Goal: Task Accomplishment & Management: Complete application form

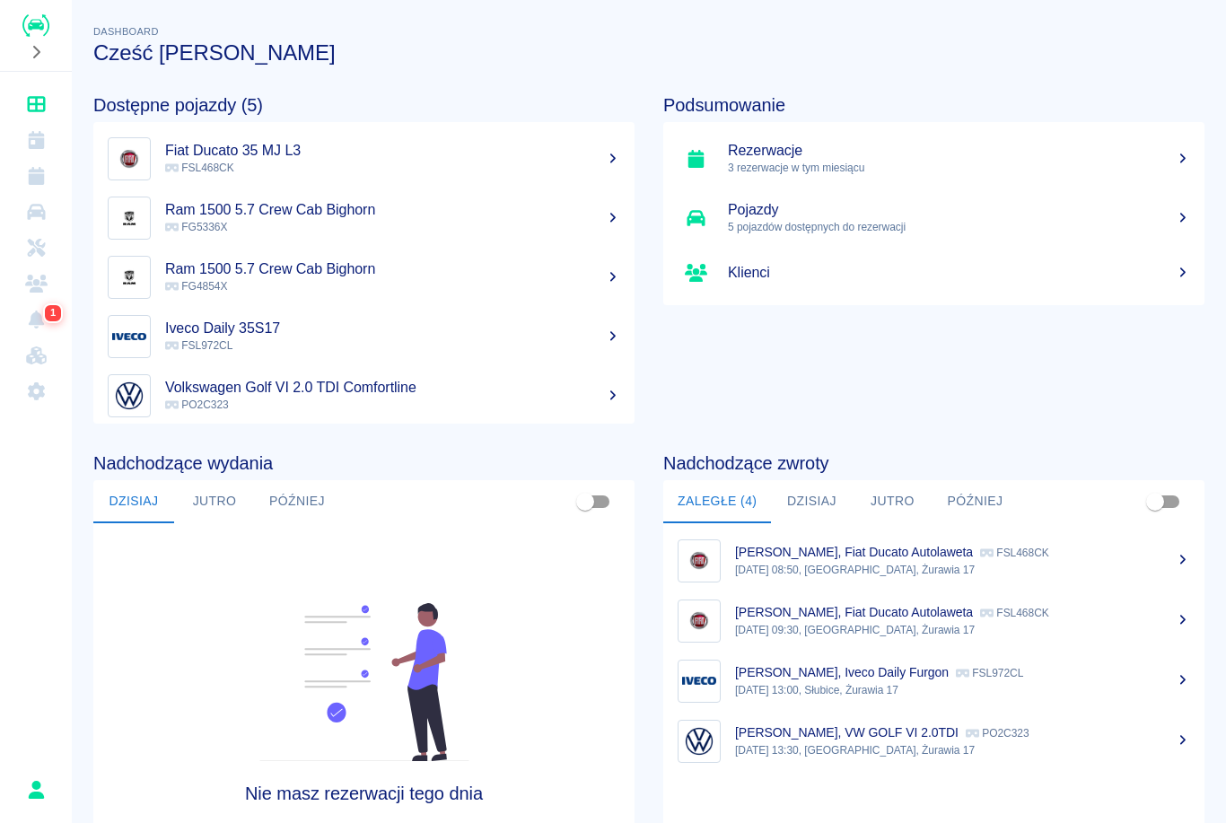
click at [46, 177] on icon "Rezerwacje" at bounding box center [36, 176] width 22 height 18
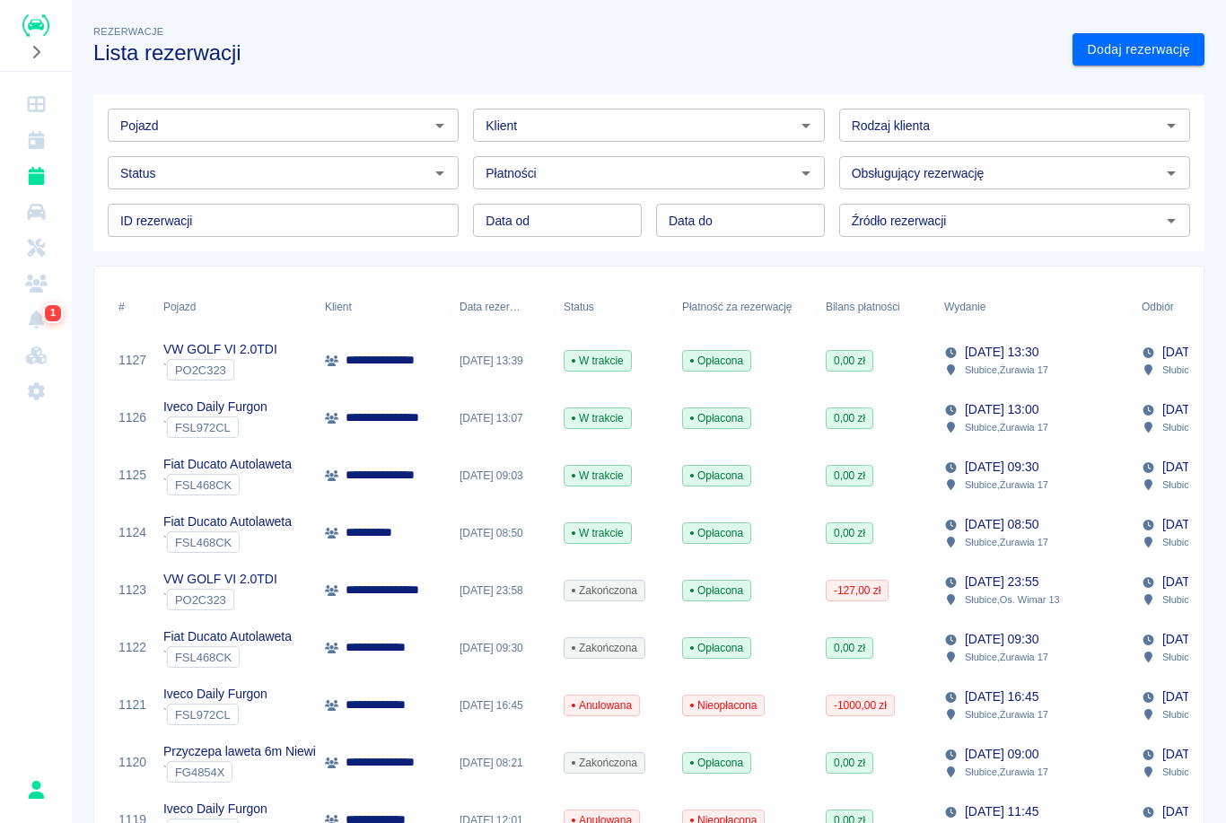
click at [349, 537] on p "**********" at bounding box center [377, 532] width 65 height 19
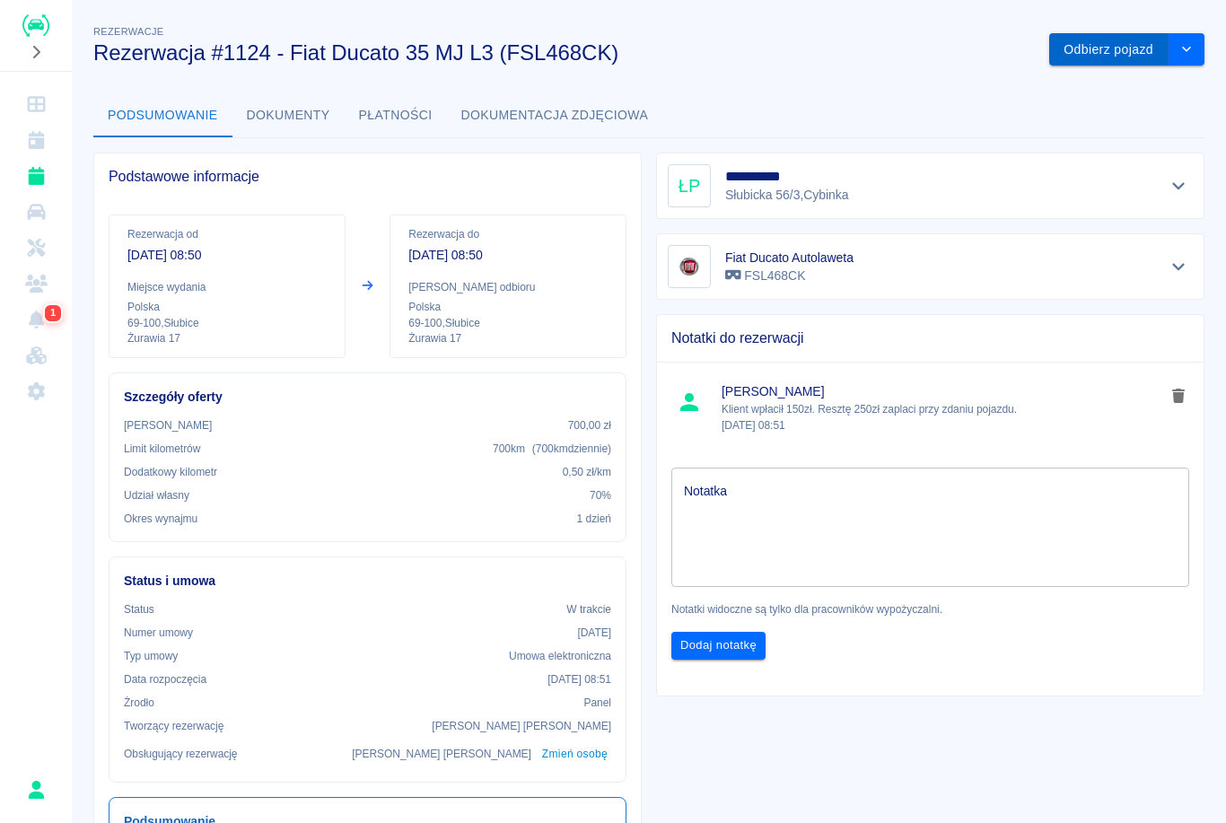
click at [1105, 64] on button "Odbierz pojazd" at bounding box center [1108, 49] width 119 height 33
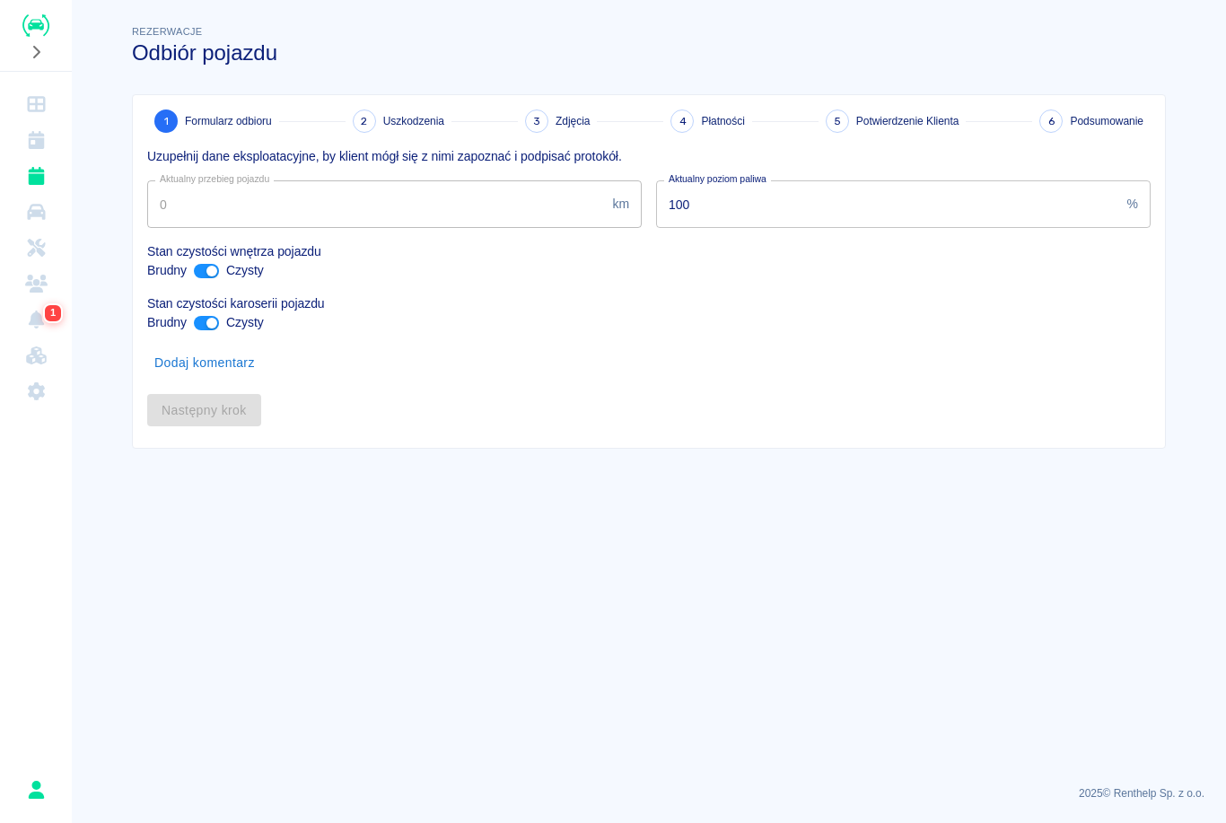
type input "723801"
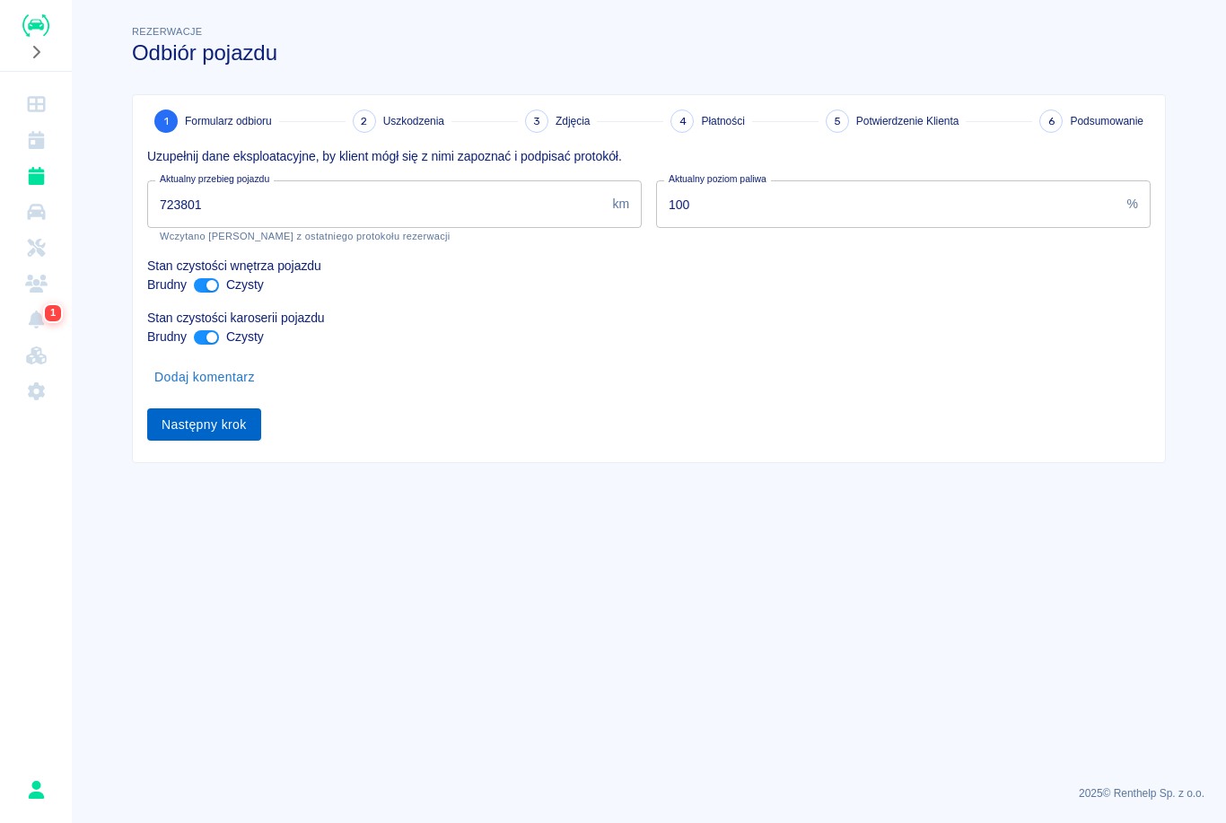
click at [198, 416] on button "Następny krok" at bounding box center [204, 424] width 114 height 33
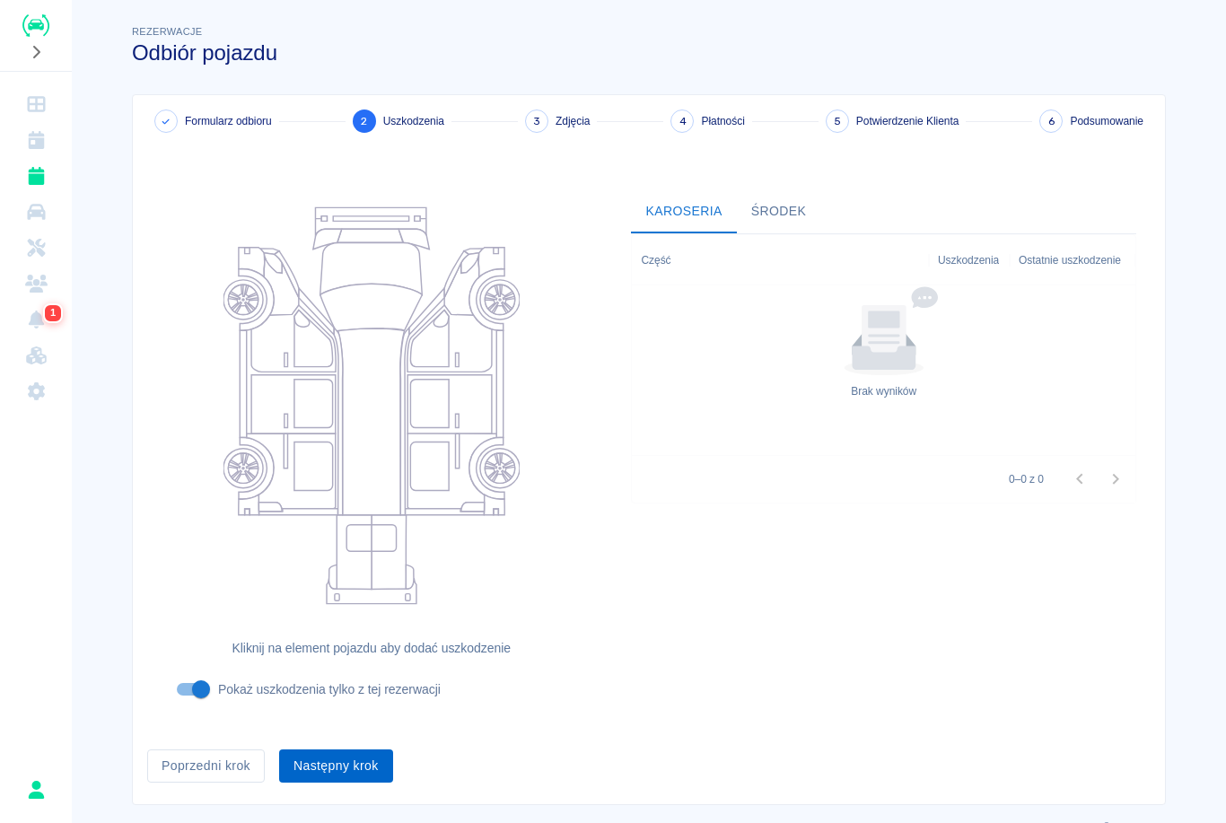
click at [316, 776] on button "Następny krok" at bounding box center [336, 765] width 114 height 33
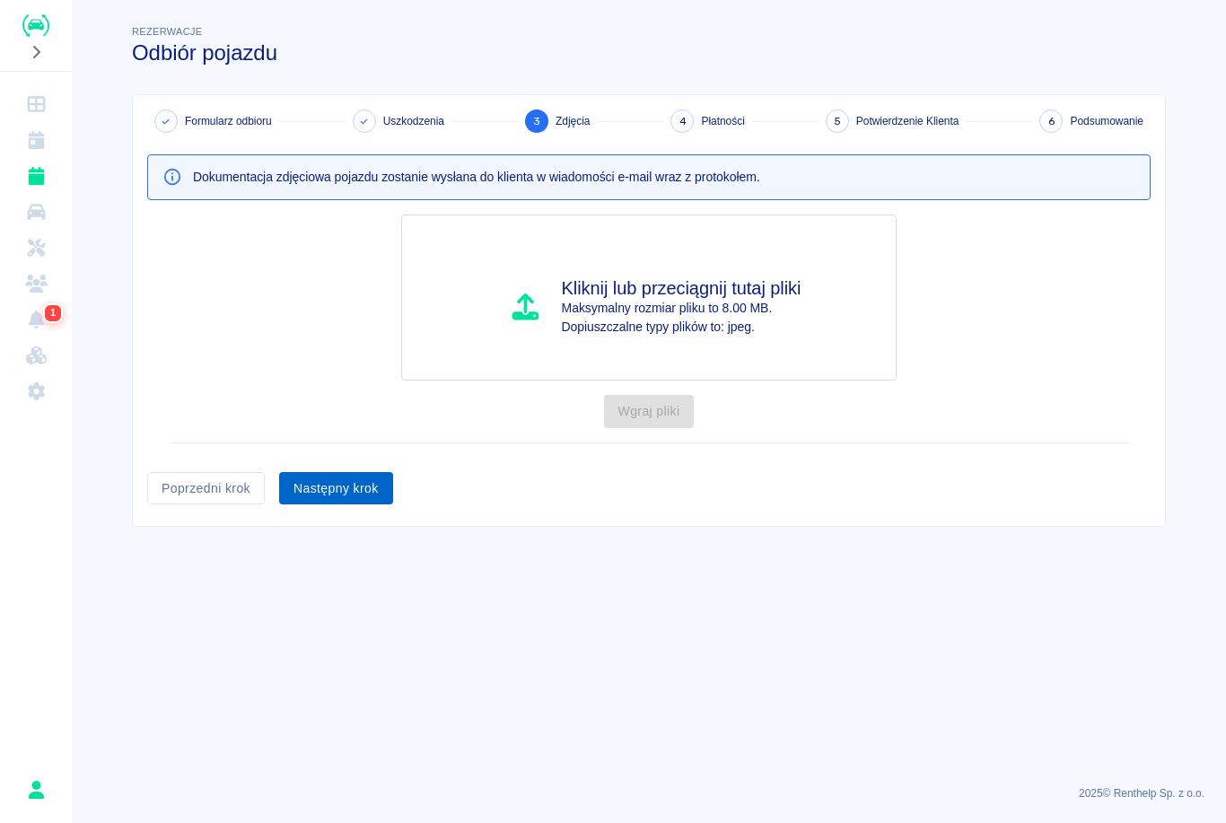
click at [331, 475] on button "Następny krok" at bounding box center [336, 488] width 114 height 33
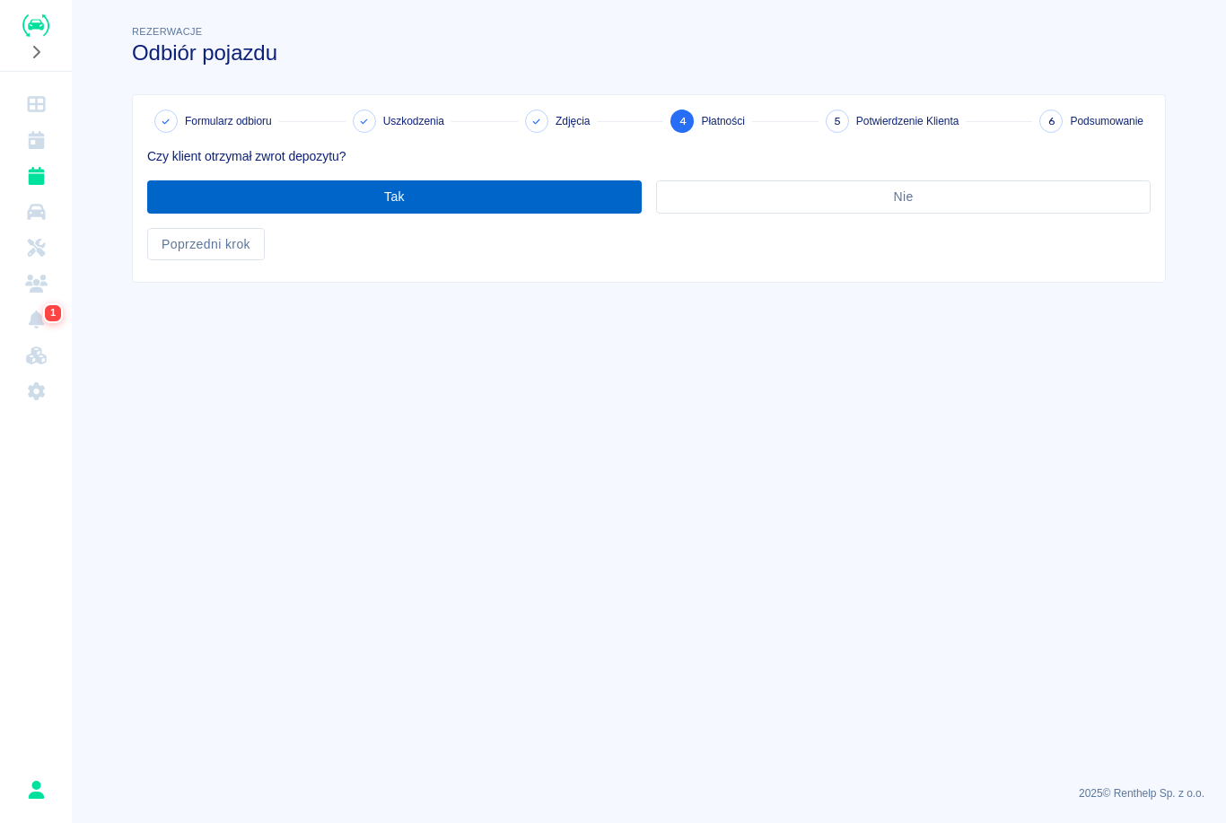
click at [457, 194] on button "Tak" at bounding box center [394, 196] width 494 height 33
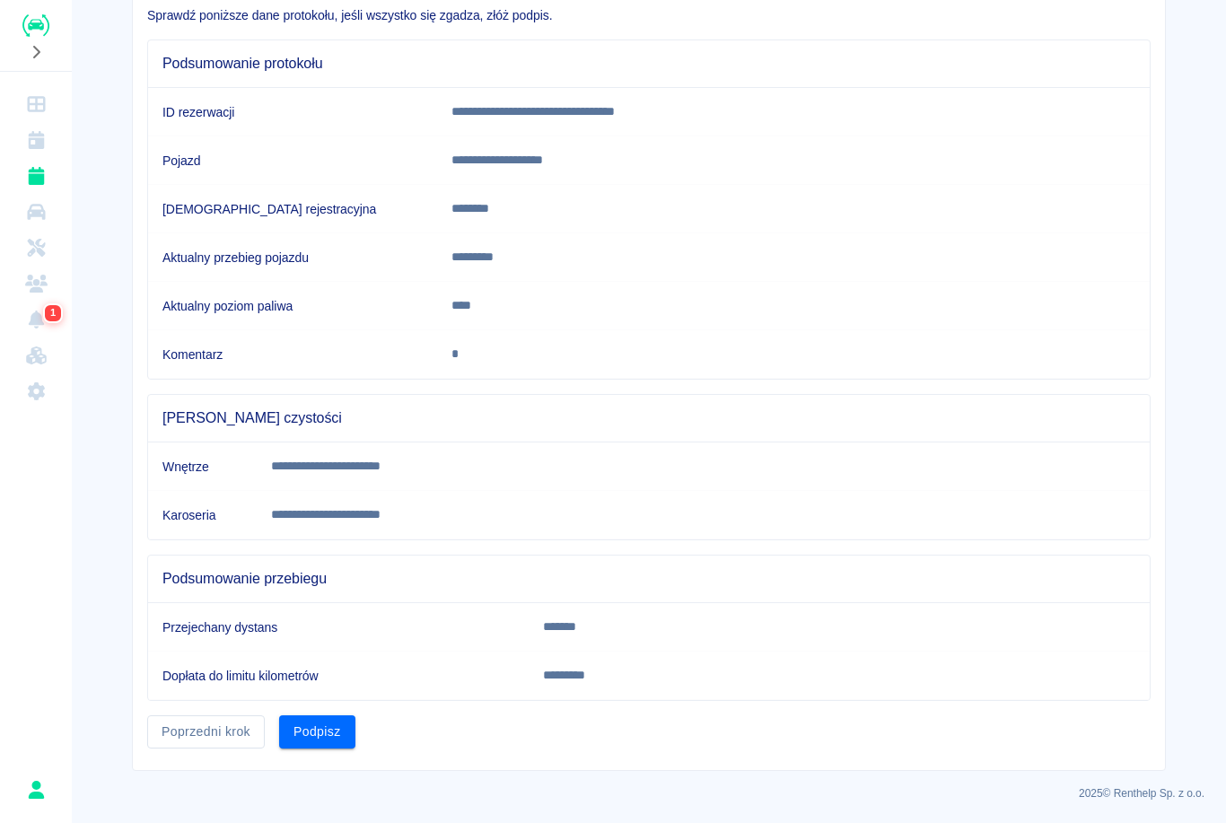
scroll to position [140, 0]
click at [332, 736] on button "Podpisz" at bounding box center [317, 732] width 76 height 33
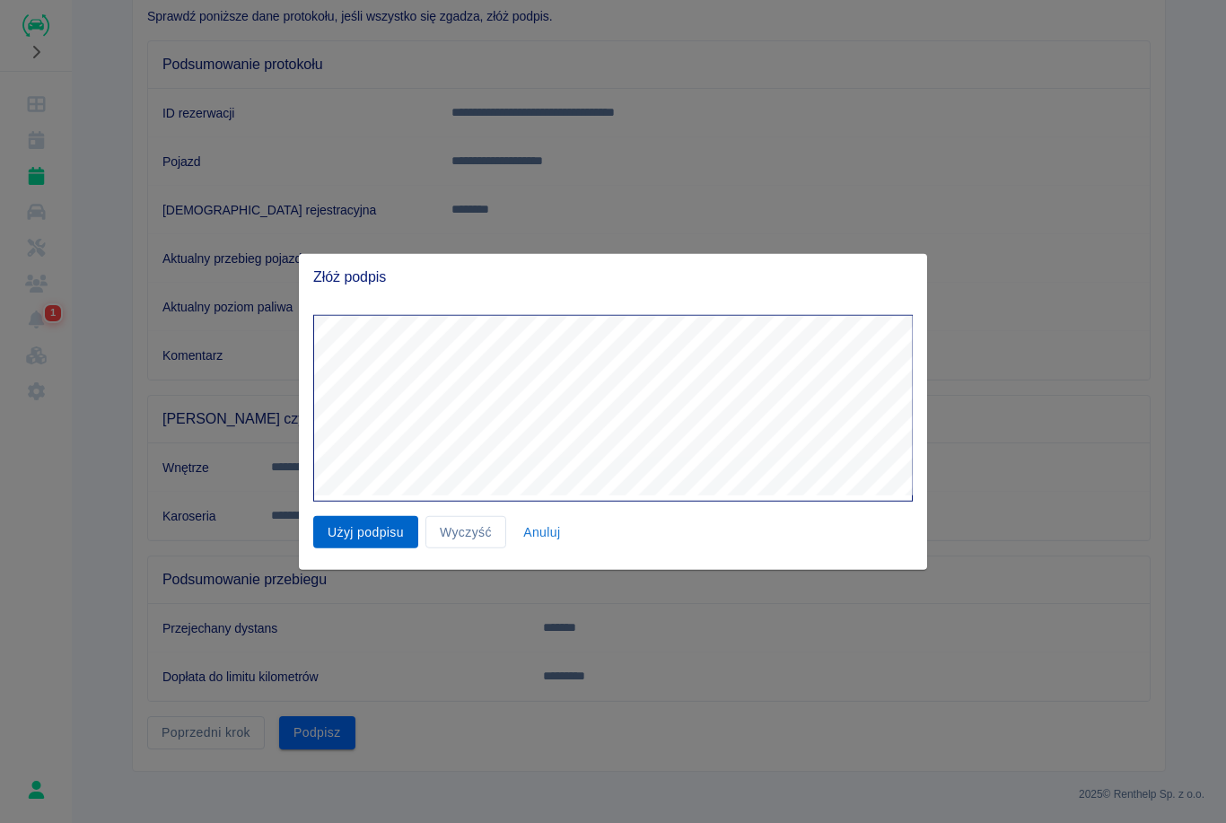
click at [387, 525] on button "Użyj podpisu" at bounding box center [365, 531] width 105 height 33
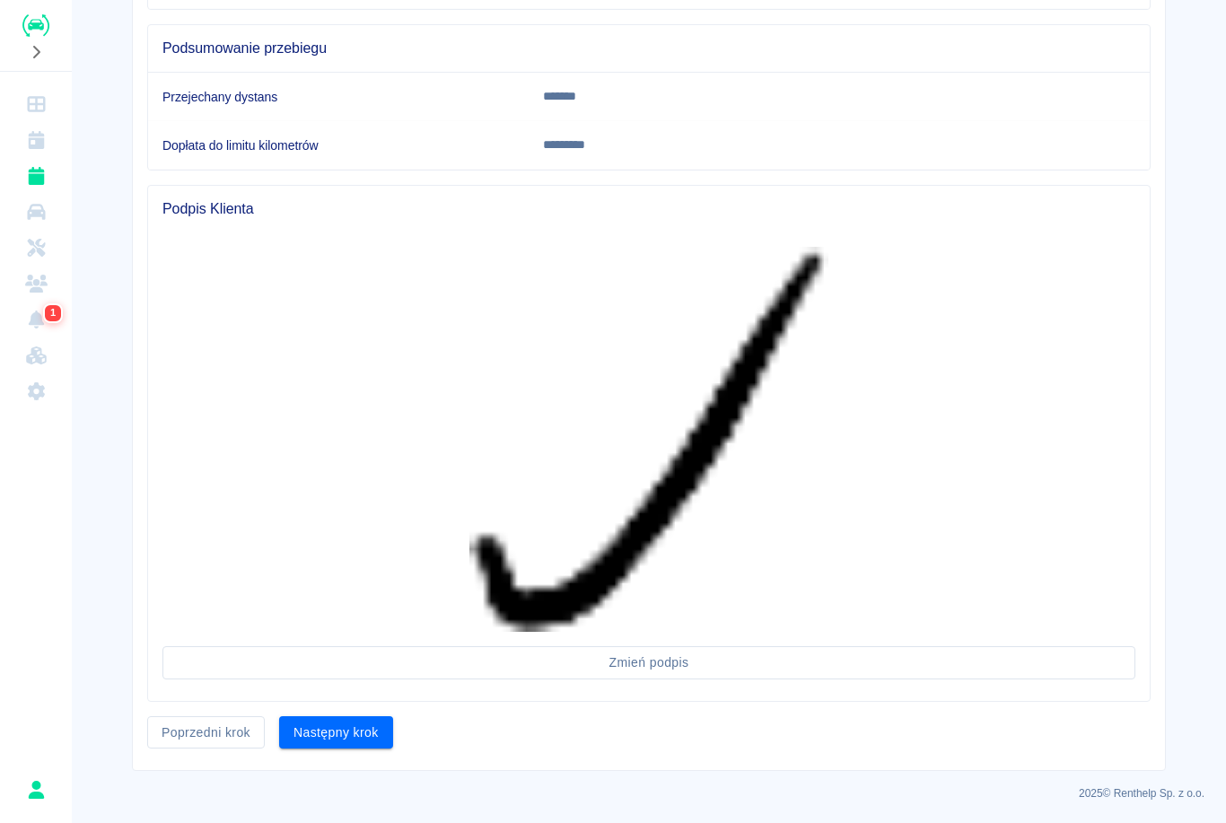
scroll to position [670, 0]
click at [354, 718] on button "Następny krok" at bounding box center [336, 733] width 114 height 33
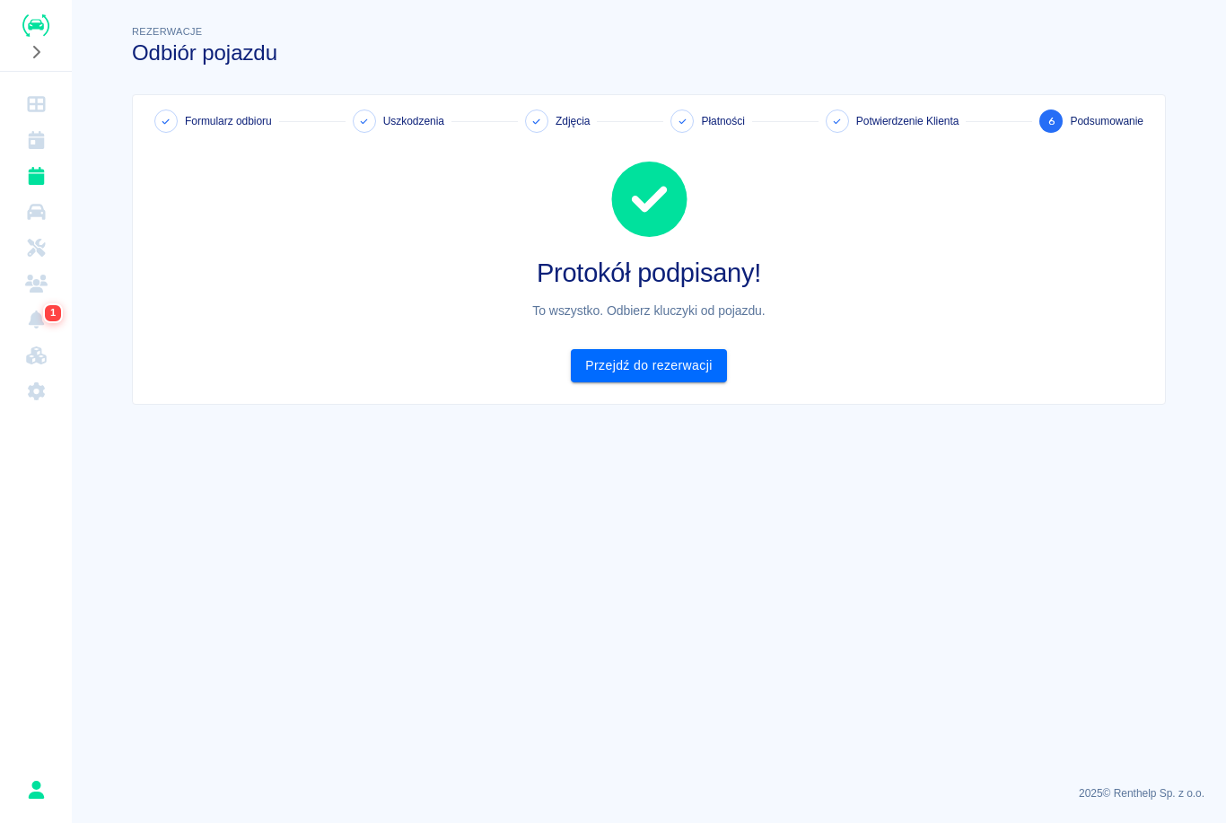
click at [42, 175] on icon "Rezerwacje" at bounding box center [36, 176] width 16 height 18
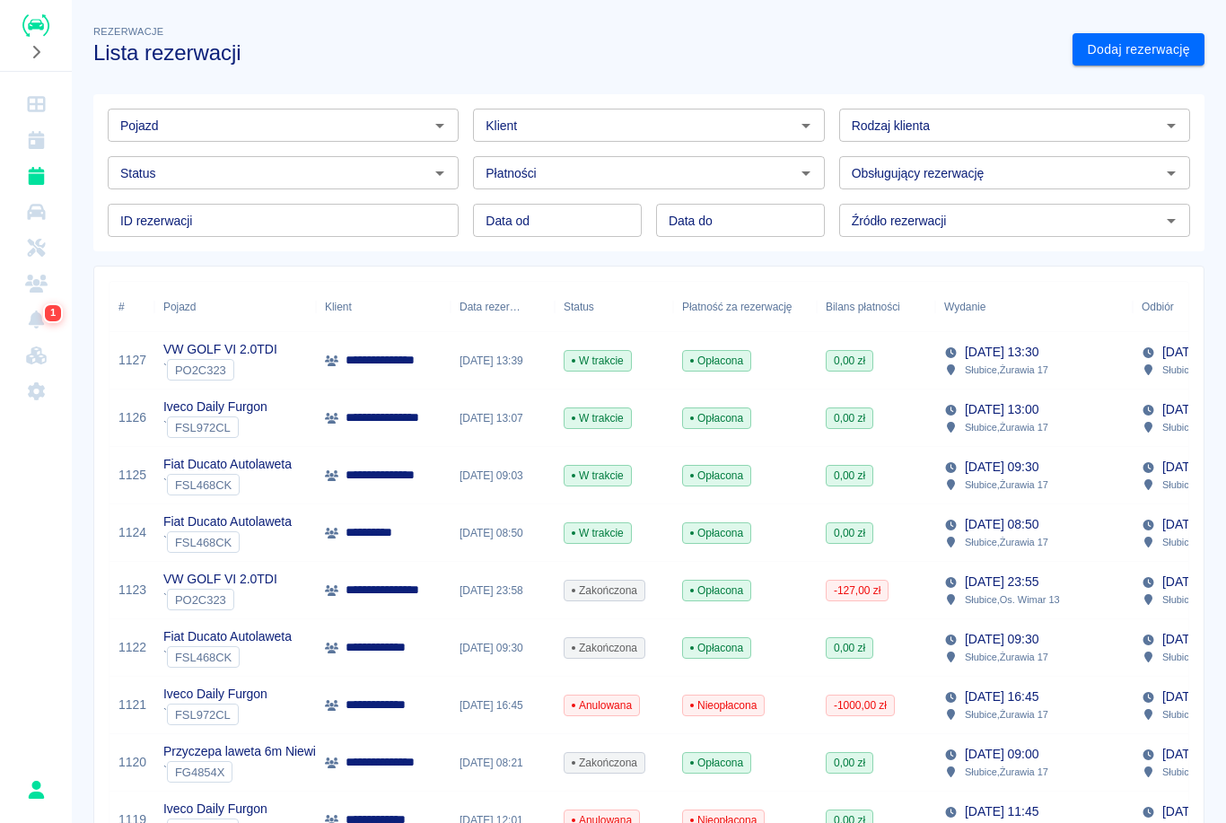
click at [417, 531] on div "**********" at bounding box center [383, 532] width 135 height 57
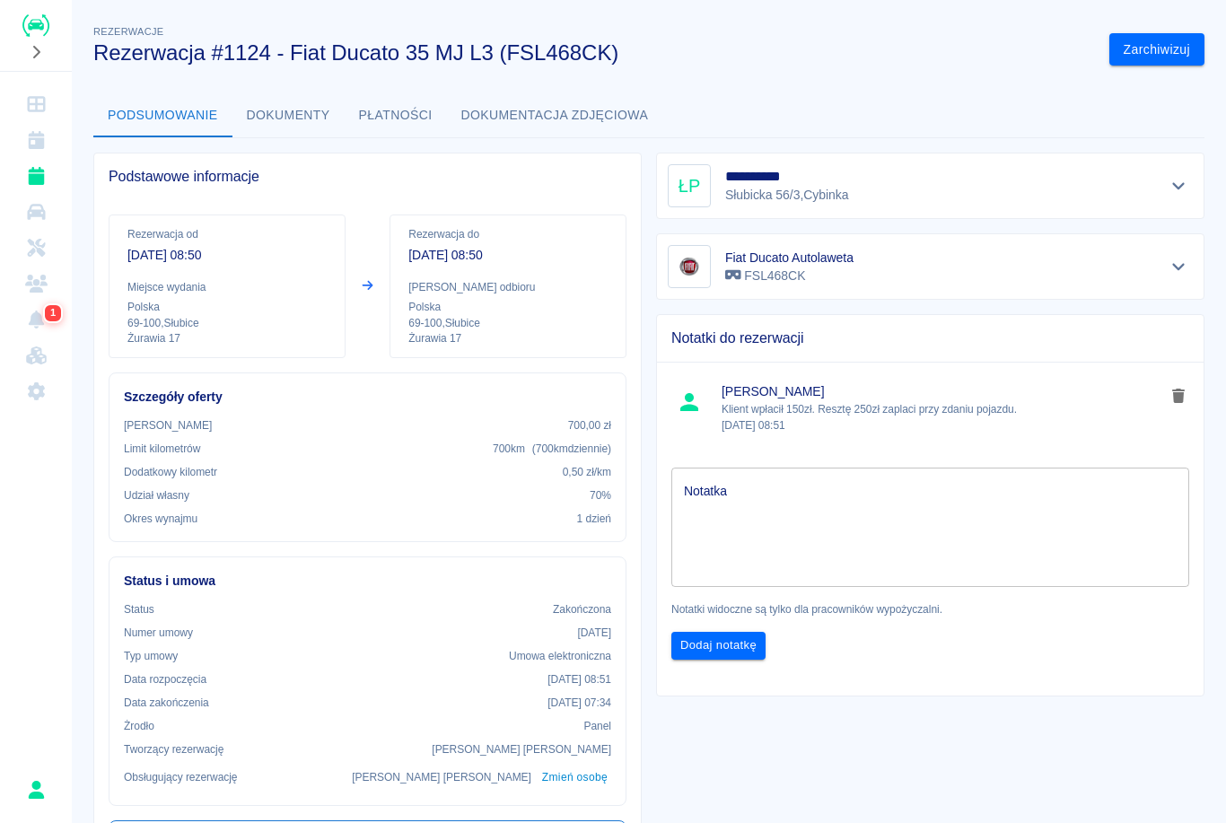
click at [30, 176] on icon "Rezerwacje" at bounding box center [36, 176] width 16 height 18
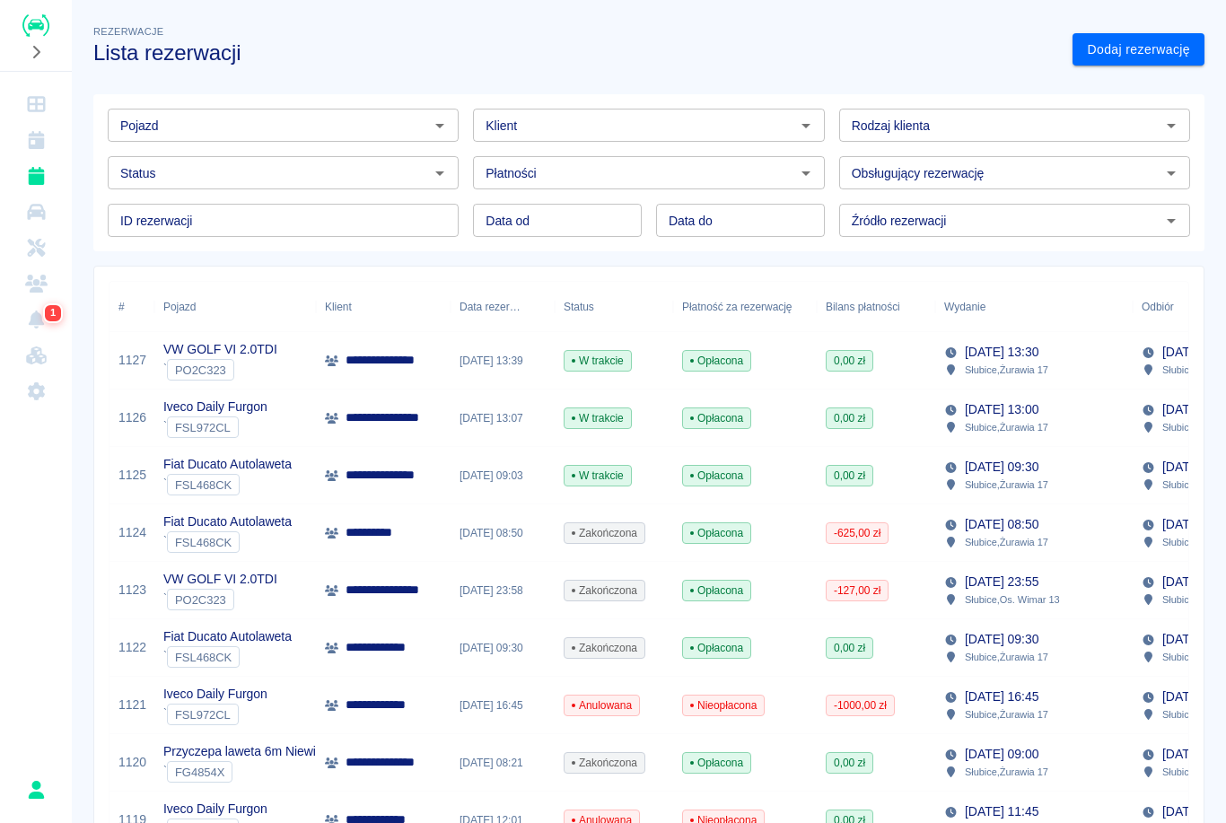
click at [481, 478] on div "[DATE] 09:03" at bounding box center [502, 475] width 104 height 57
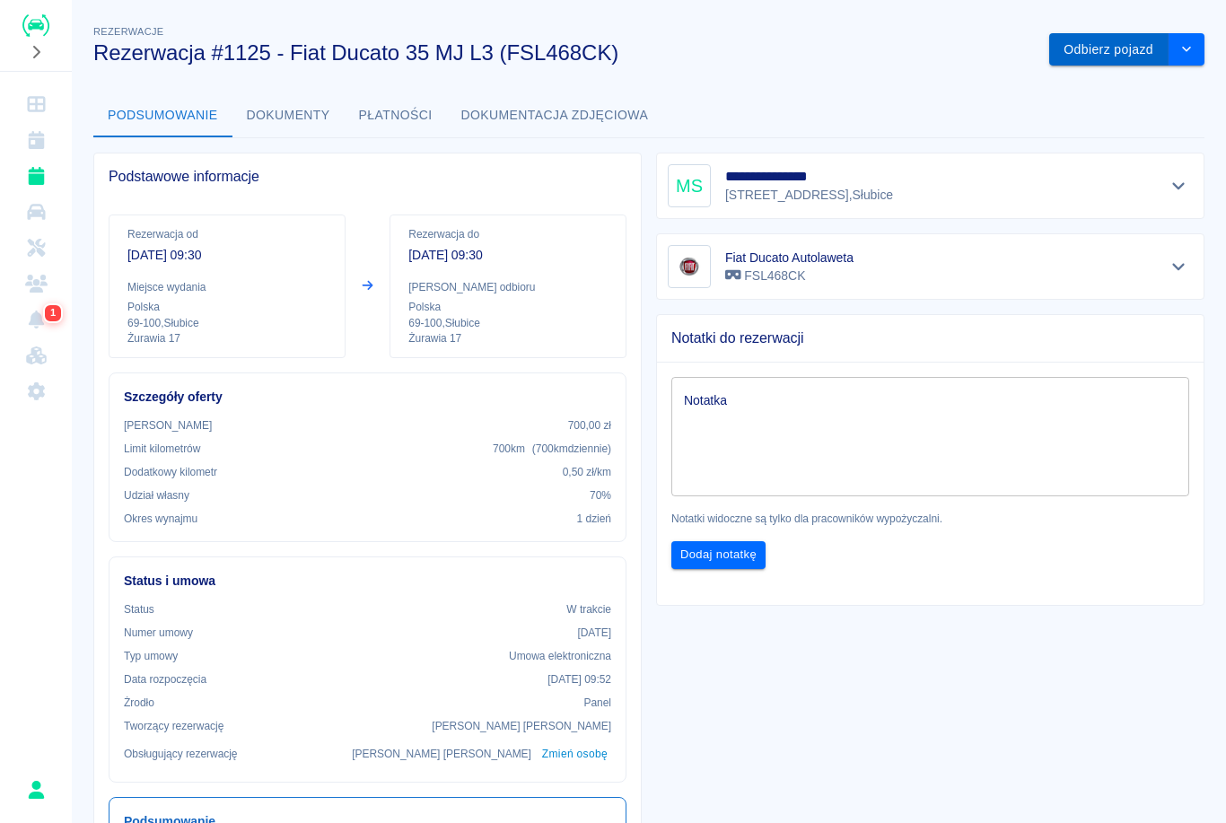
click at [1106, 44] on button "Odbierz pojazd" at bounding box center [1108, 49] width 119 height 33
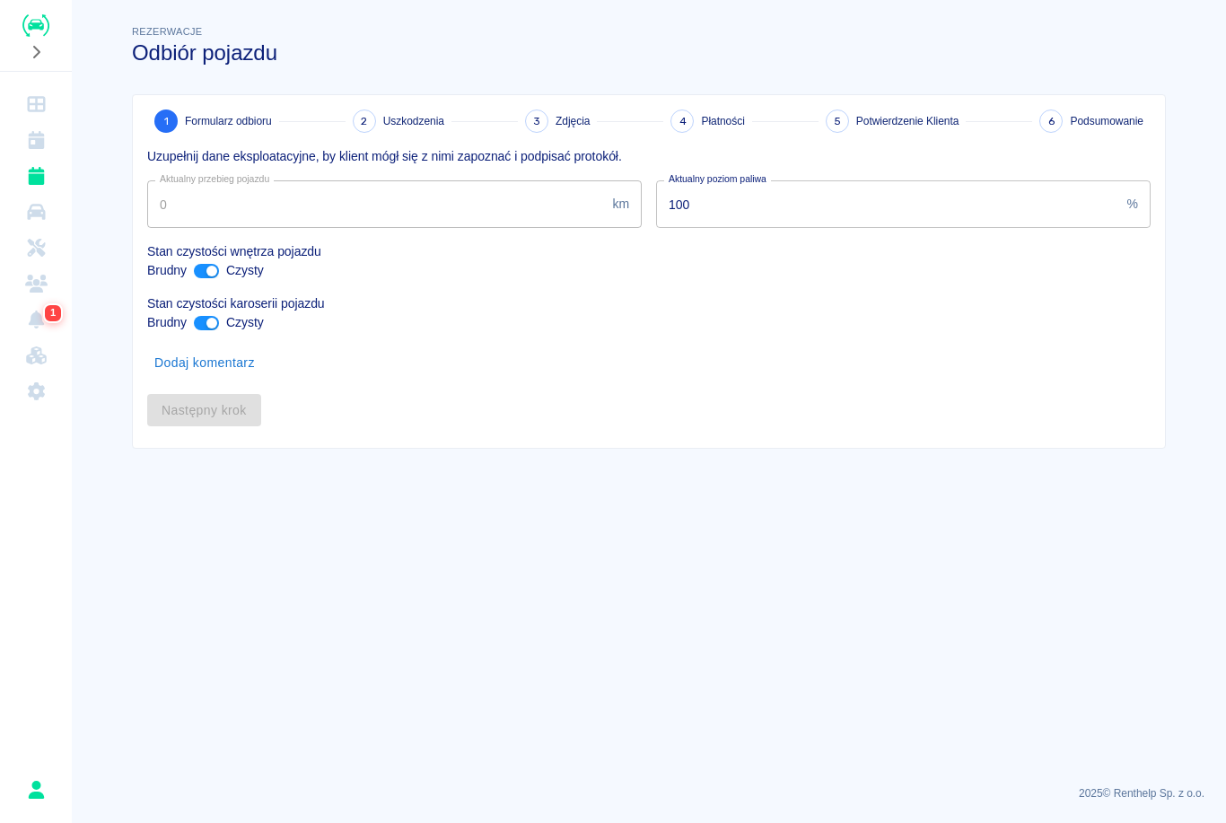
type input "723801"
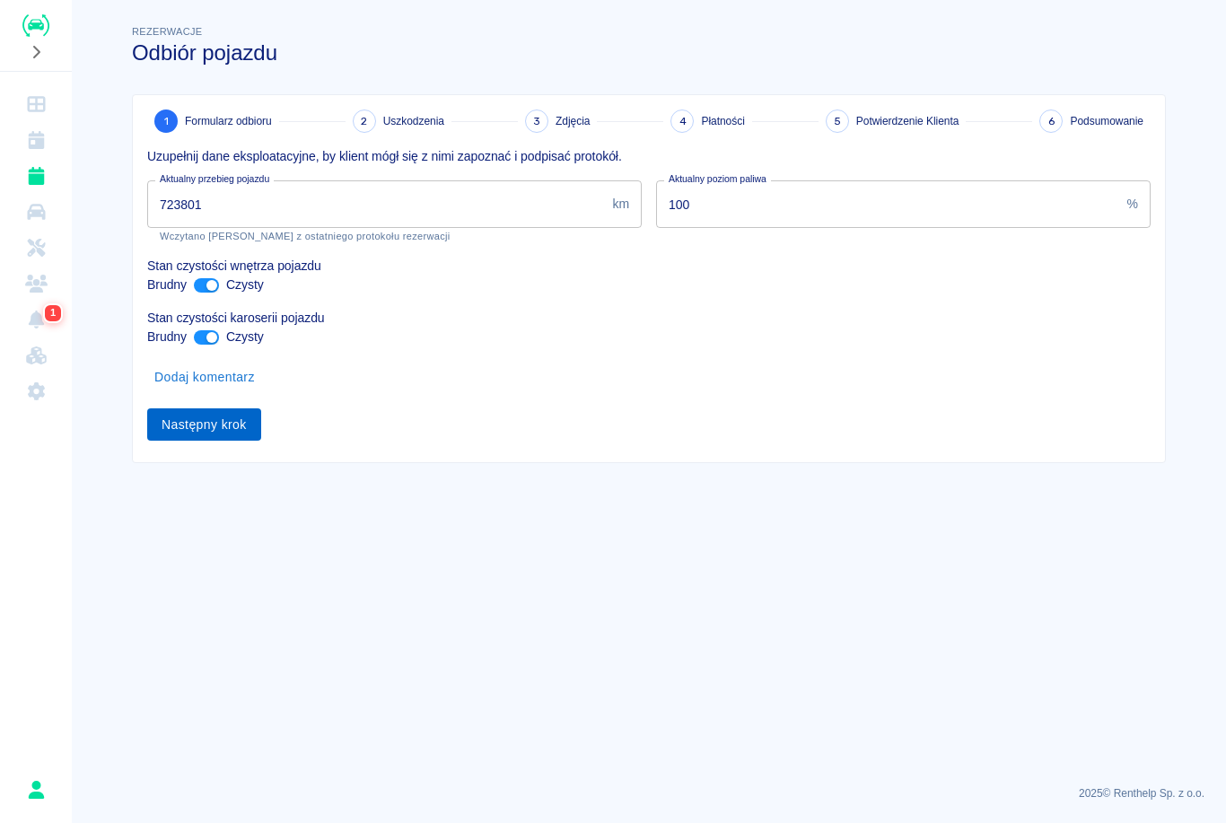
click at [209, 439] on button "Następny krok" at bounding box center [204, 424] width 114 height 33
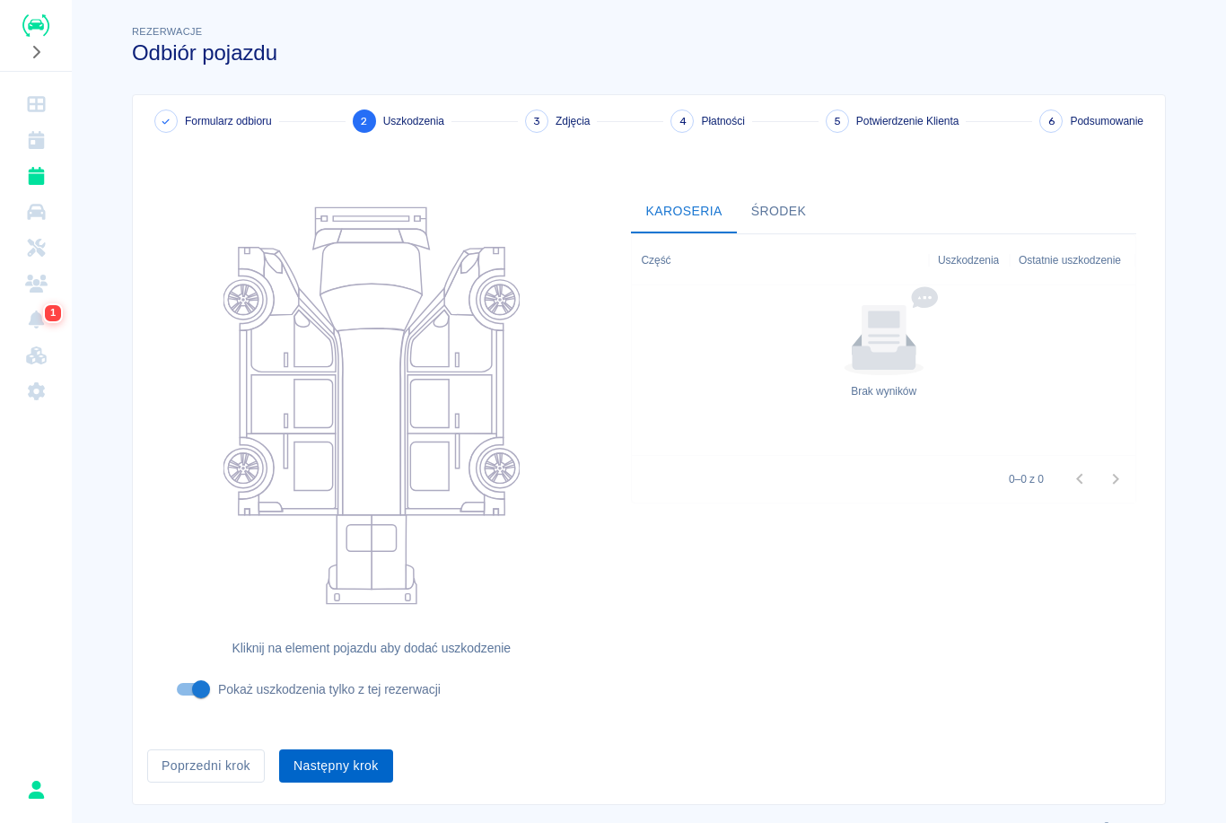
click at [335, 749] on button "Następny krok" at bounding box center [336, 765] width 114 height 33
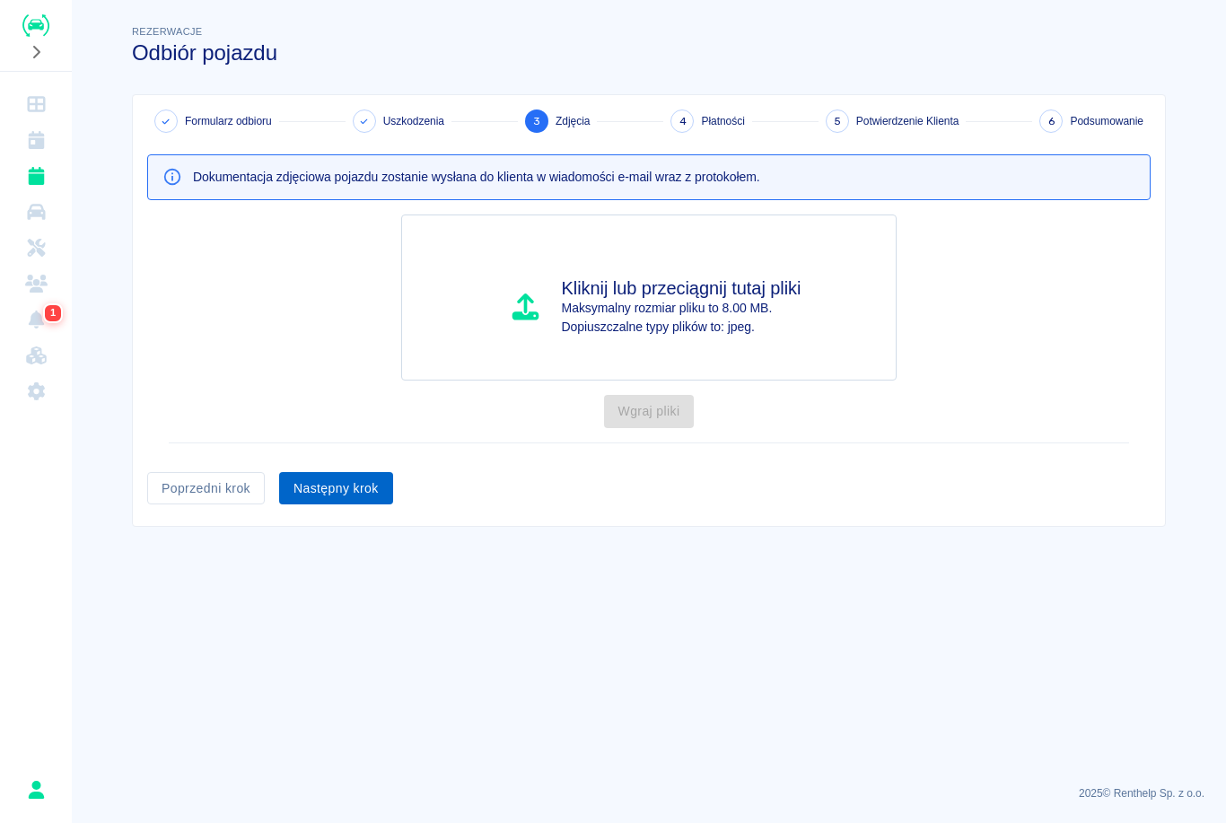
click at [368, 481] on button "Następny krok" at bounding box center [336, 488] width 114 height 33
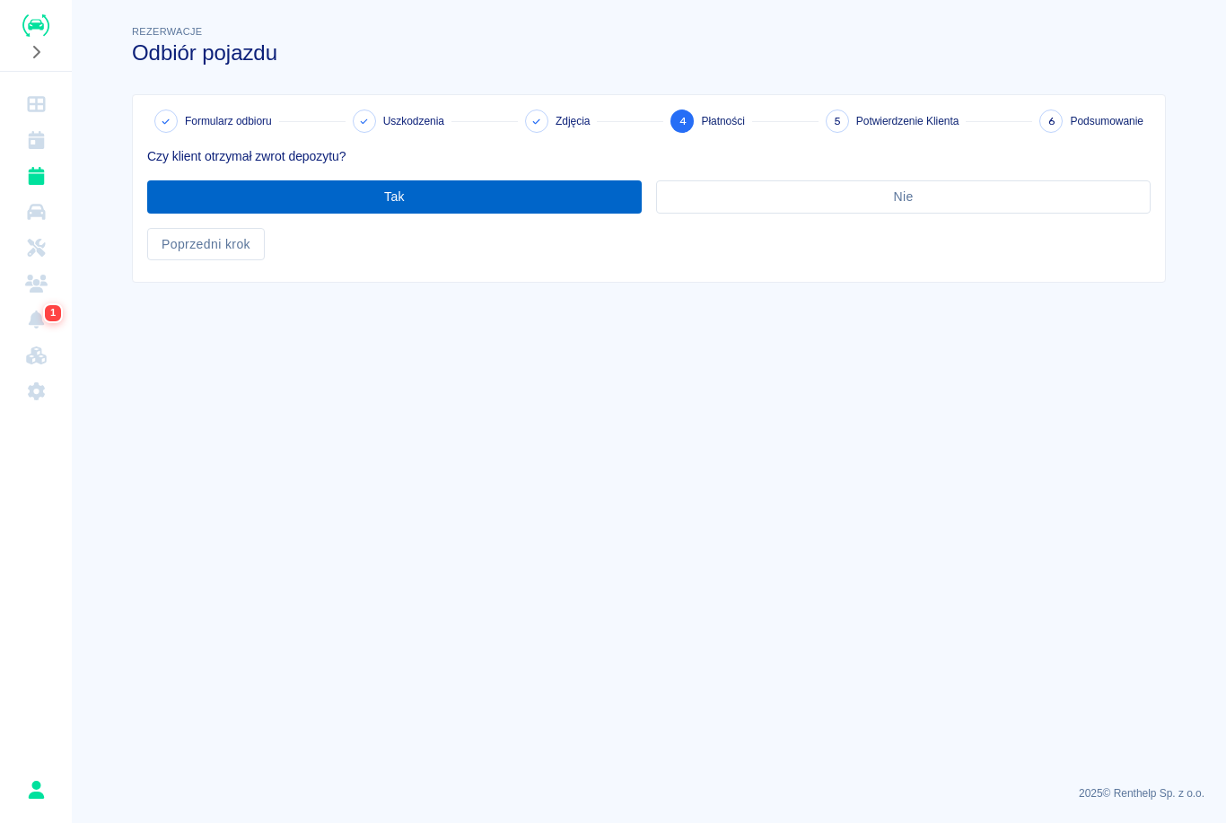
click at [619, 191] on button "Tak" at bounding box center [394, 196] width 494 height 33
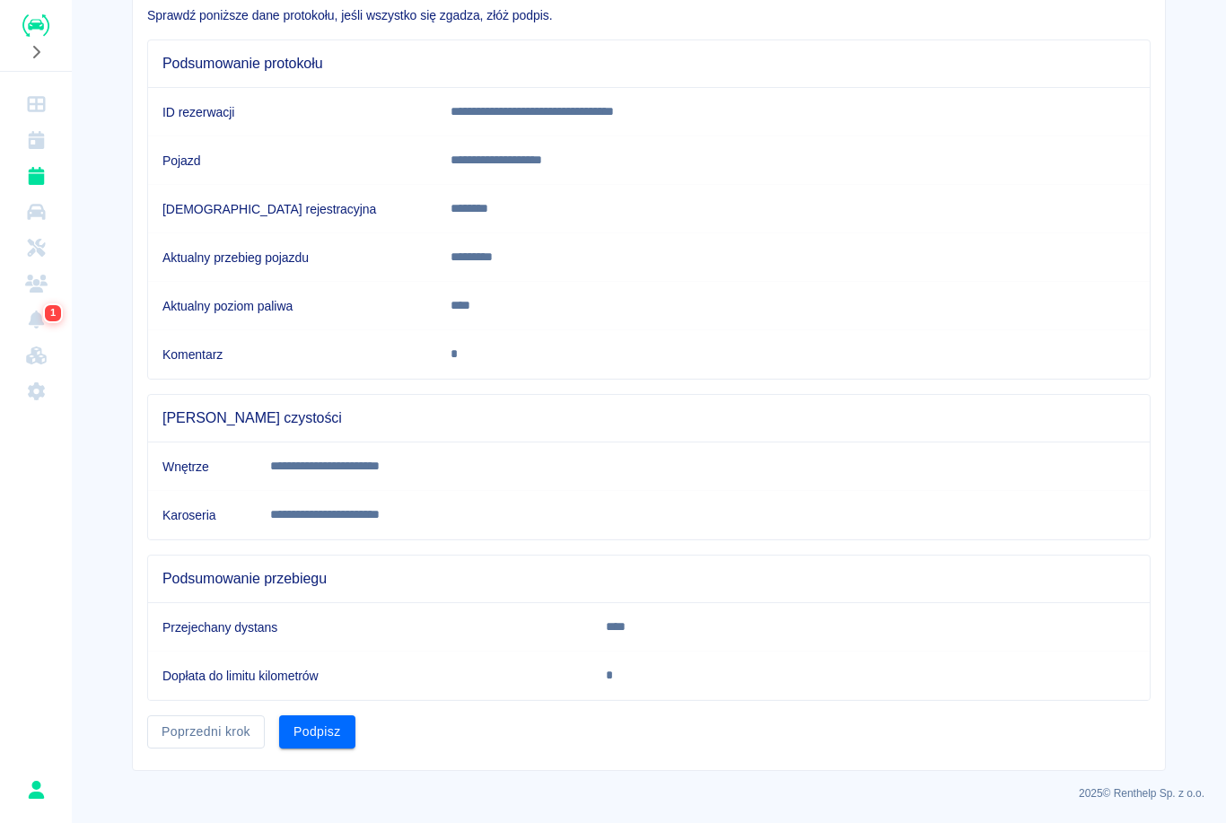
scroll to position [140, 0]
click at [324, 735] on button "Podpisz" at bounding box center [317, 732] width 76 height 33
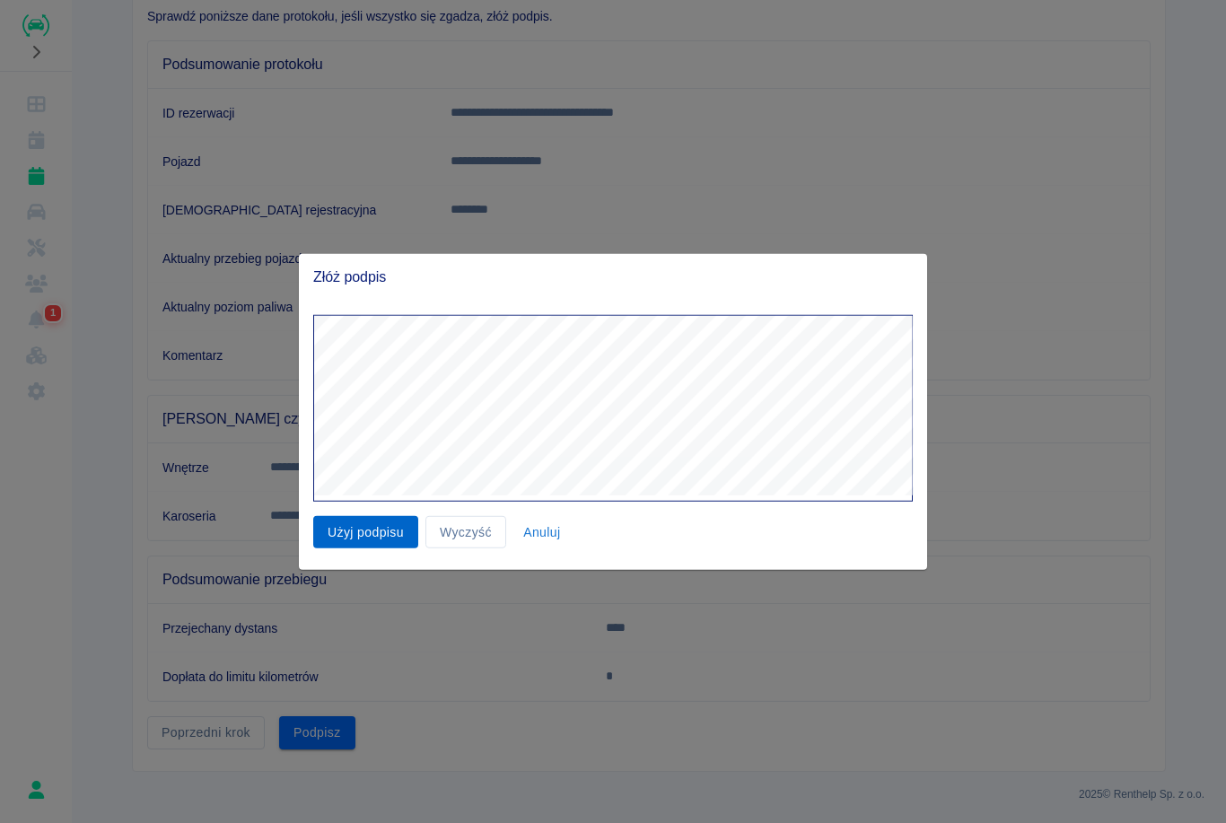
click at [376, 526] on button "Użyj podpisu" at bounding box center [365, 531] width 105 height 33
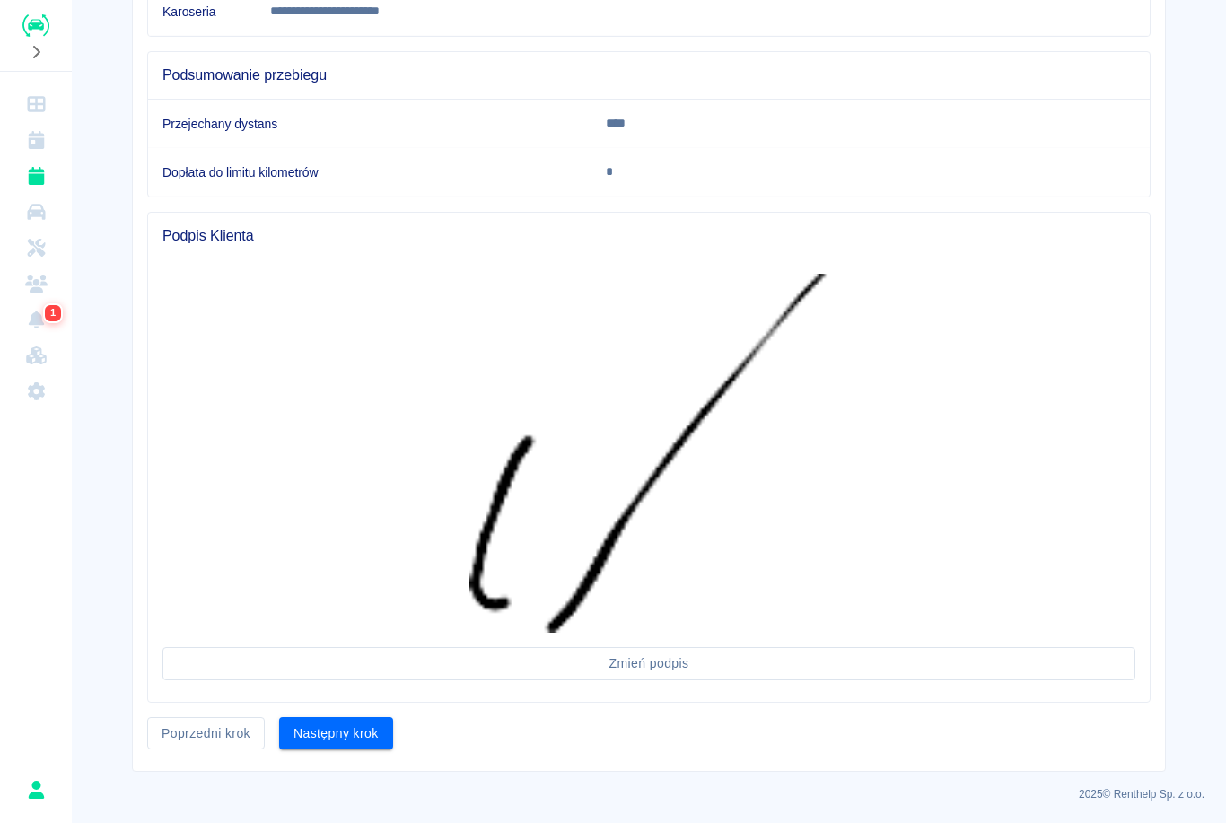
scroll to position [644, 0]
click at [365, 729] on button "Następny krok" at bounding box center [336, 733] width 114 height 33
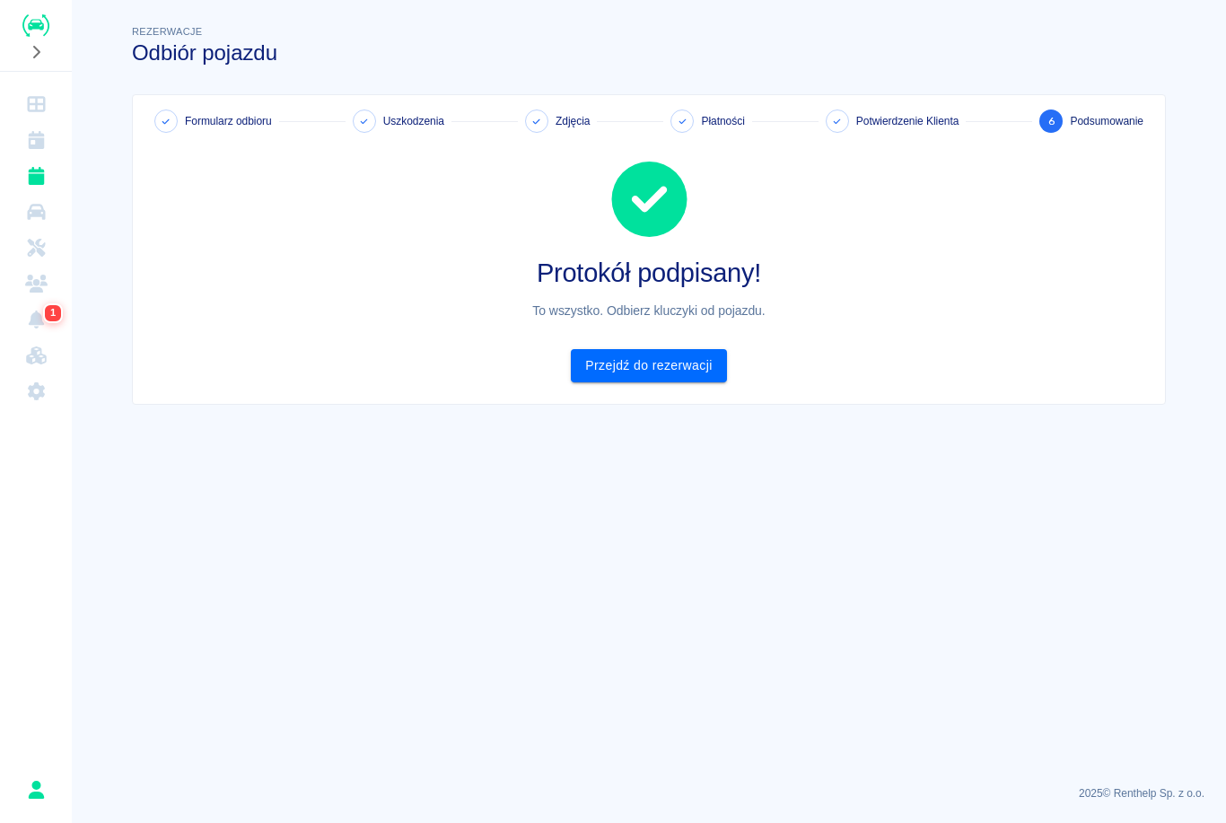
click at [696, 343] on div "Protokół podpisany! To wszystko. Odbierz kluczyki od pojazdu. Przejdź do rezerw…" at bounding box center [641, 257] width 1017 height 249
click at [695, 372] on link "Przejdź do rezerwacji" at bounding box center [648, 365] width 155 height 33
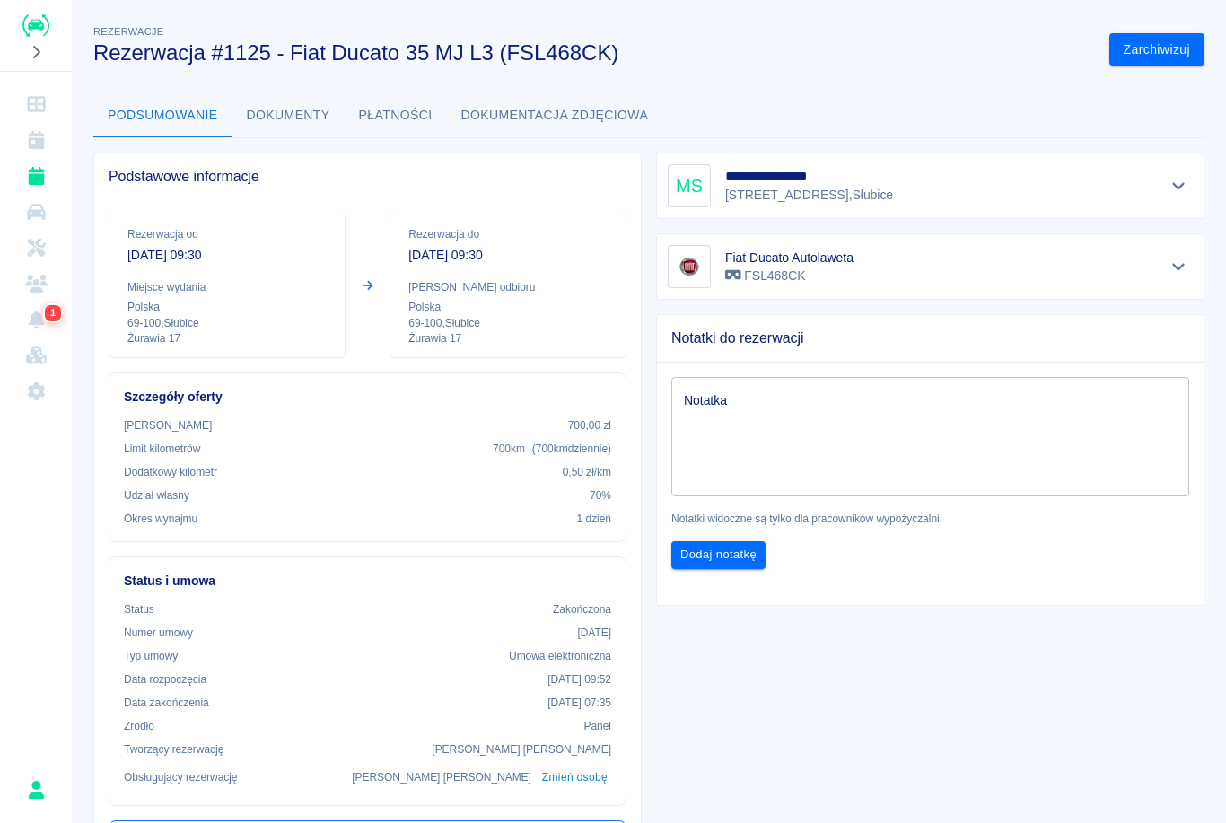
click at [43, 175] on icon "Rezerwacje" at bounding box center [36, 176] width 16 height 18
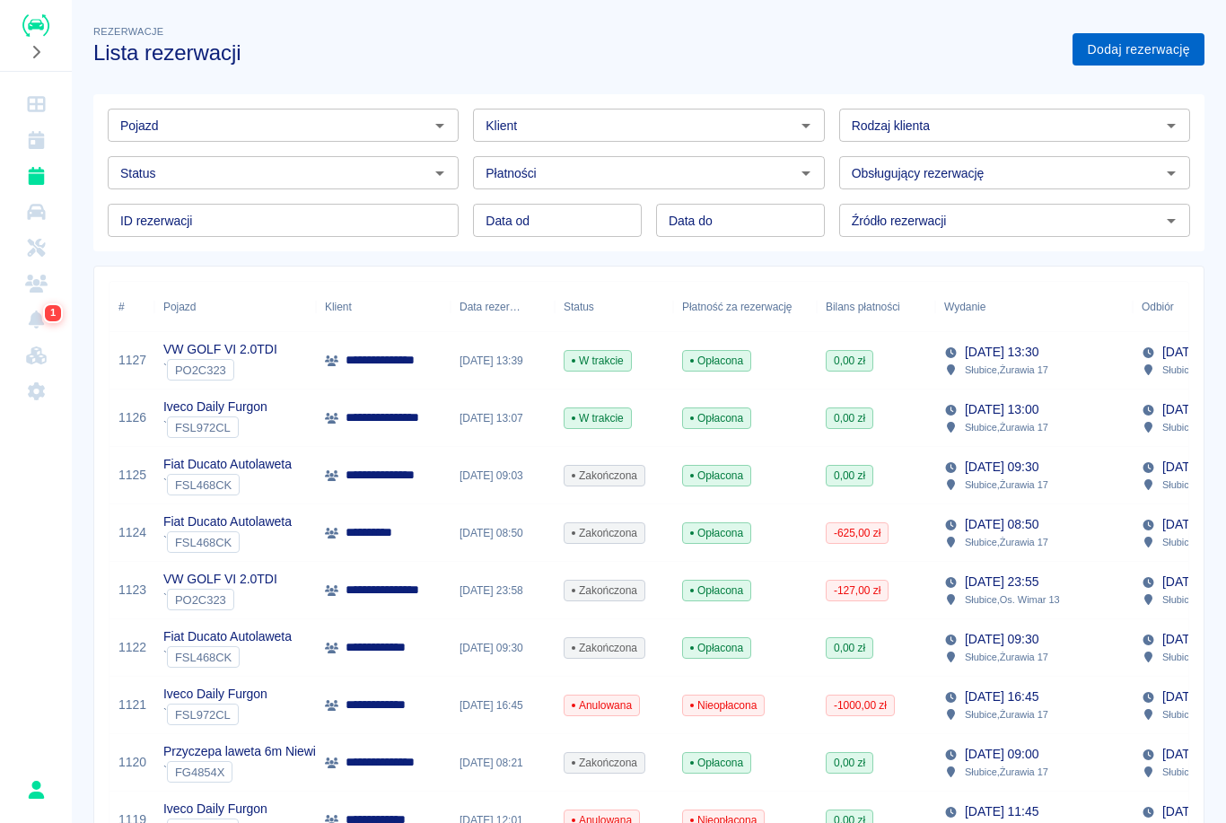
click at [1148, 54] on link "Dodaj rezerwację" at bounding box center [1138, 49] width 132 height 33
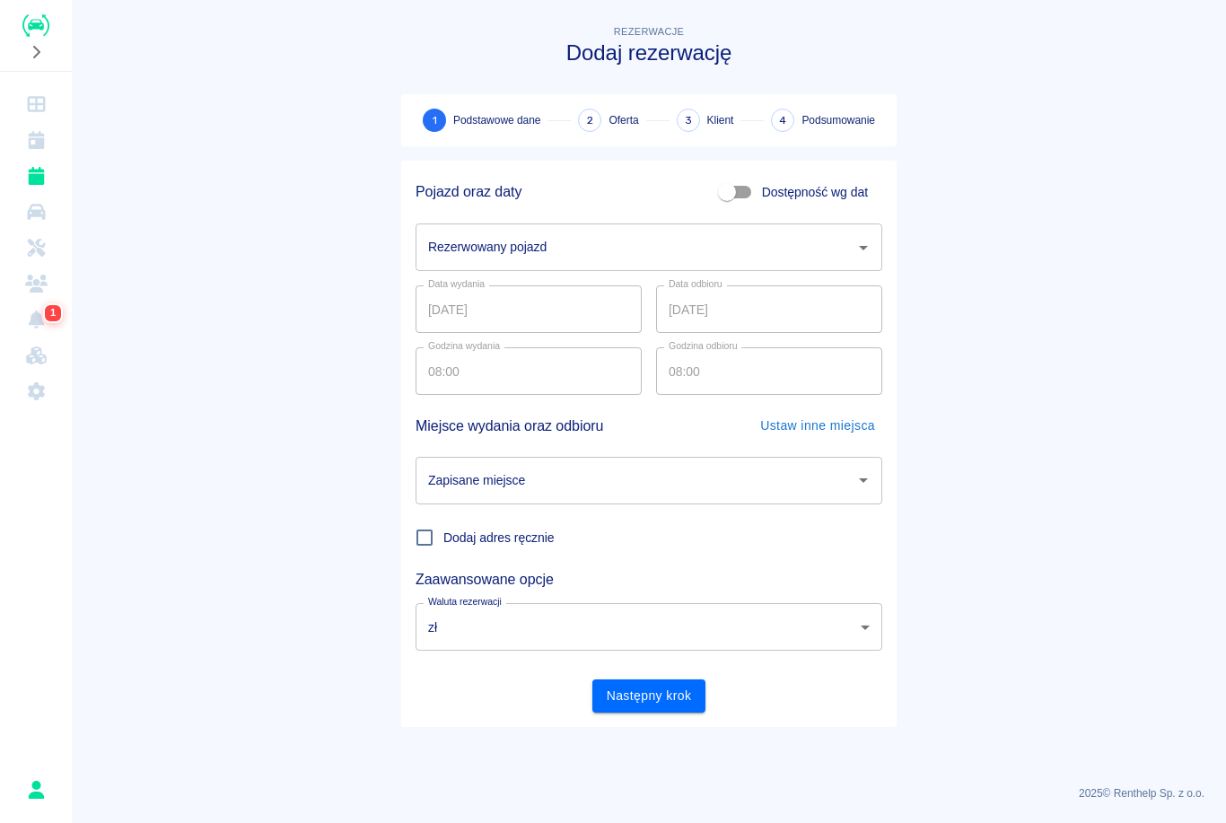
click at [541, 251] on div "Rezerwowany pojazd Rezerwowany pojazd" at bounding box center [648, 247] width 467 height 48
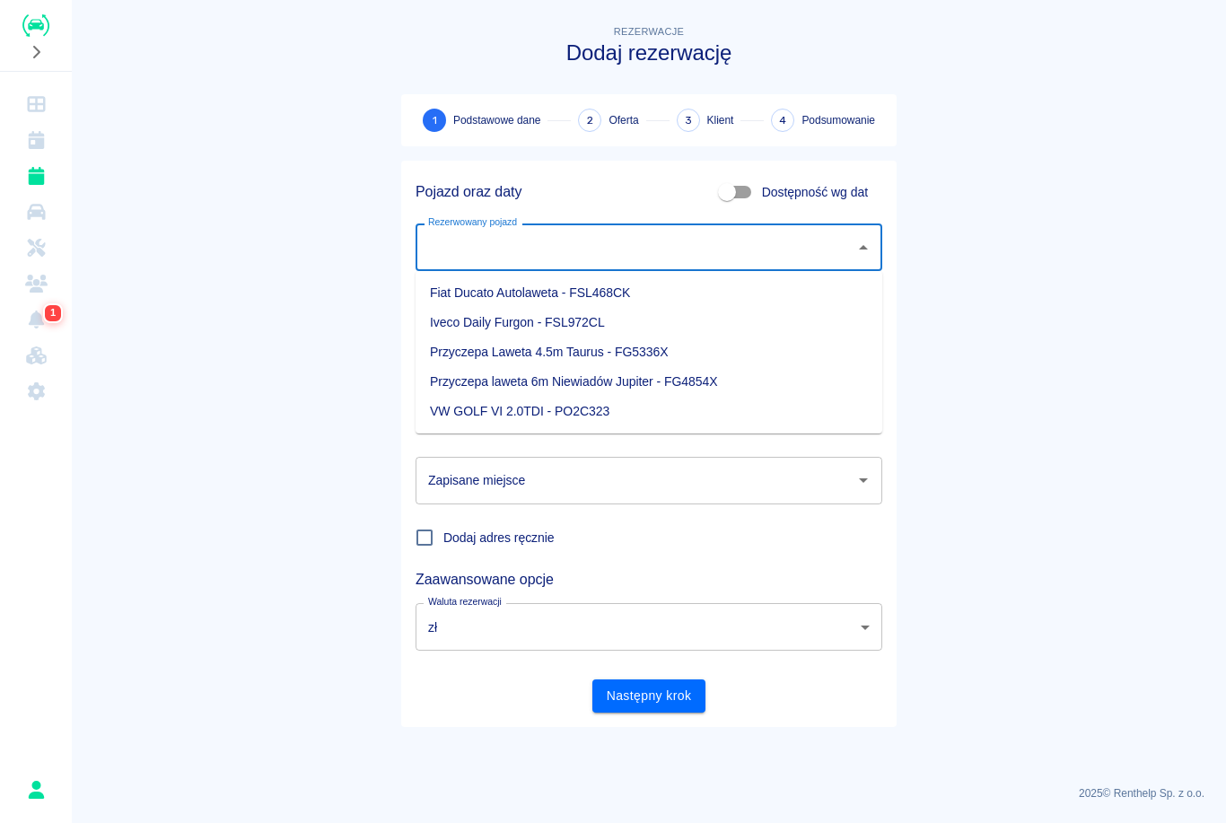
click at [538, 301] on li "Fiat Ducato Autolaweta - FSL468CK" at bounding box center [648, 293] width 467 height 30
type input "Fiat Ducato Autolaweta - FSL468CK"
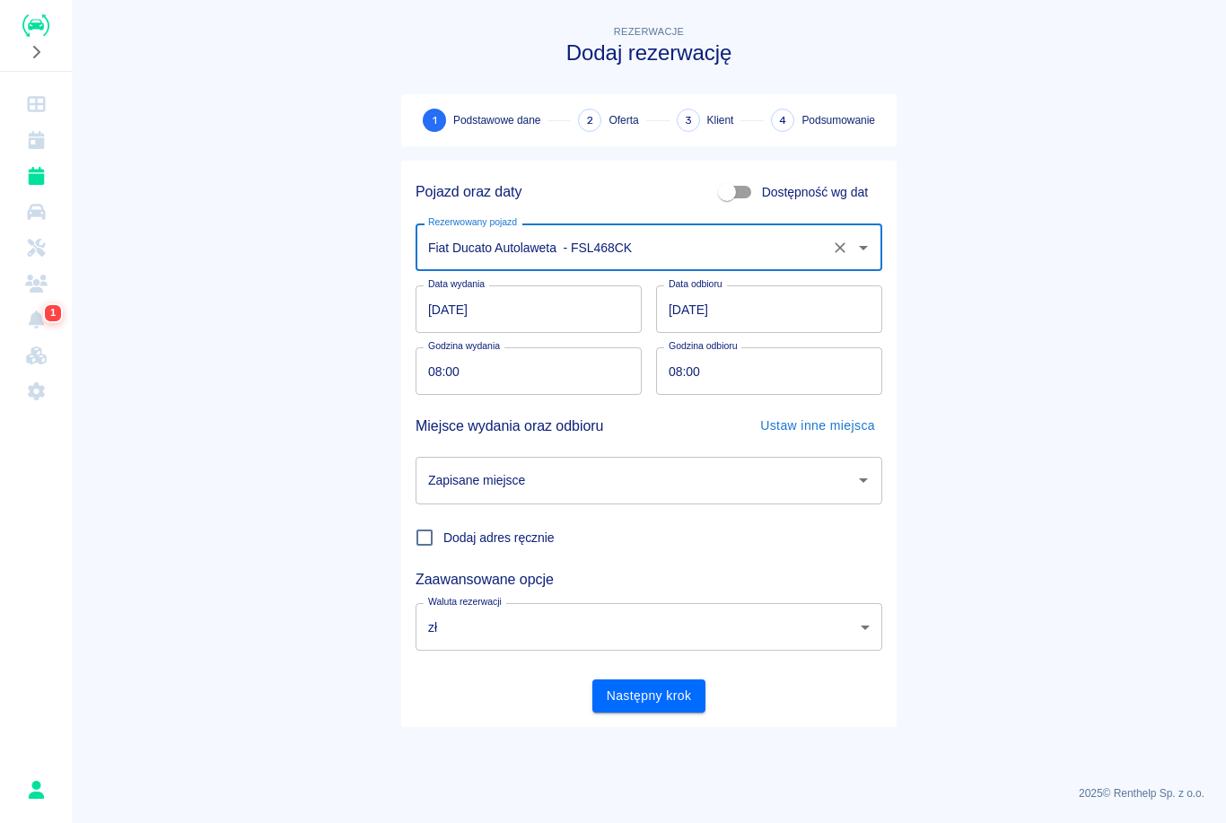
click at [434, 374] on input "08:00" at bounding box center [522, 371] width 214 height 48
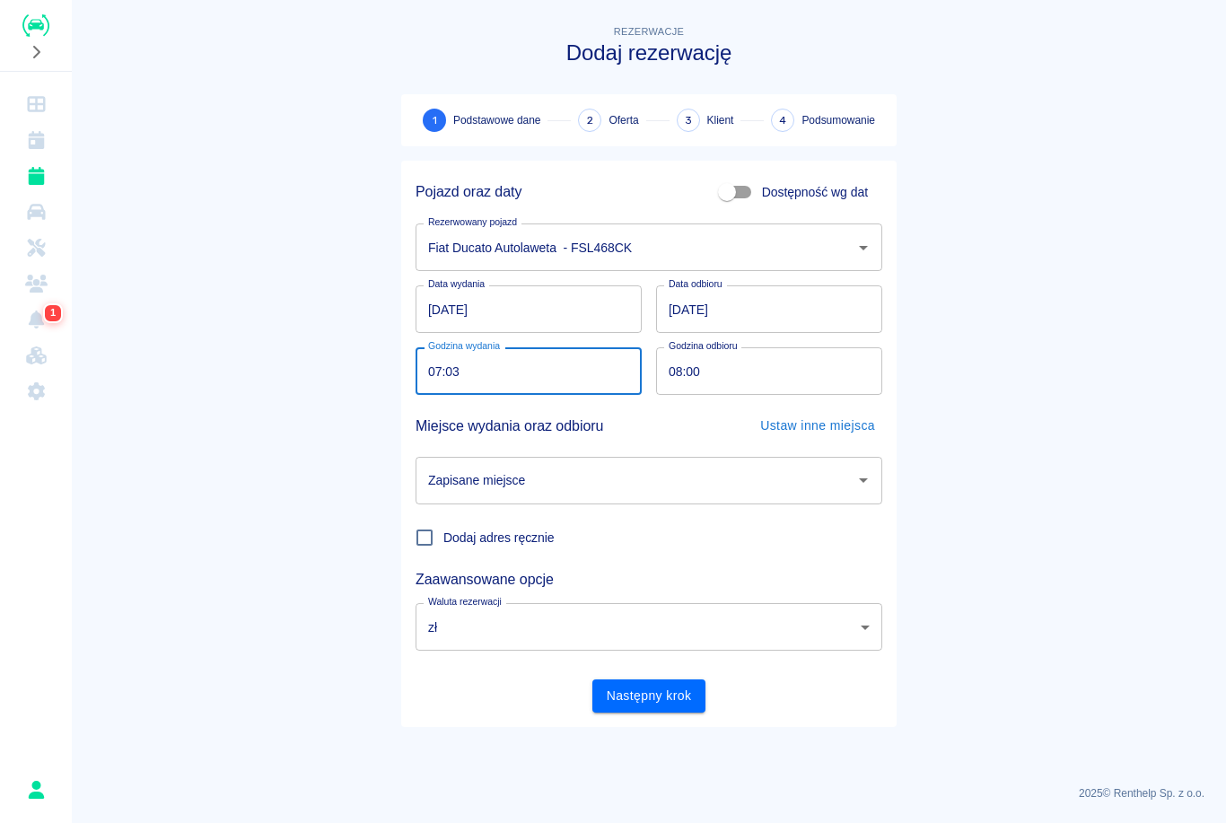
type input "07:35"
click at [674, 367] on input "08:00" at bounding box center [763, 371] width 214 height 48
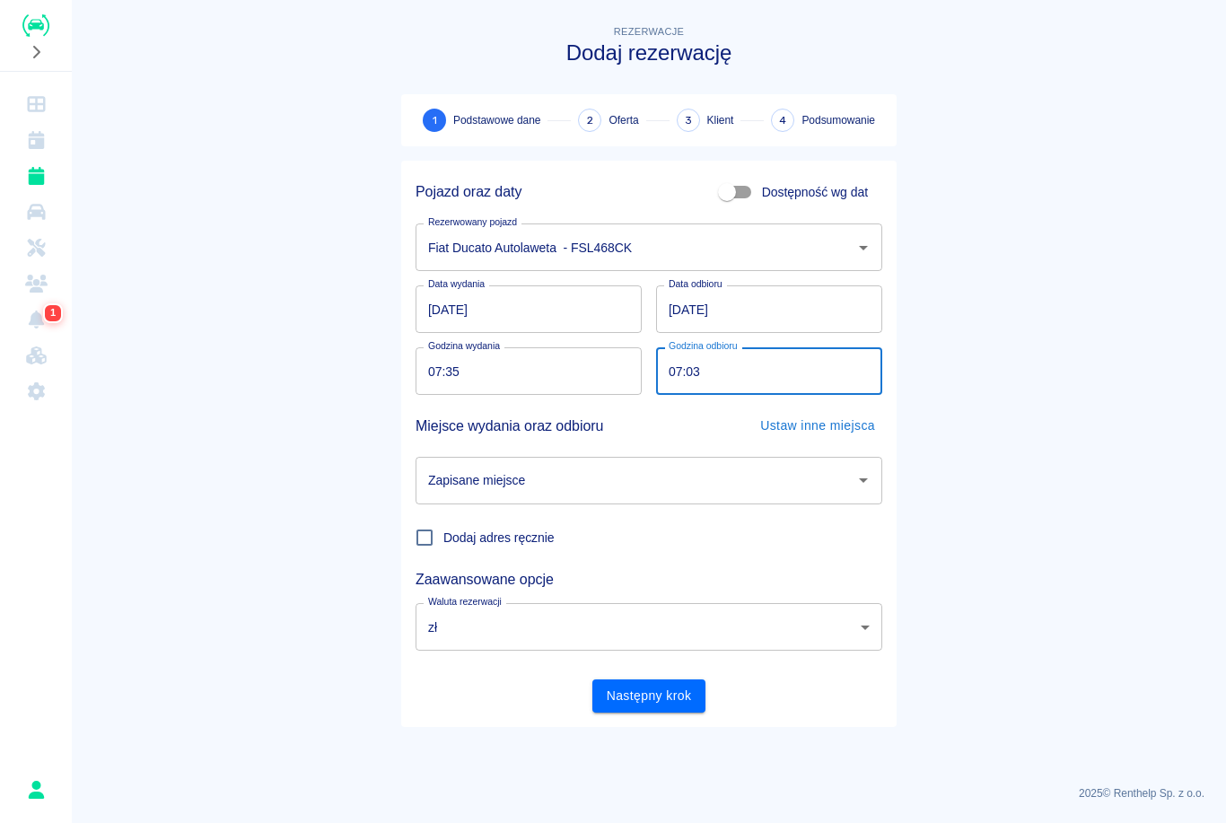
type input "07:35"
click at [441, 483] on div "Zapisane miejsce Zapisane miejsce" at bounding box center [648, 481] width 467 height 48
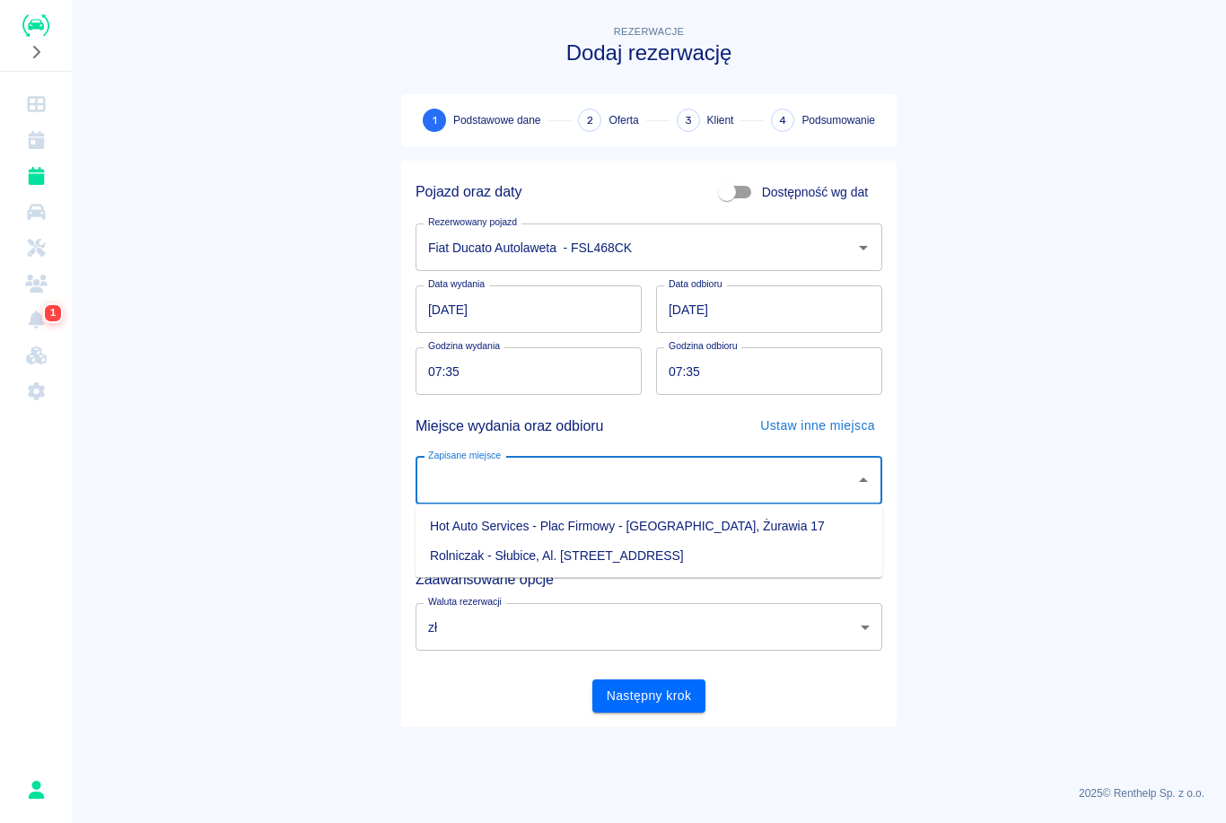
click at [498, 533] on li "Hot Auto Services - Plac Firmowy - [GEOGRAPHIC_DATA], Żurawia 17" at bounding box center [648, 526] width 467 height 30
type input "Hot Auto Services - Plac Firmowy - [GEOGRAPHIC_DATA], Żurawia 17"
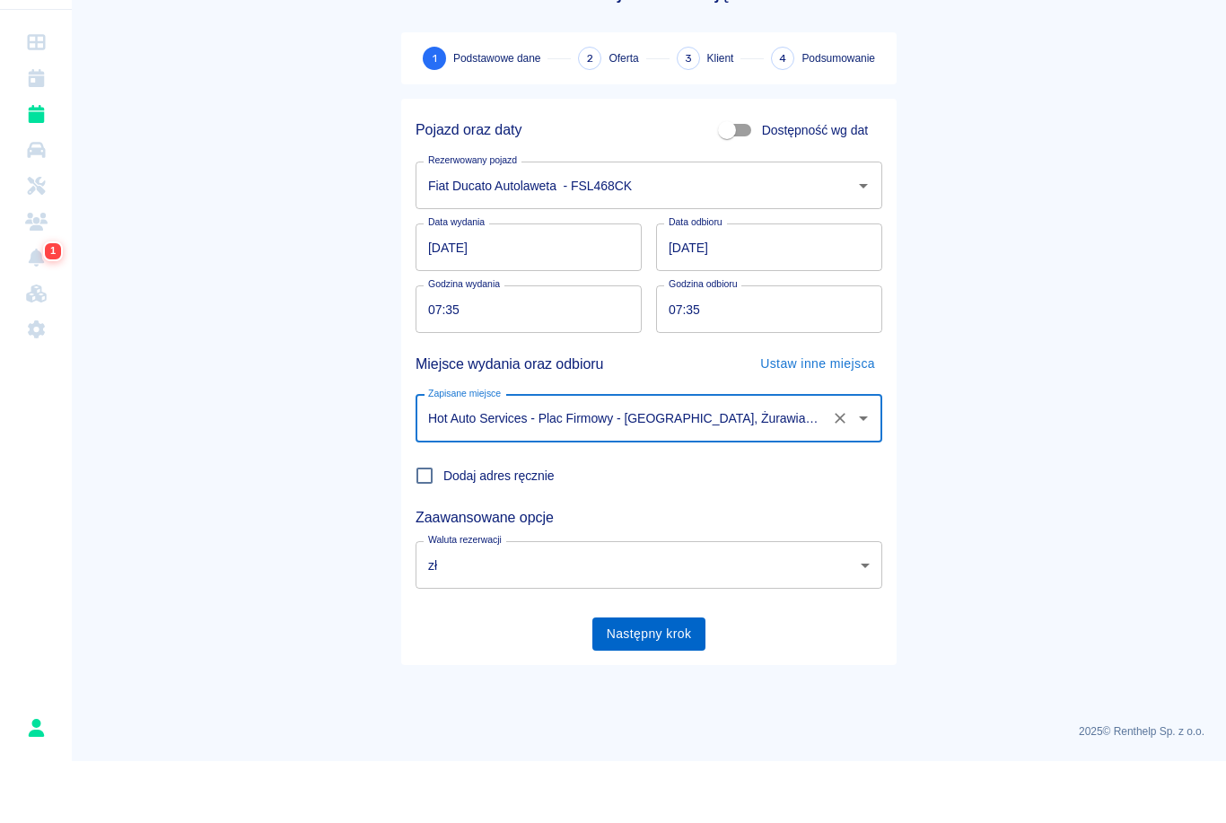
click at [657, 679] on button "Następny krok" at bounding box center [649, 695] width 114 height 33
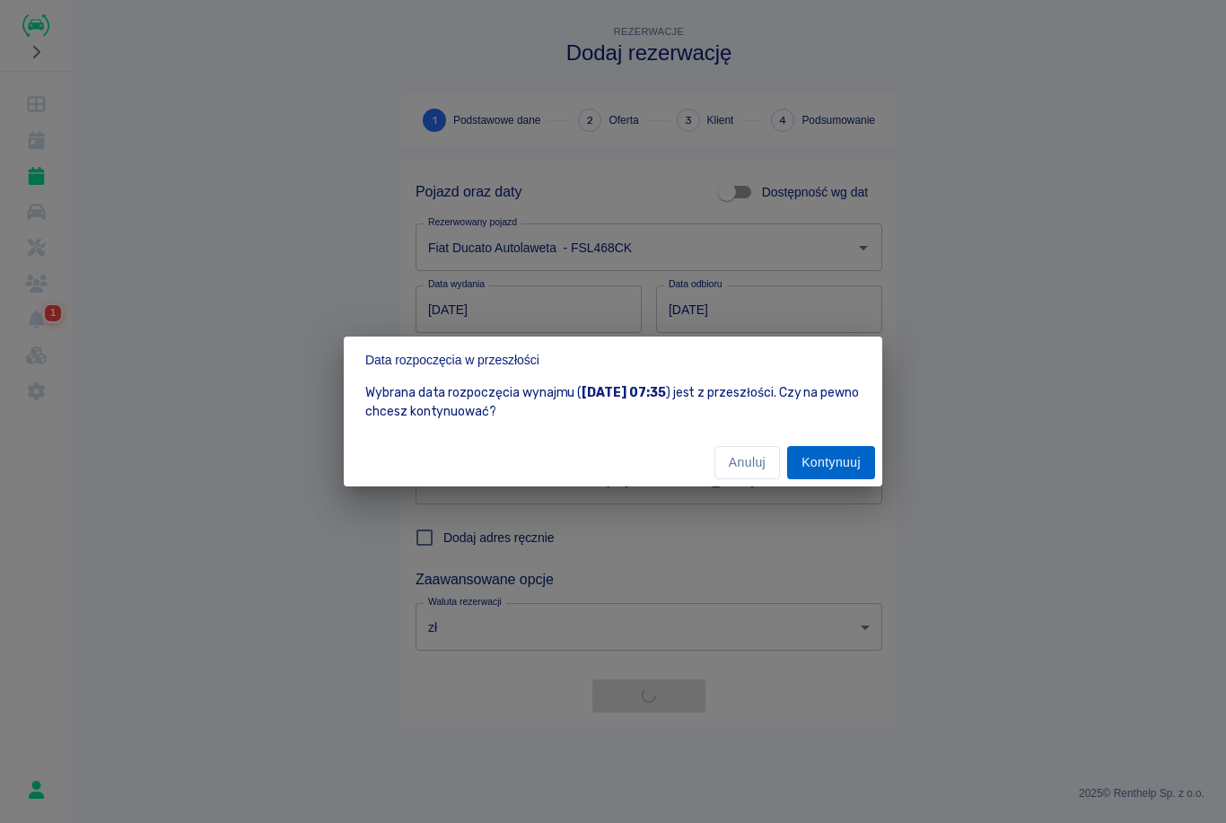
click at [857, 452] on button "Kontynuuj" at bounding box center [831, 462] width 88 height 33
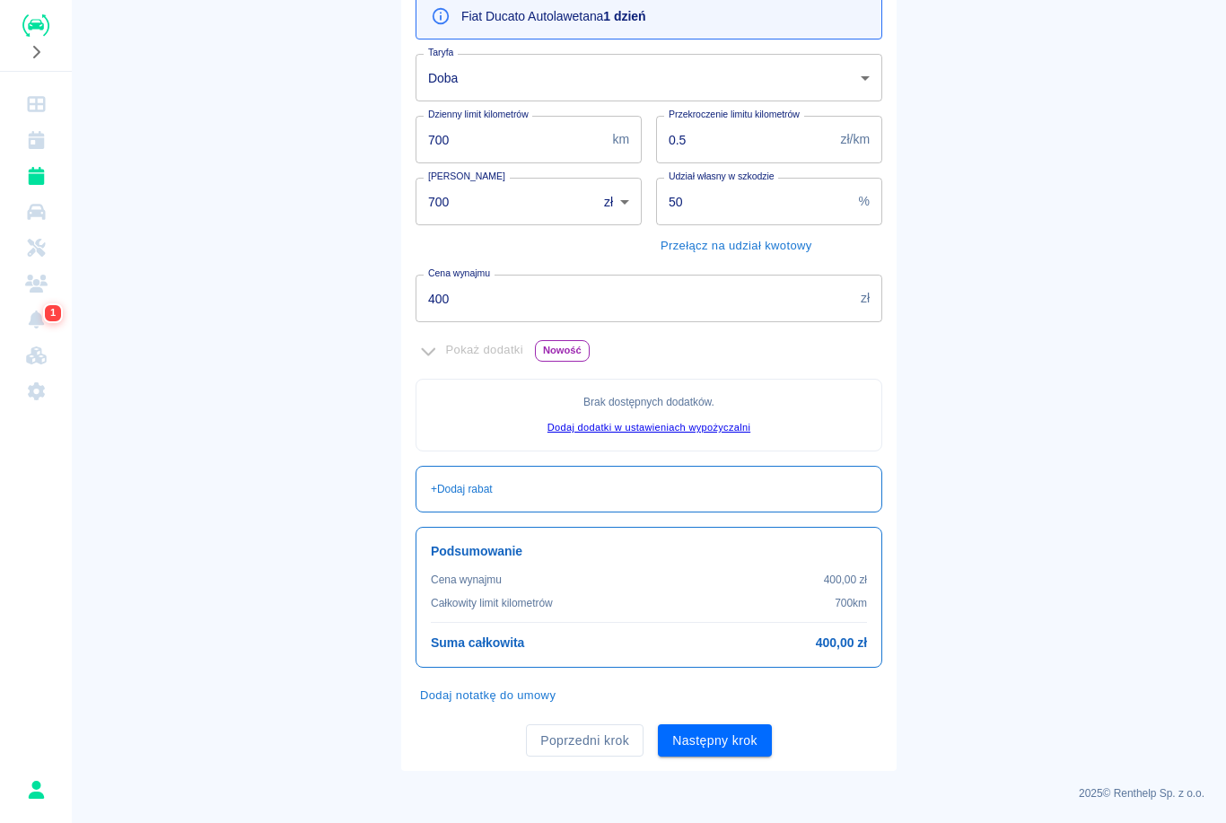
scroll to position [212, 0]
click at [765, 187] on input "50" at bounding box center [754, 203] width 196 height 48
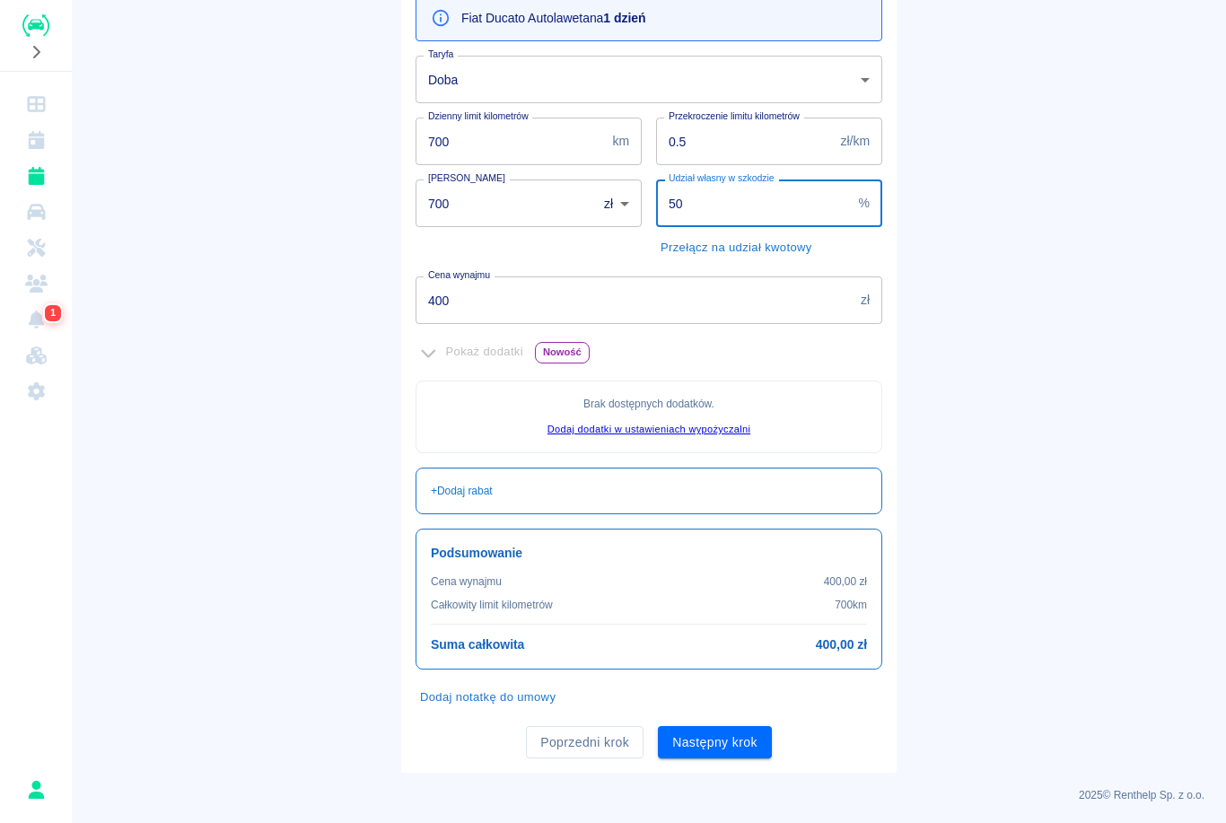
type input "5"
type input "70"
click at [746, 736] on button "Następny krok" at bounding box center [715, 742] width 114 height 33
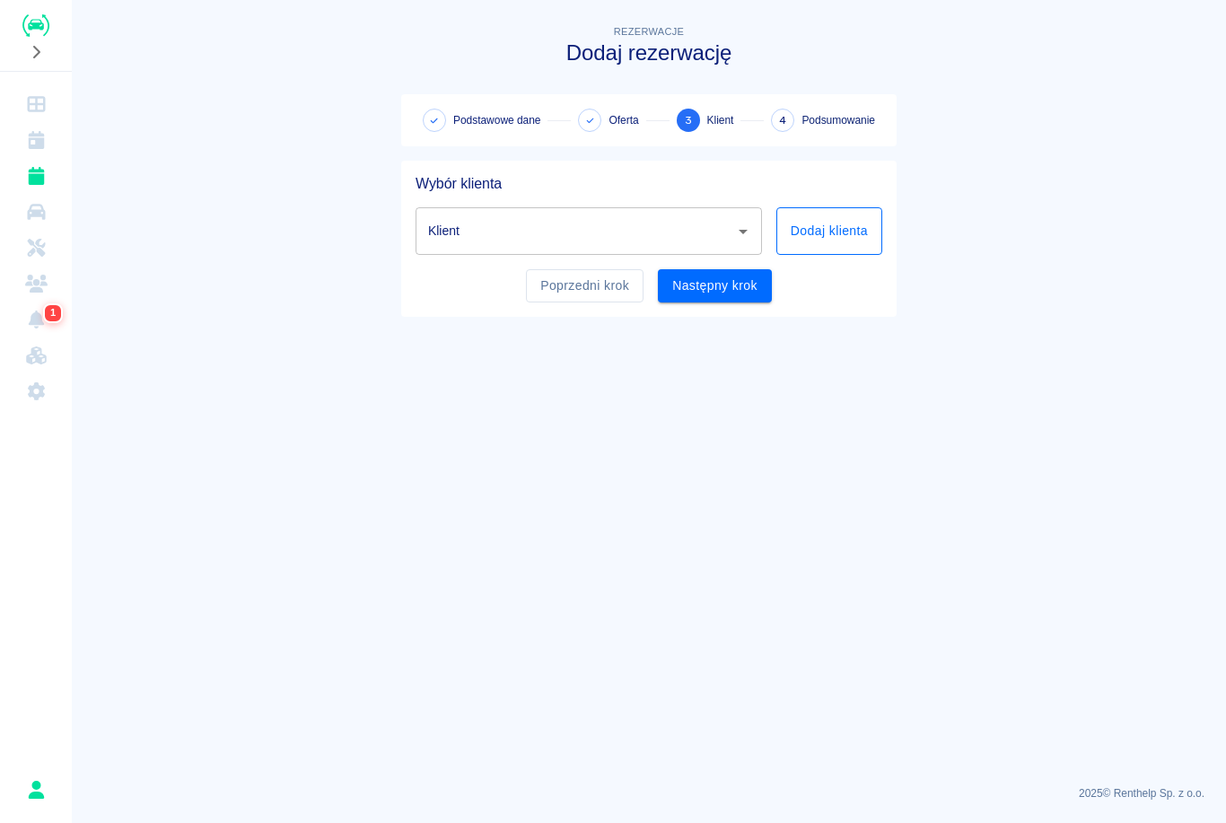
click at [829, 225] on button "Dodaj klienta" at bounding box center [829, 231] width 106 height 48
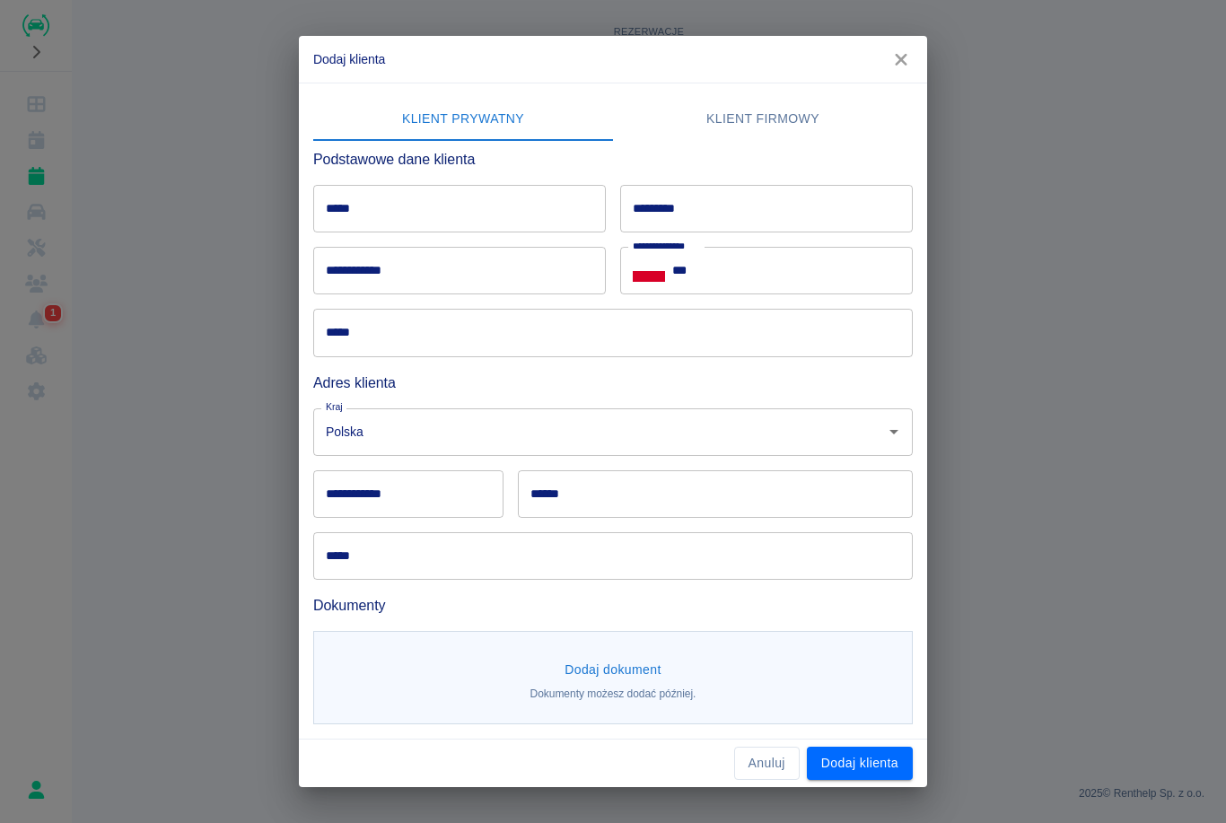
click at [502, 186] on input "*****" at bounding box center [459, 209] width 293 height 48
type input "*********"
type input "**********"
click at [414, 293] on input "**********" at bounding box center [459, 271] width 293 height 48
click at [455, 279] on input "**********" at bounding box center [459, 271] width 293 height 48
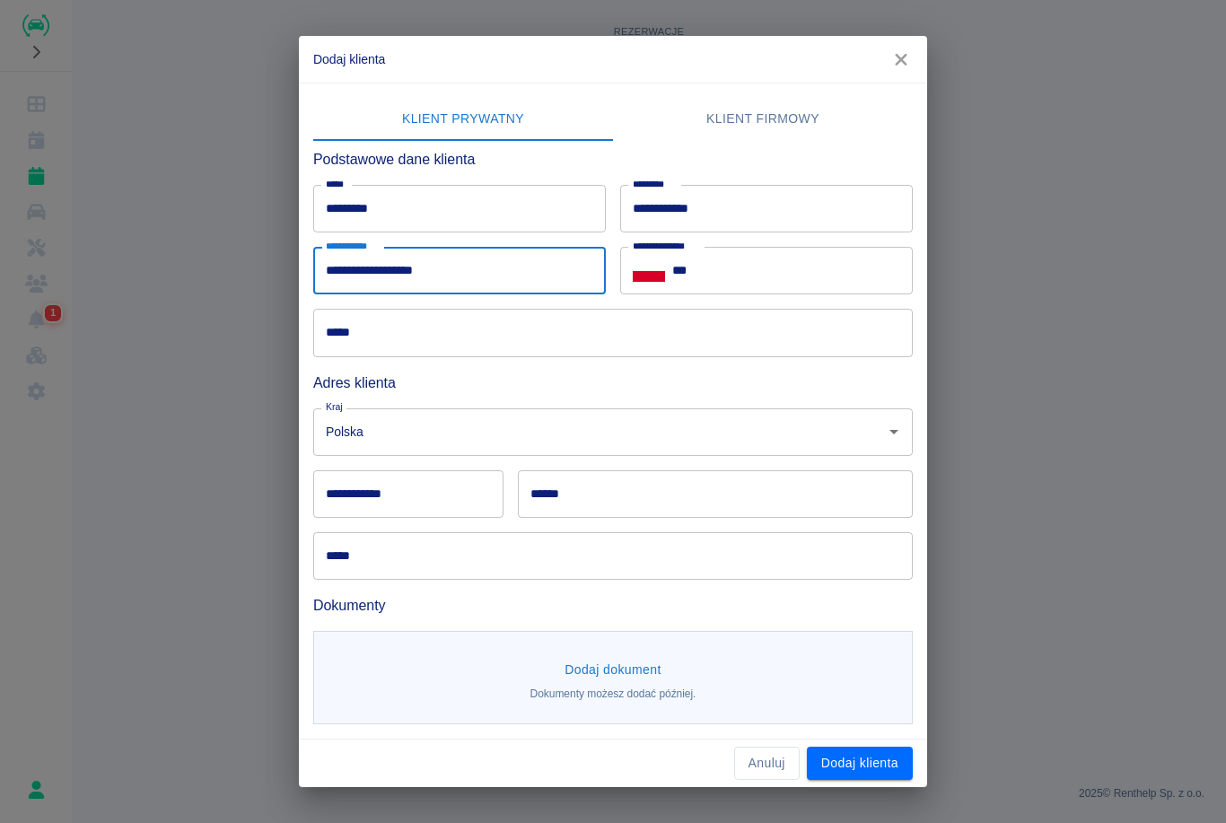
type input "**********"
click at [776, 260] on input "***" at bounding box center [792, 271] width 240 height 48
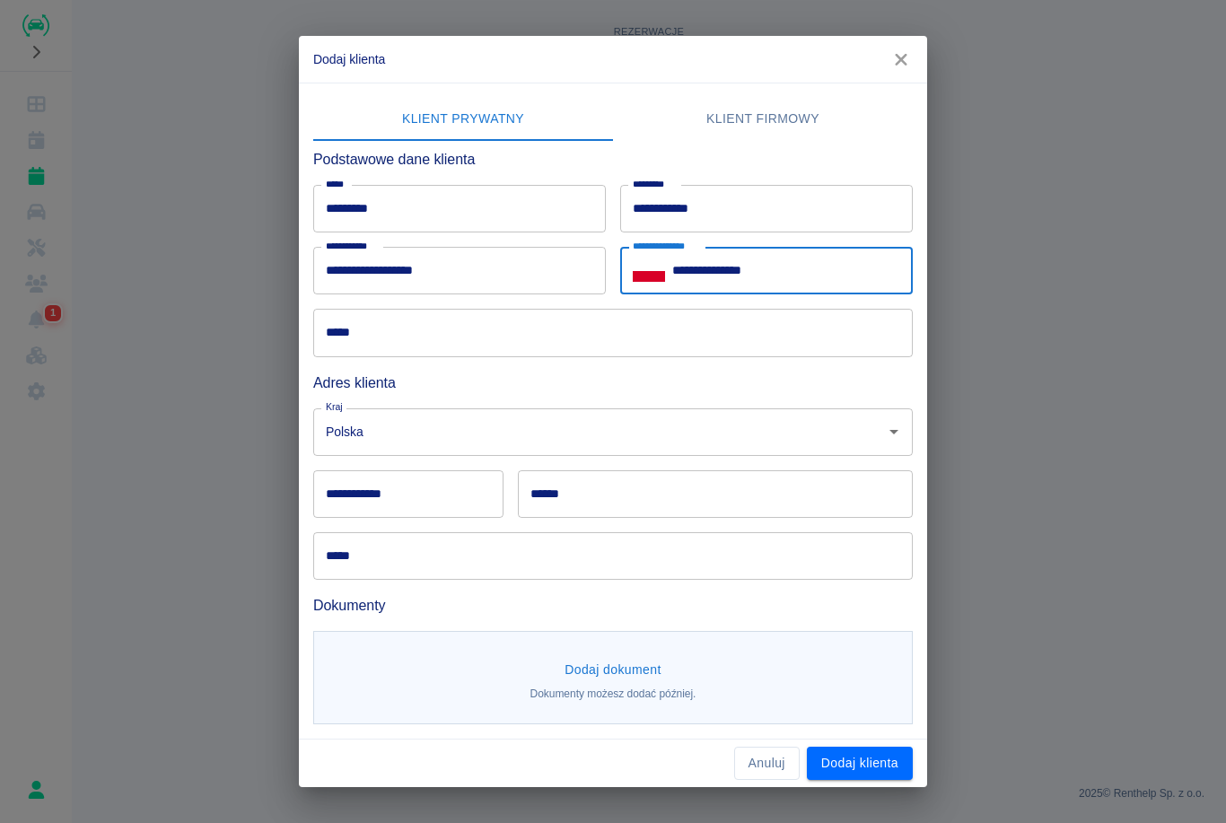
type input "**********"
click at [419, 349] on input "*****" at bounding box center [612, 333] width 599 height 48
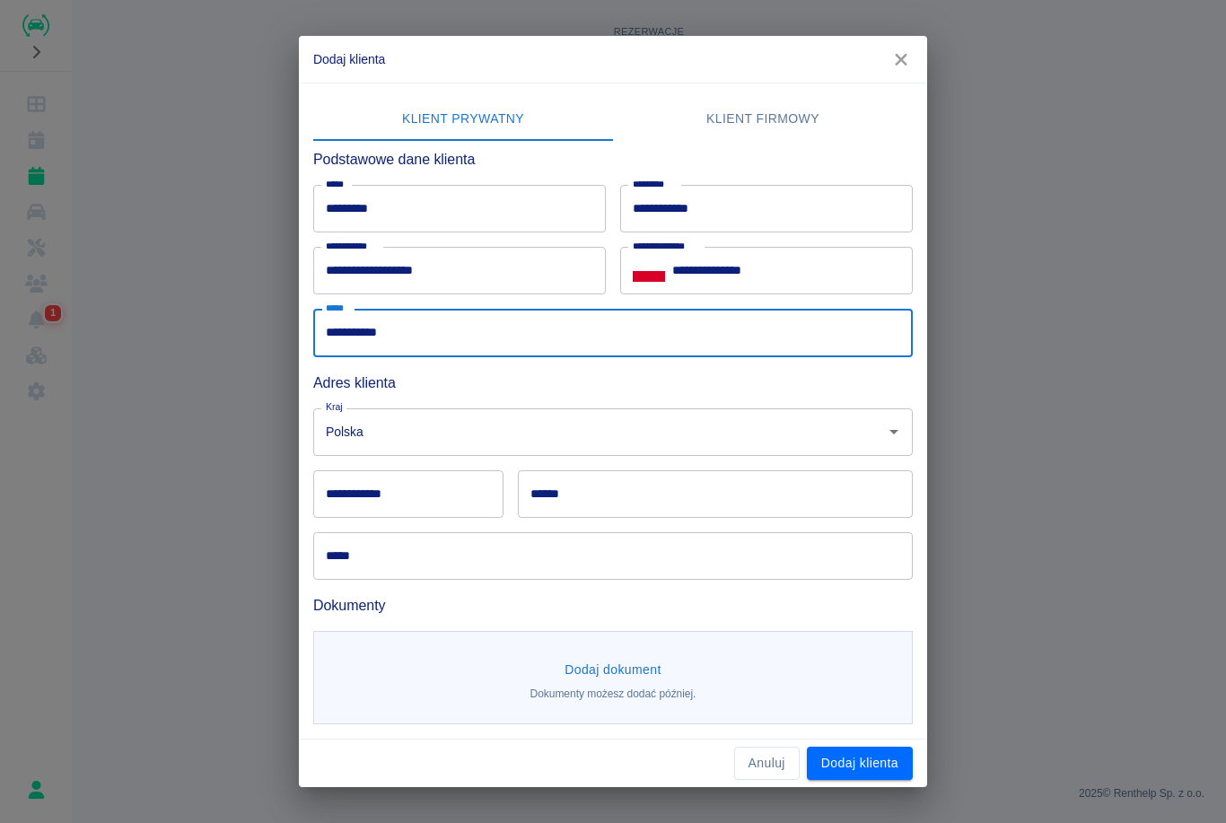
type input "**********"
click at [420, 432] on input "Polska" at bounding box center [587, 431] width 533 height 31
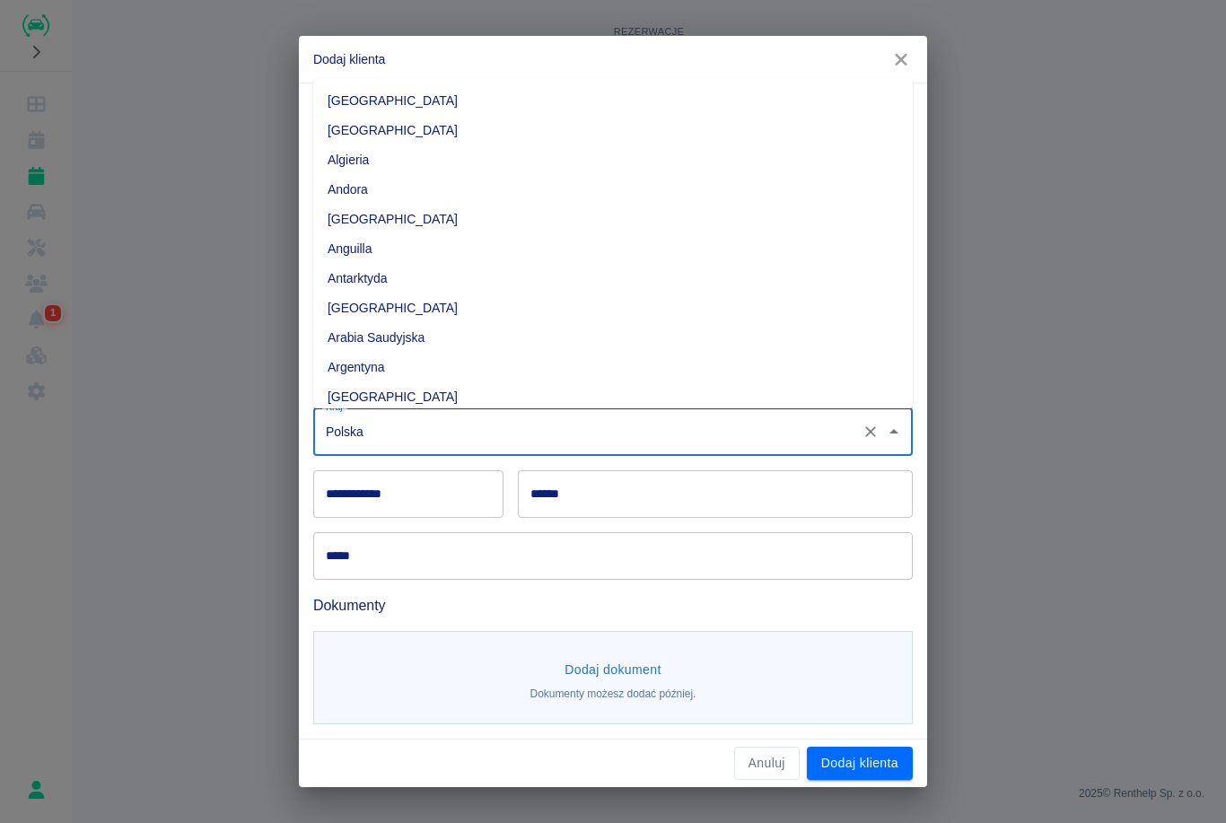
scroll to position [4630, 0]
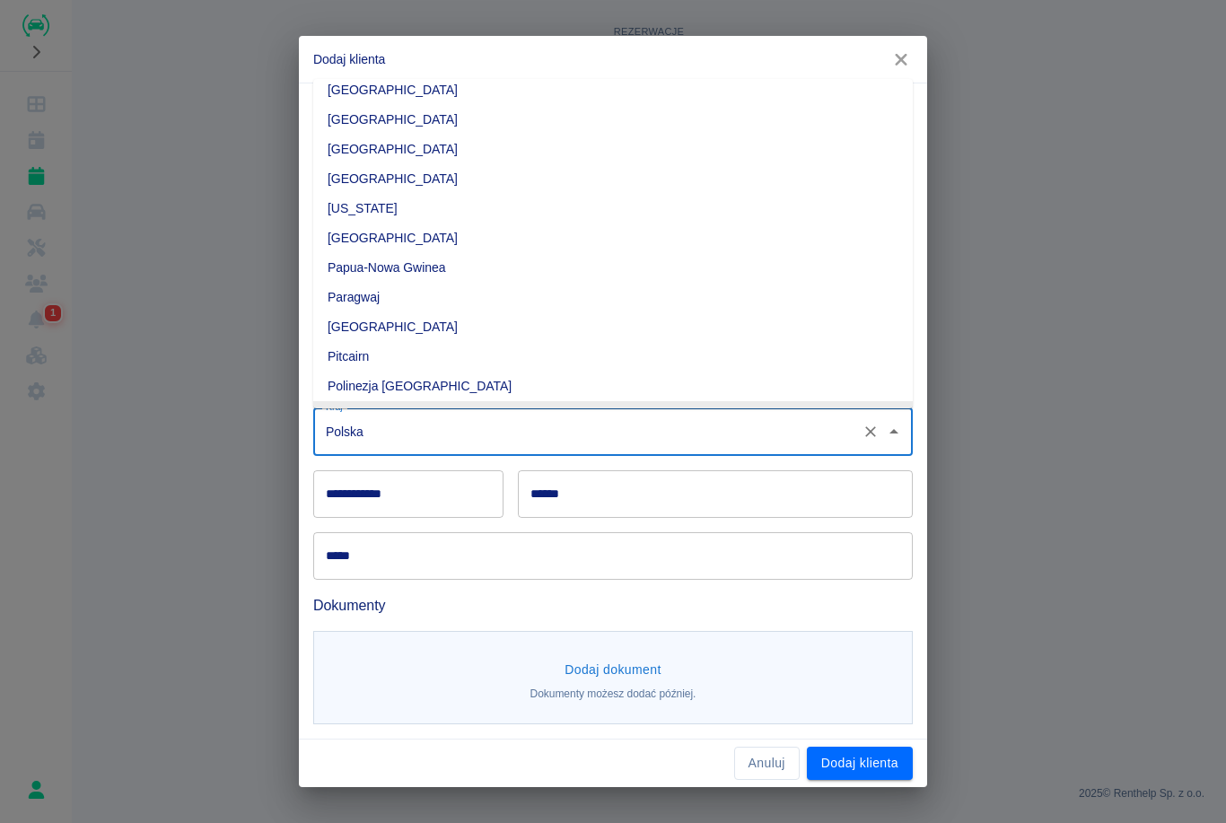
click at [428, 500] on input "**********" at bounding box center [408, 494] width 190 height 48
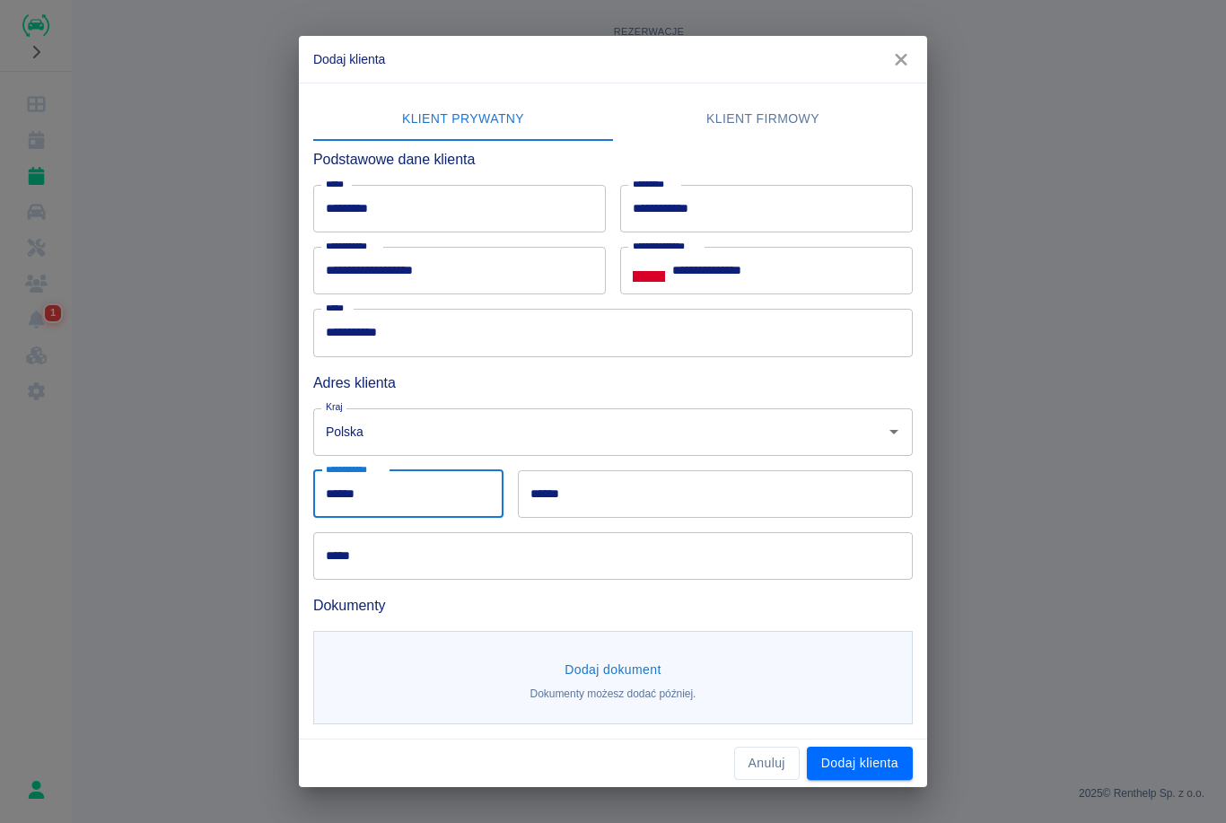
type input "******"
click at [601, 502] on input "******" at bounding box center [715, 494] width 395 height 48
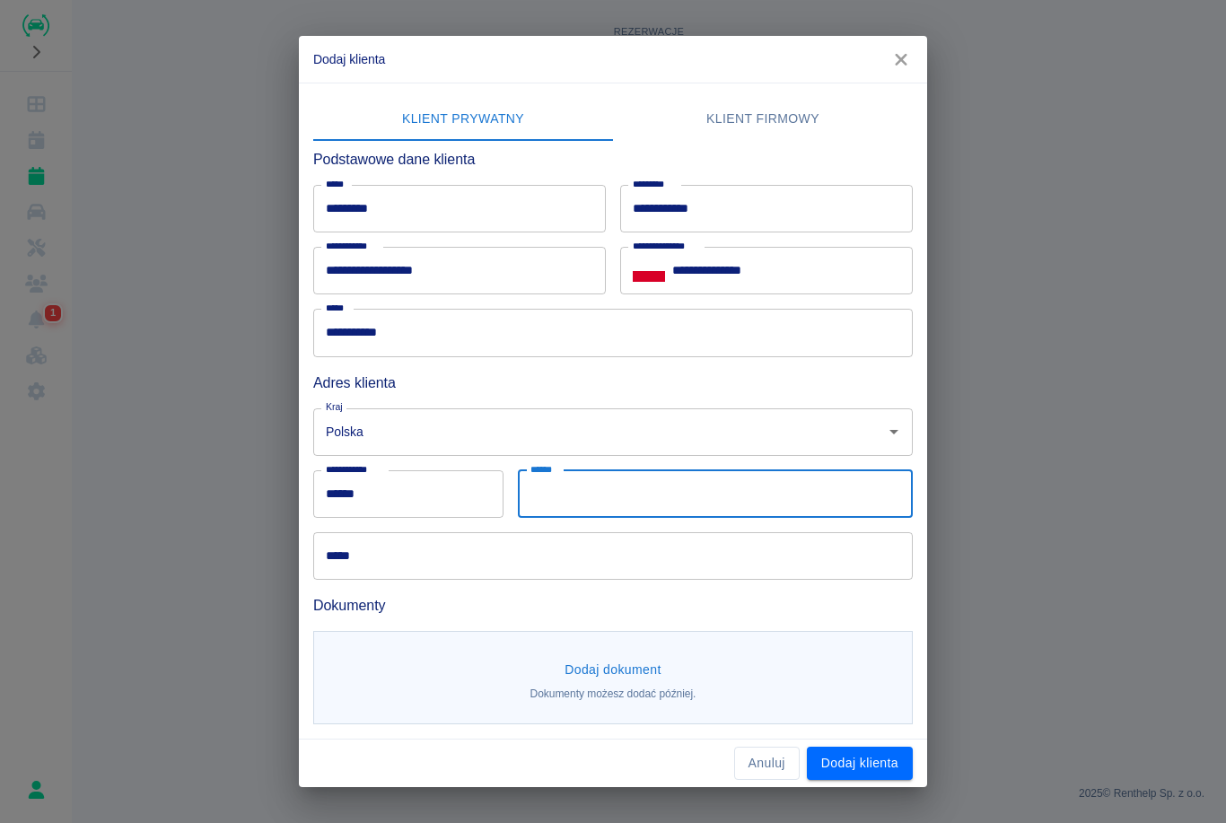
type input "*"
type input "*********"
click at [395, 564] on input "*****" at bounding box center [612, 556] width 599 height 48
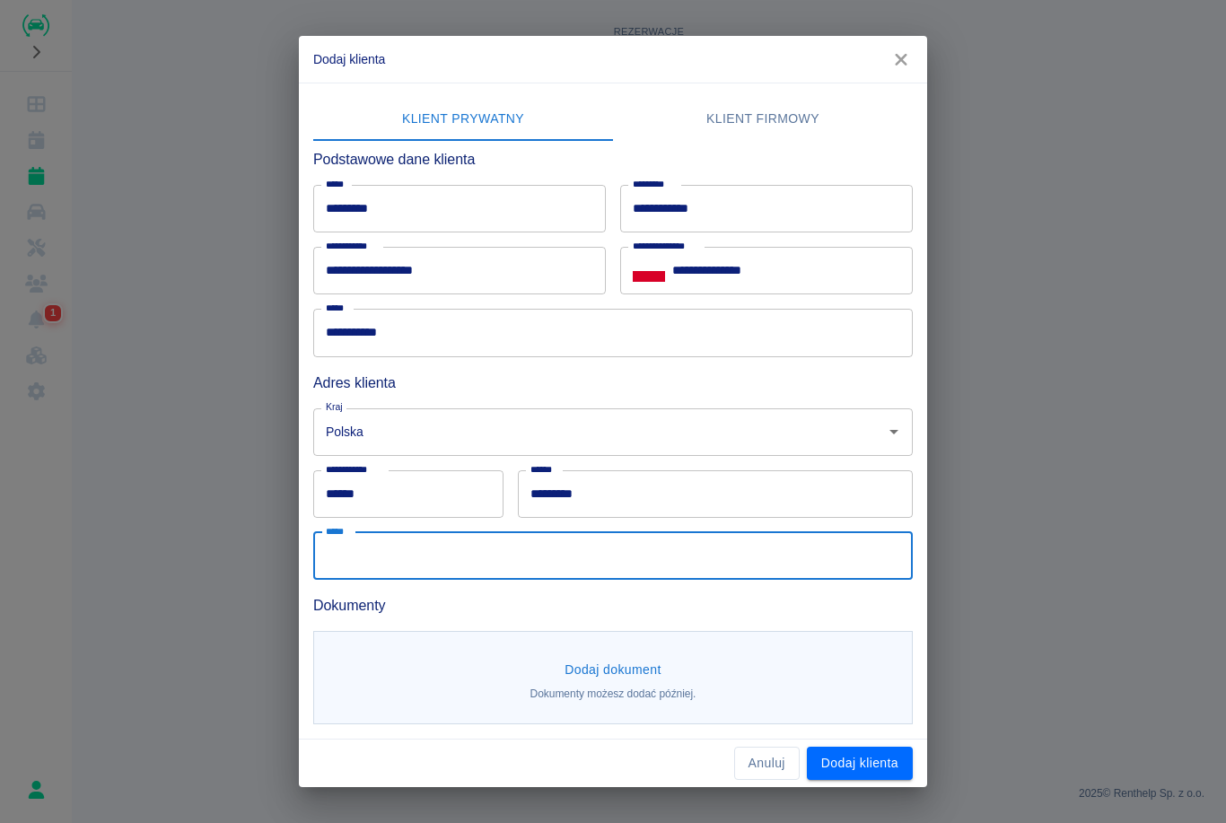
type input "*"
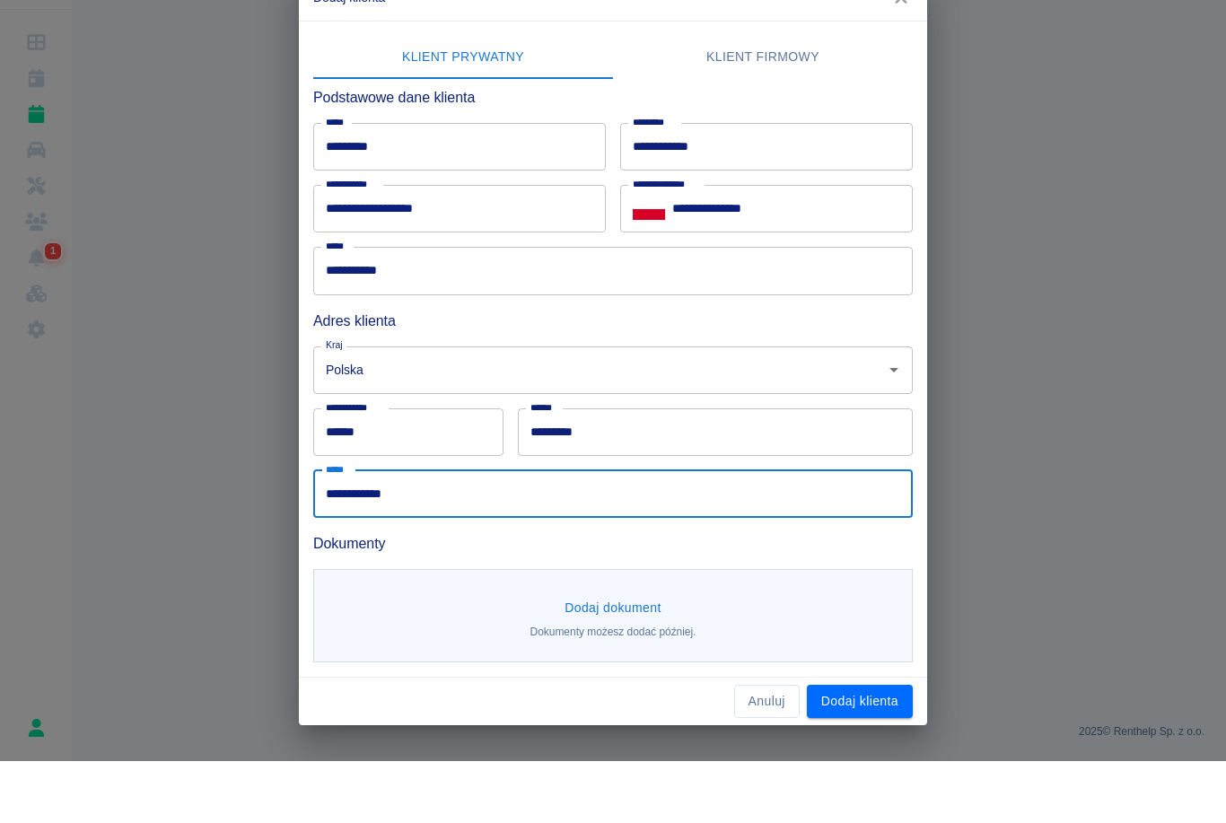
type input "**********"
click at [618, 653] on button "Dodaj dokument" at bounding box center [612, 669] width 111 height 33
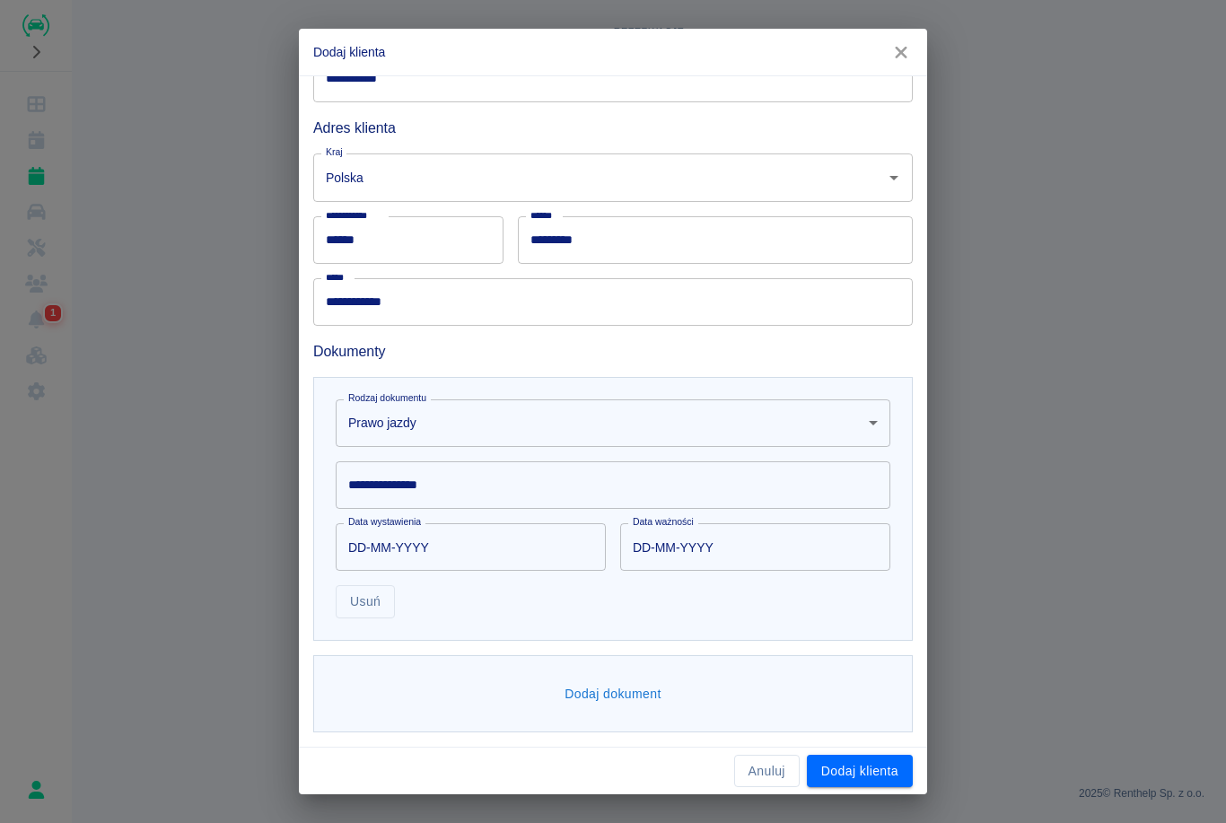
scroll to position [246, 0]
click at [714, 435] on body "**********" at bounding box center [613, 411] width 1226 height 823
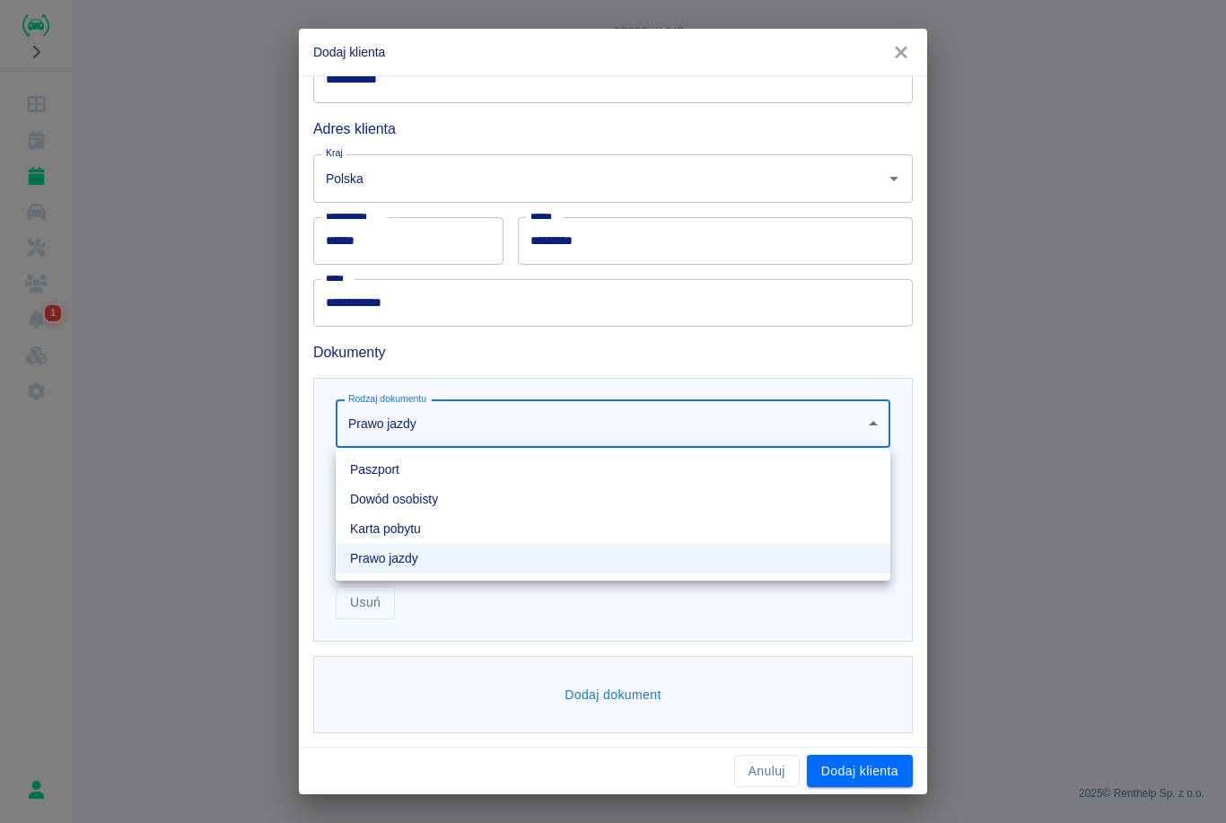
click at [446, 506] on li "Dowód osobisty" at bounding box center [613, 500] width 554 height 30
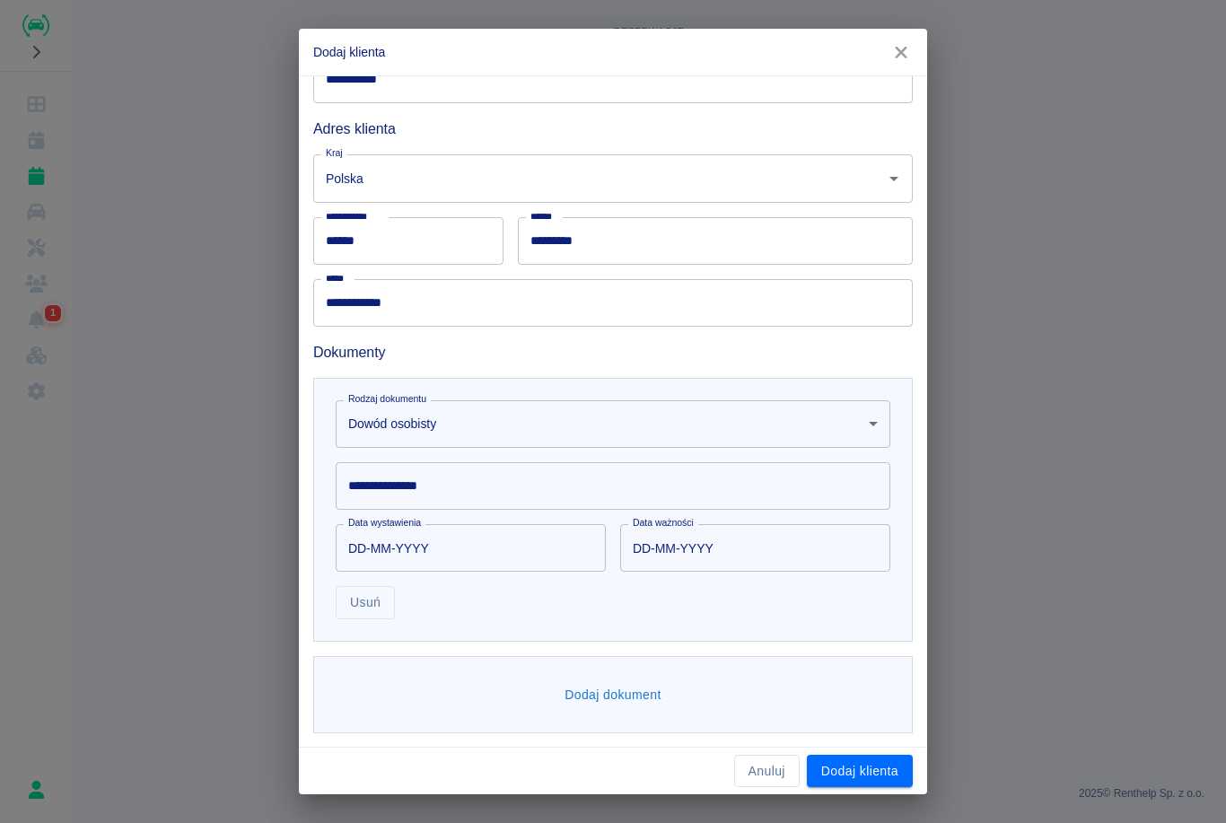
click at [654, 489] on input "**********" at bounding box center [613, 486] width 554 height 48
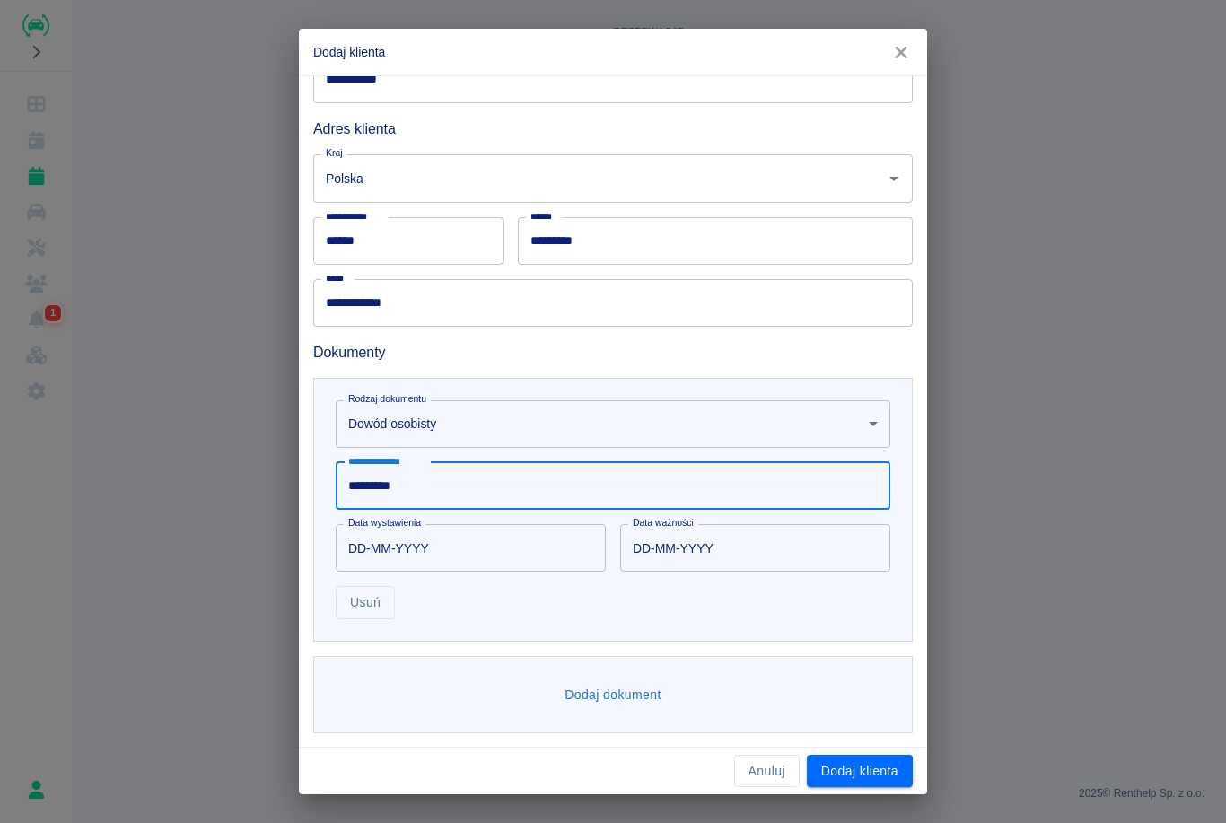
type input "*********"
click at [363, 547] on input "DD-MM-YYYY" at bounding box center [465, 548] width 258 height 48
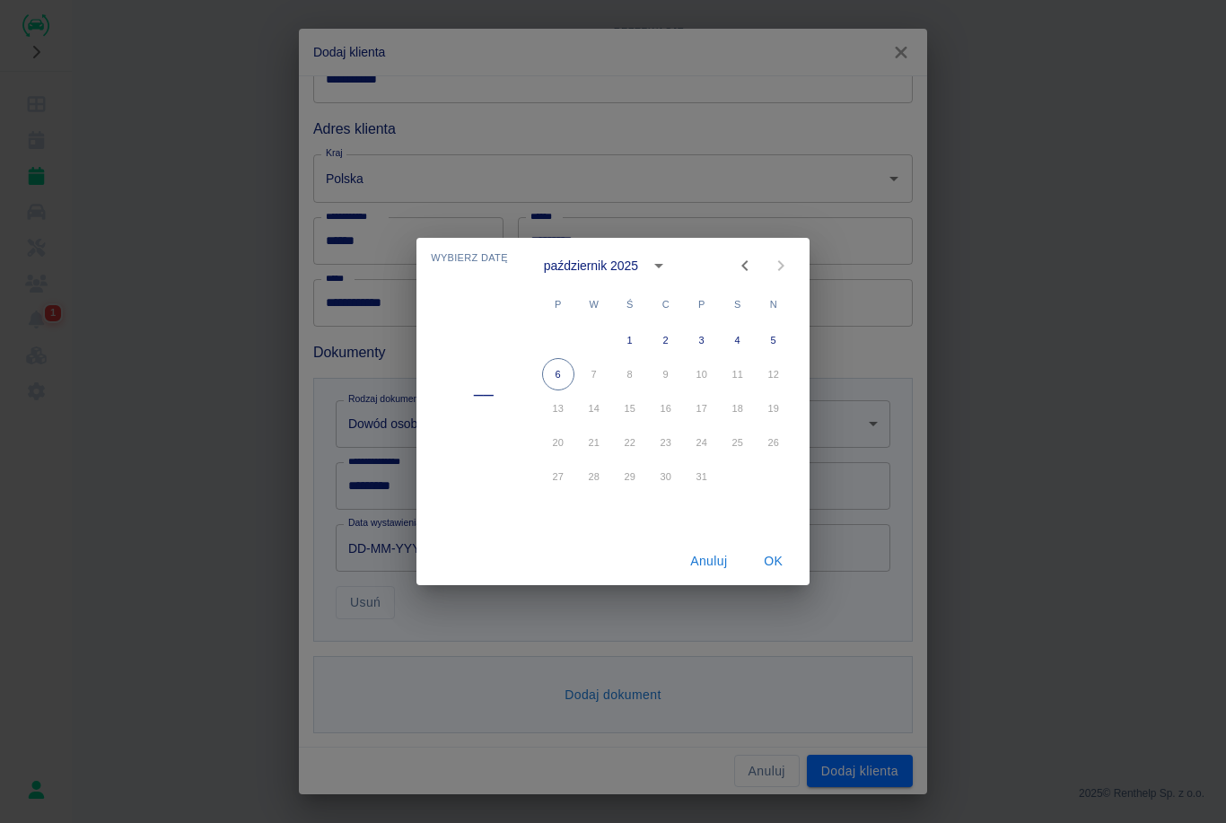
click at [754, 266] on icon "Previous month" at bounding box center [745, 266] width 22 height 22
click at [753, 266] on icon "Previous month" at bounding box center [745, 266] width 22 height 22
click at [743, 264] on icon "Previous month" at bounding box center [745, 266] width 22 height 22
click at [742, 263] on icon "Previous month" at bounding box center [745, 266] width 22 height 22
click at [551, 518] on button "30" at bounding box center [558, 510] width 32 height 32
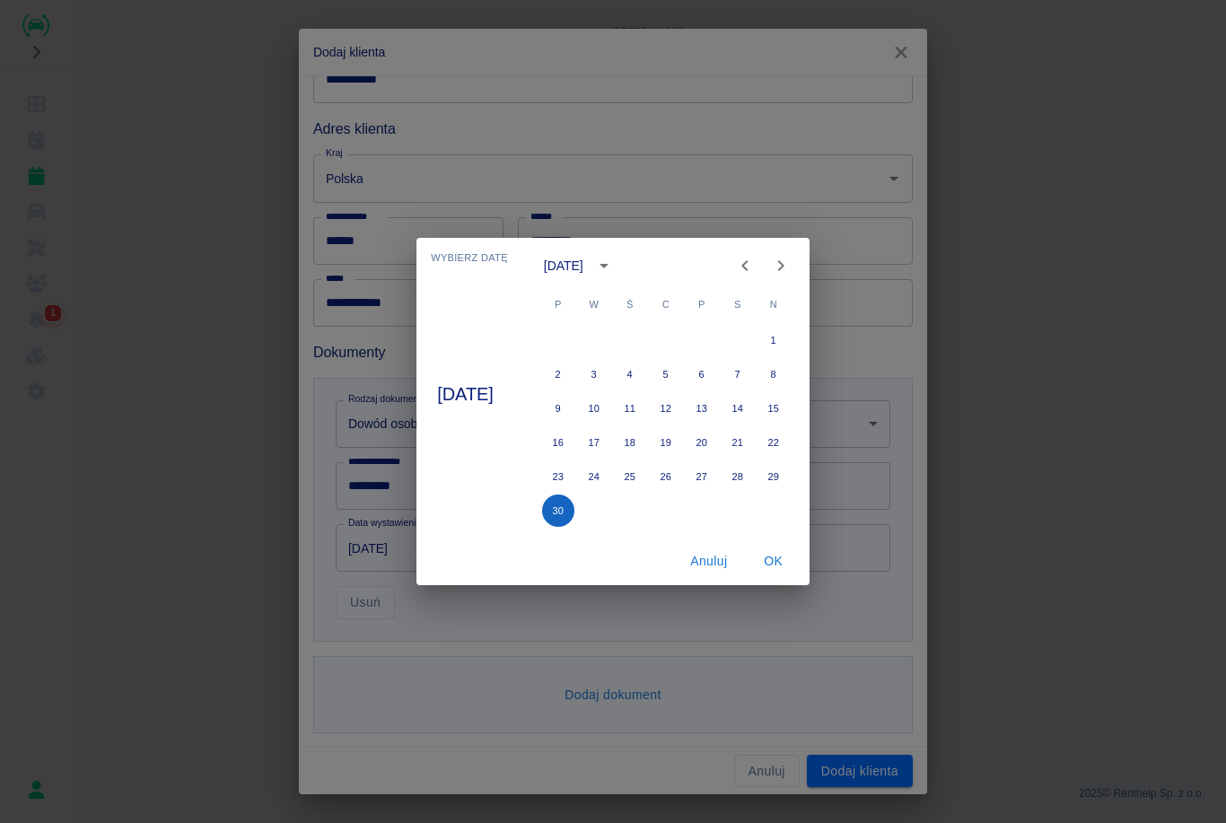
type input "[DATE]"
click at [793, 560] on button "OK" at bounding box center [773, 561] width 57 height 33
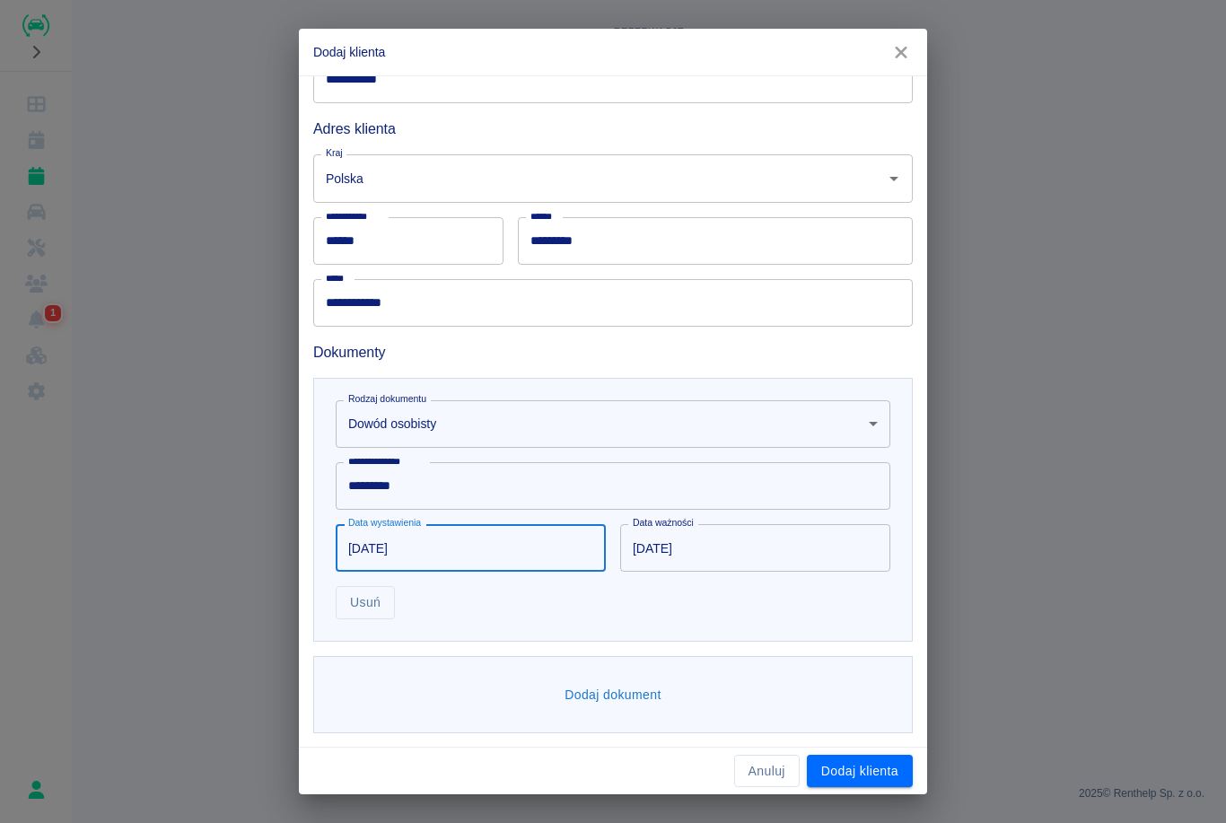
click at [683, 681] on div "Dodaj dokument" at bounding box center [612, 695] width 599 height 78
click at [597, 688] on button "Dodaj dokument" at bounding box center [612, 694] width 111 height 33
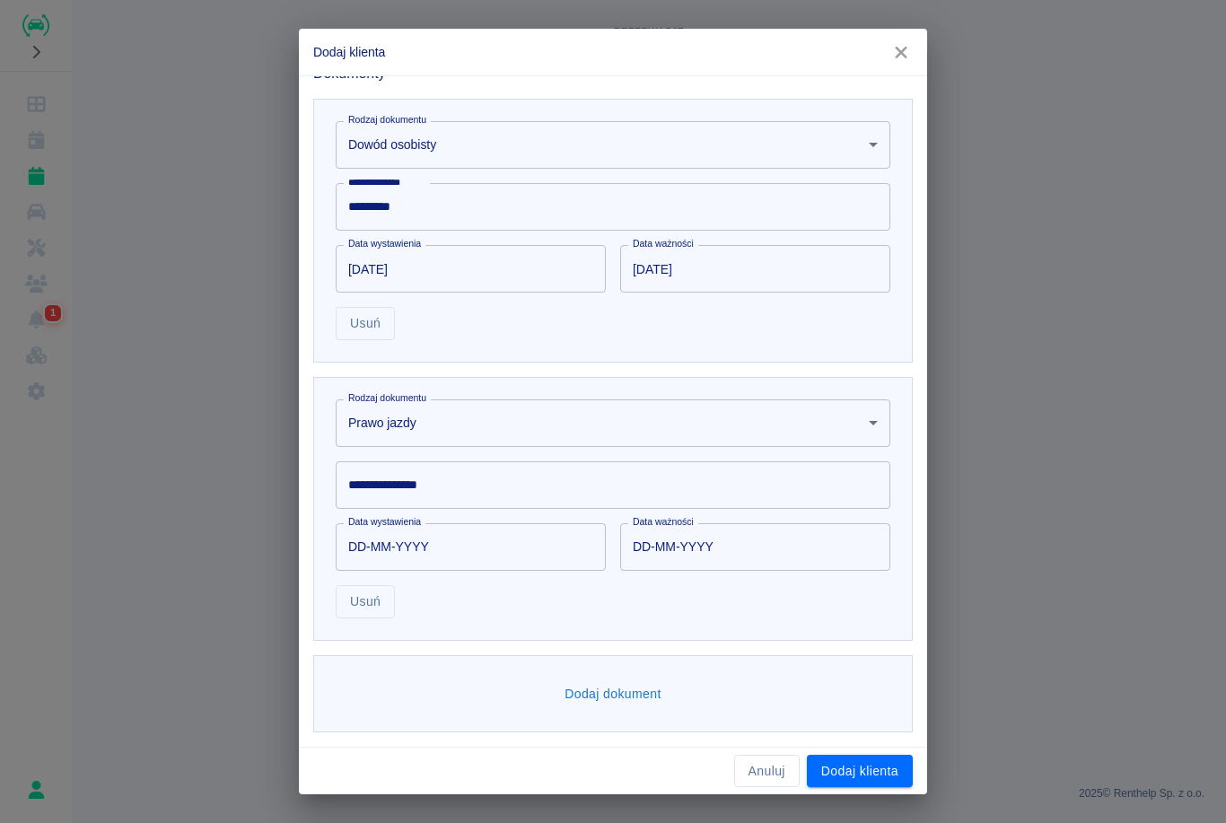
scroll to position [524, 0]
click at [680, 479] on input "**********" at bounding box center [613, 486] width 554 height 48
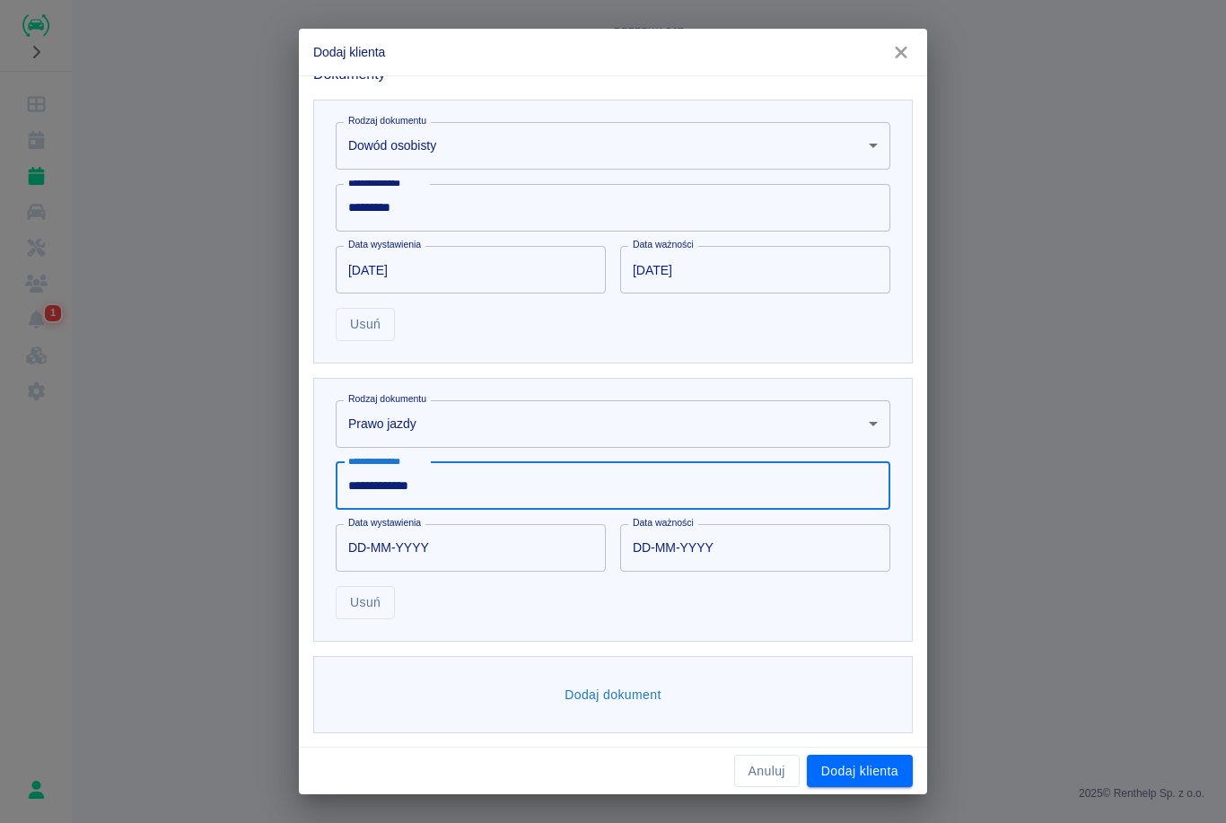
type input "**********"
click at [405, 544] on input "DD-MM-YYYY" at bounding box center [465, 548] width 258 height 48
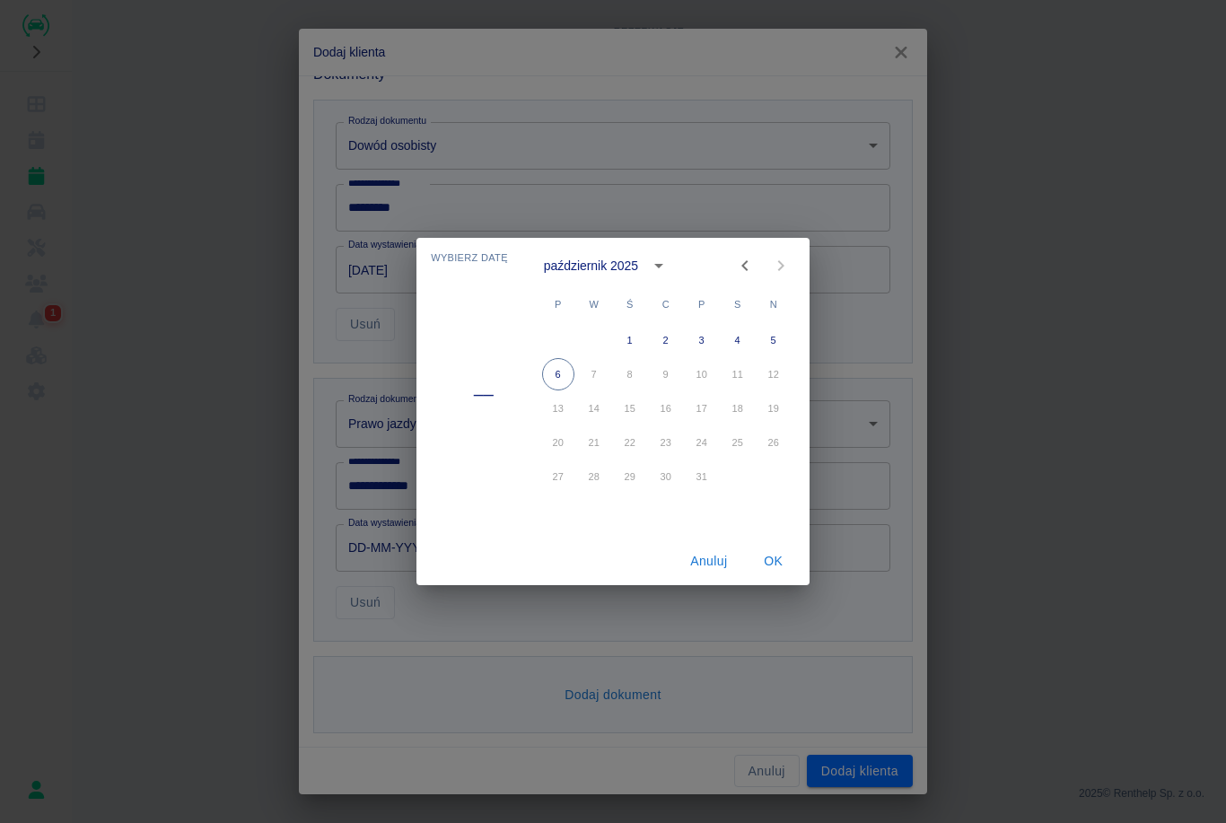
click at [607, 269] on div "październik 2025" at bounding box center [591, 266] width 94 height 19
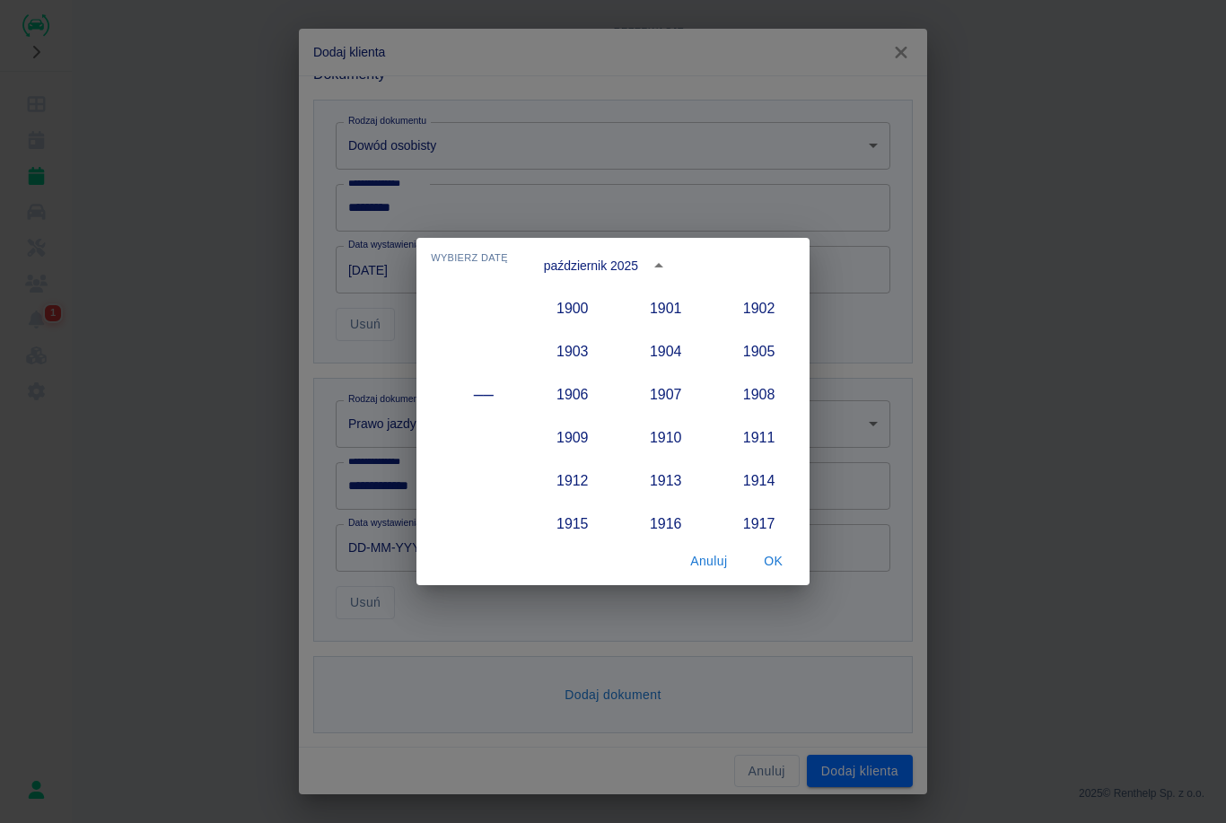
scroll to position [1662, 0]
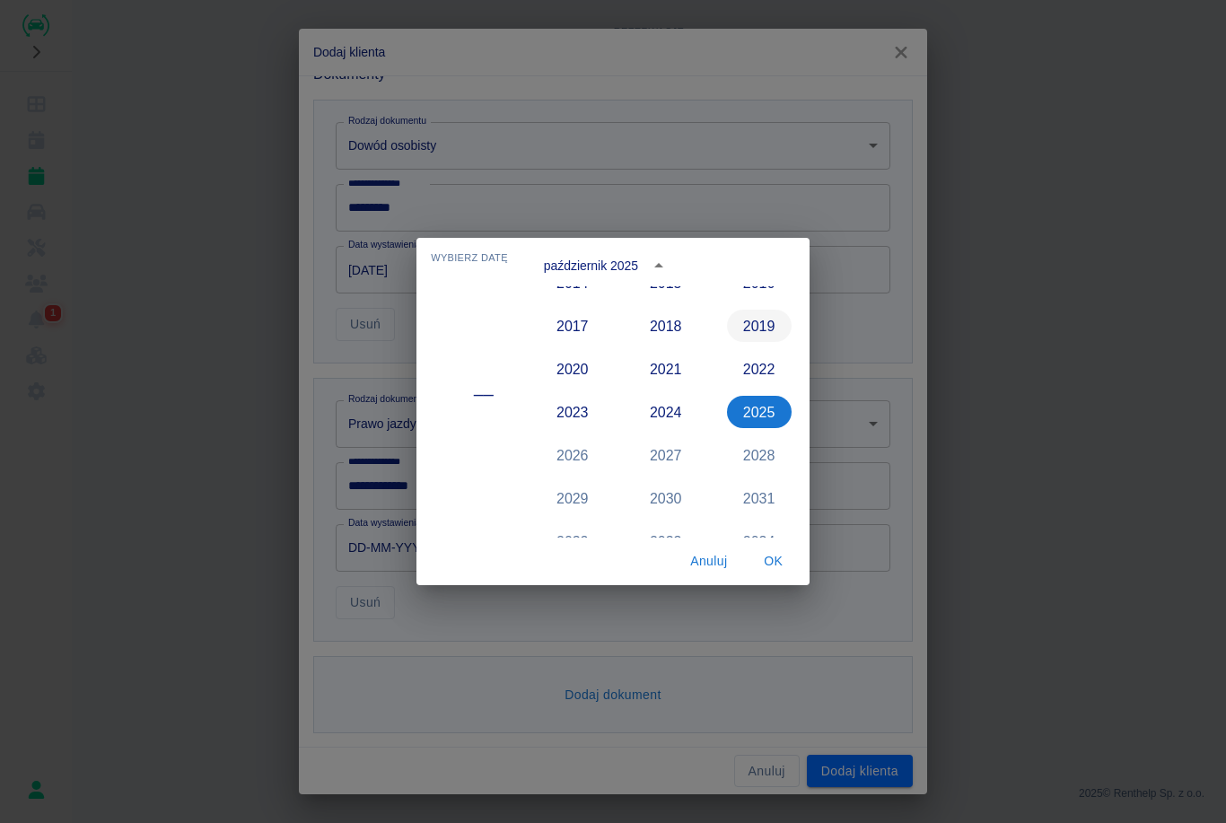
click at [745, 320] on button "2019" at bounding box center [759, 326] width 65 height 32
type input "[DATE]"
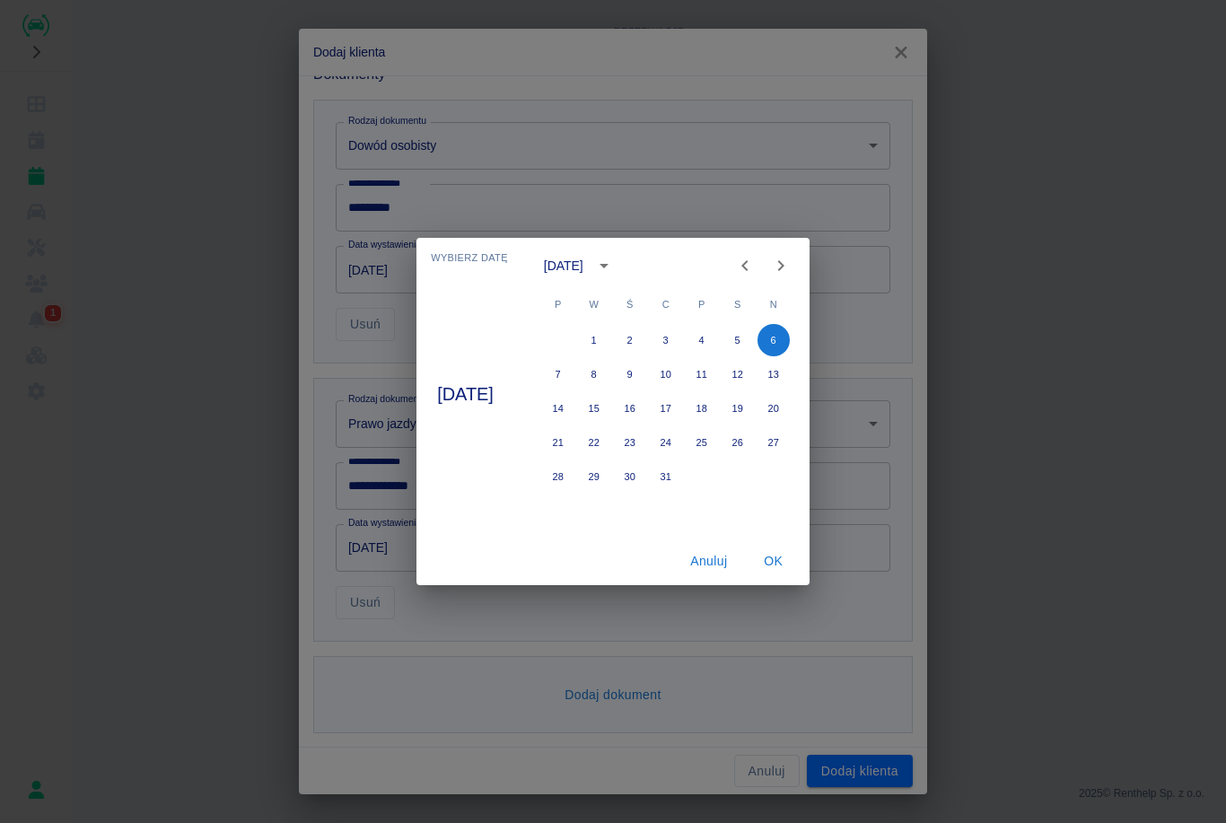
click at [790, 257] on icon "Next month" at bounding box center [781, 266] width 22 height 22
click at [755, 275] on icon "Previous month" at bounding box center [745, 266] width 22 height 22
click at [755, 264] on icon "Previous month" at bounding box center [745, 266] width 22 height 22
click at [682, 480] on button "26" at bounding box center [666, 476] width 32 height 32
type input "[DATE]"
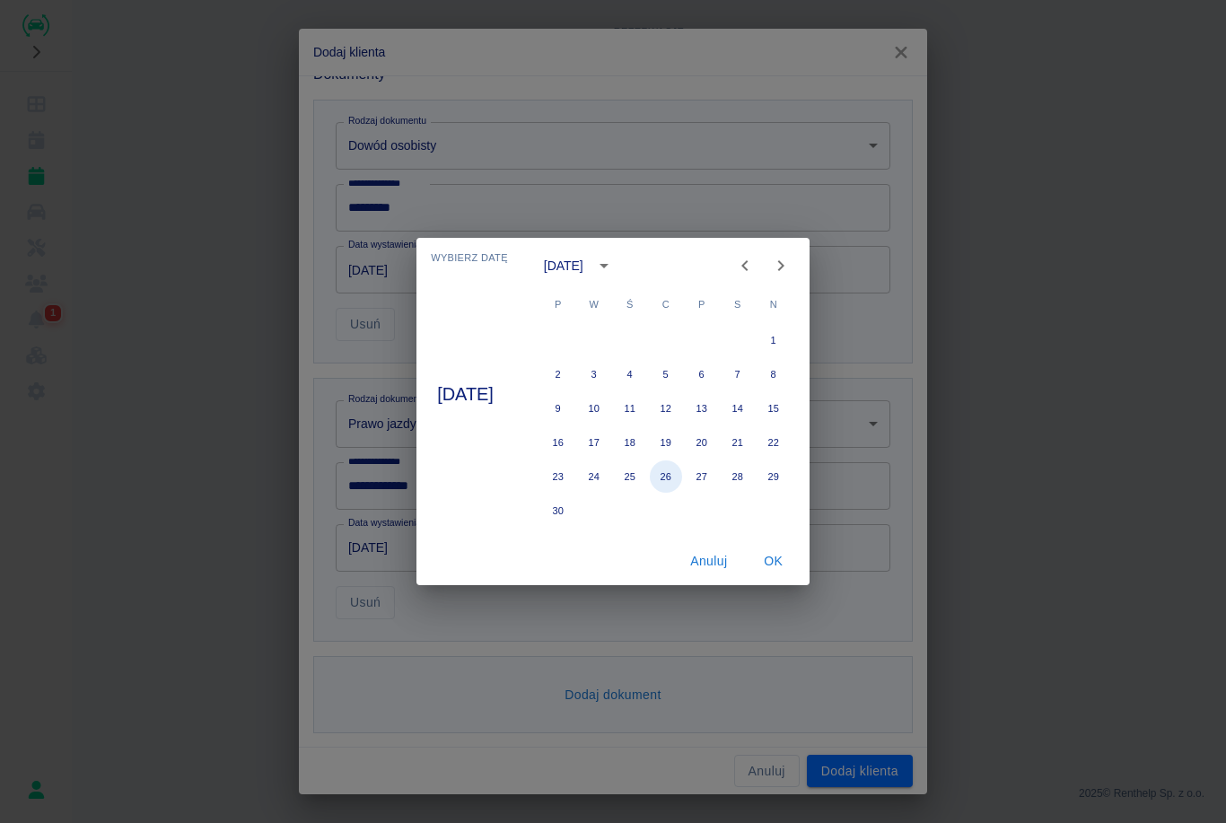
type input "[DATE]"
click at [794, 559] on button "OK" at bounding box center [773, 561] width 57 height 33
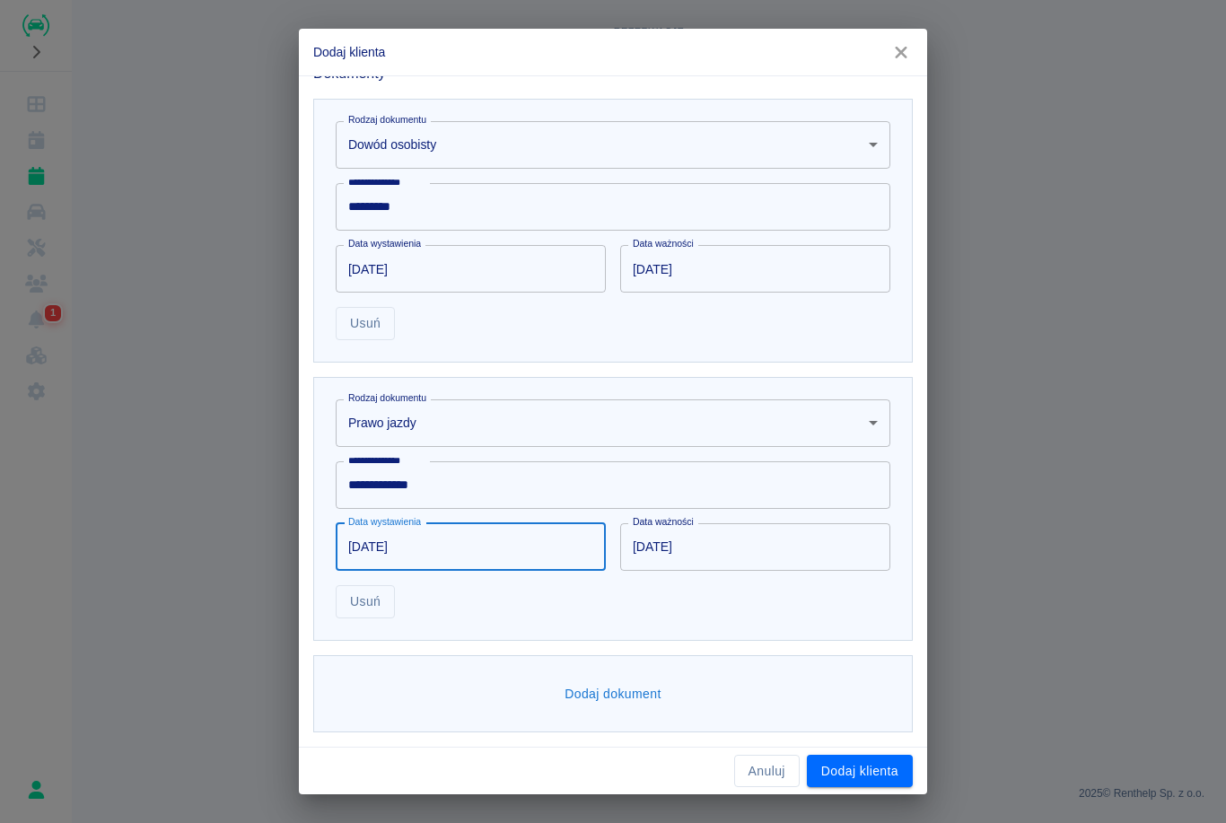
scroll to position [524, 0]
click at [868, 745] on div "**********" at bounding box center [613, 411] width 628 height 672
click at [868, 744] on div "**********" at bounding box center [613, 411] width 628 height 672
click at [867, 777] on button "Dodaj klienta" at bounding box center [860, 771] width 106 height 33
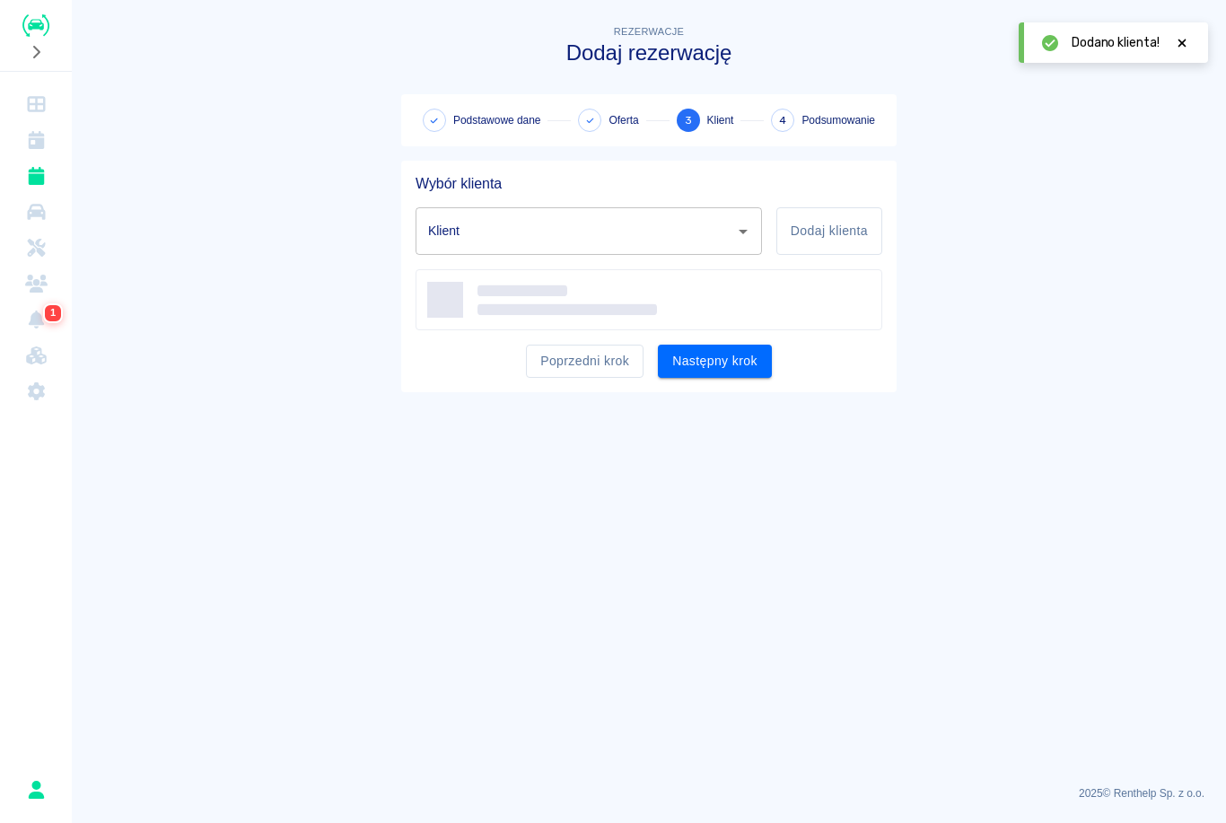
type input "[PERSON_NAME] ([PHONE_NUMBER])"
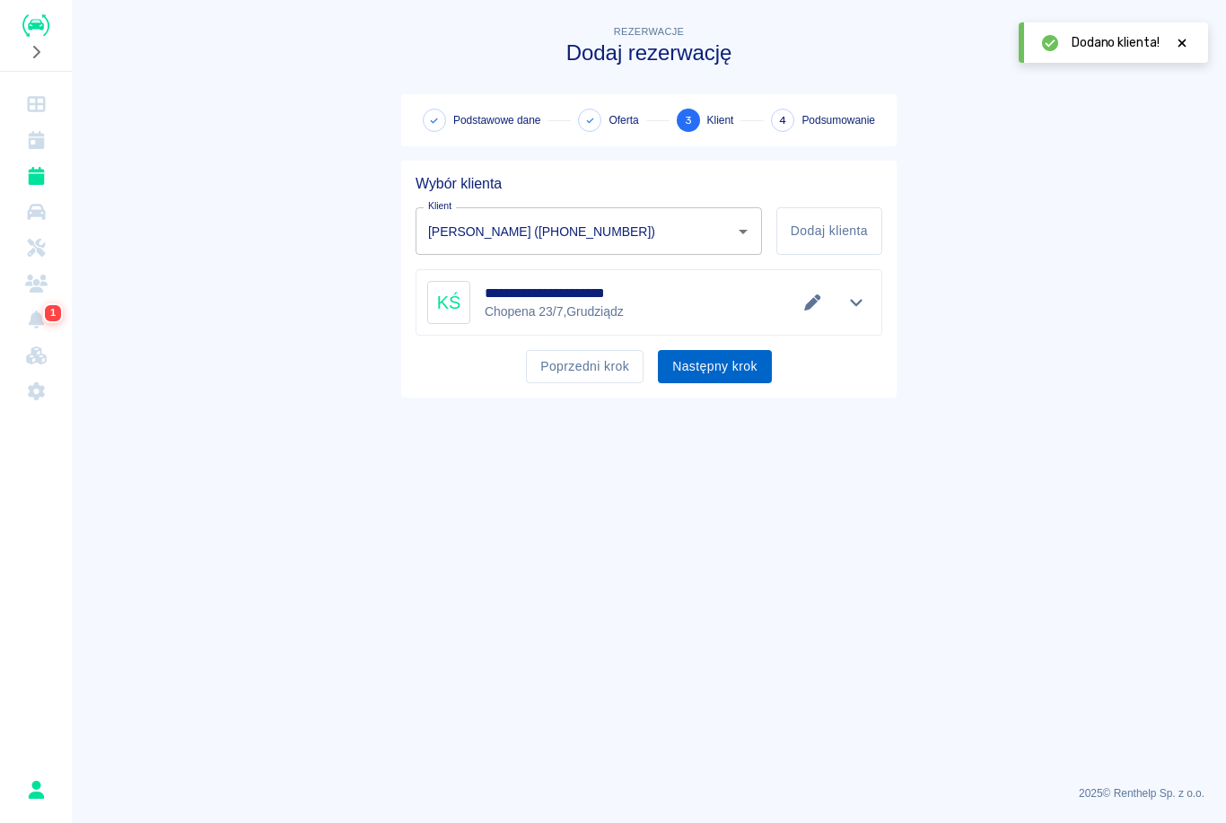
click at [741, 378] on button "Następny krok" at bounding box center [715, 366] width 114 height 33
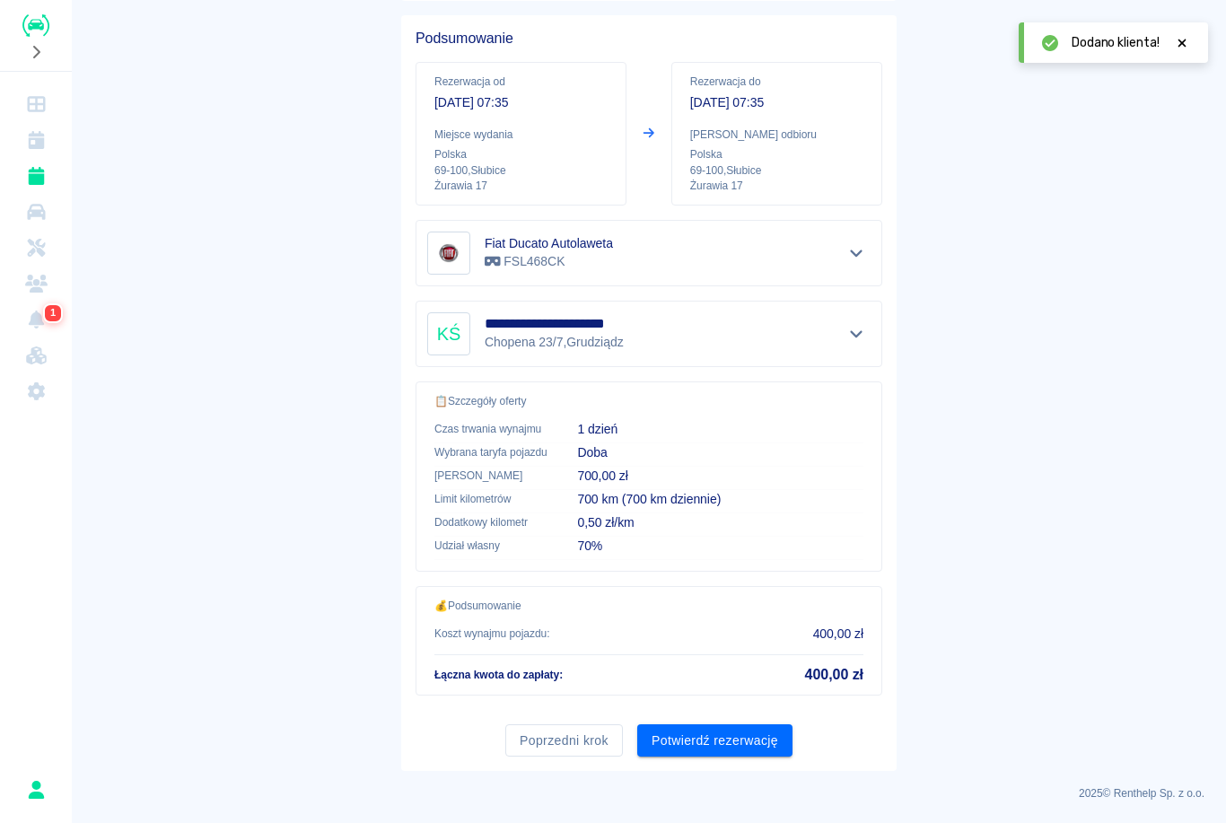
scroll to position [144, 0]
click at [725, 749] on button "Potwierdź rezerwację" at bounding box center [714, 741] width 155 height 33
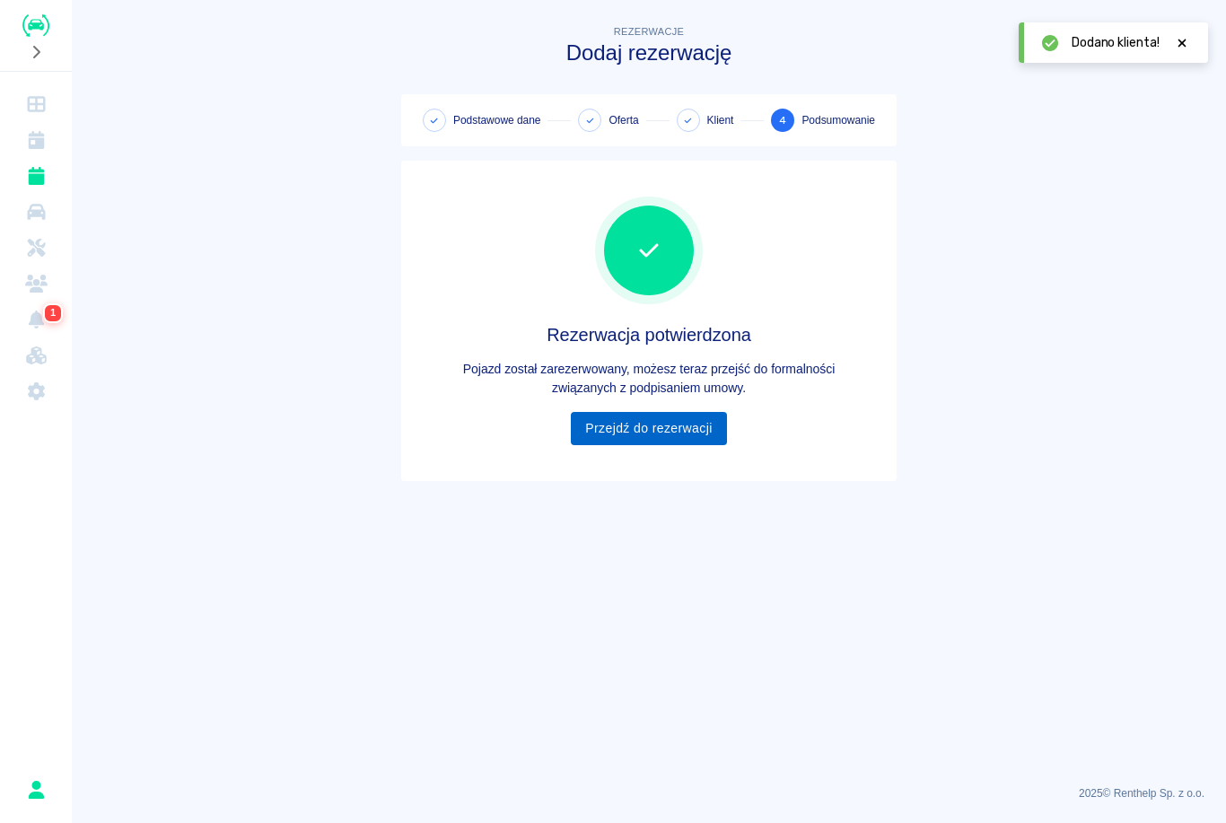
click at [692, 431] on link "Przejdź do rezerwacji" at bounding box center [648, 428] width 155 height 33
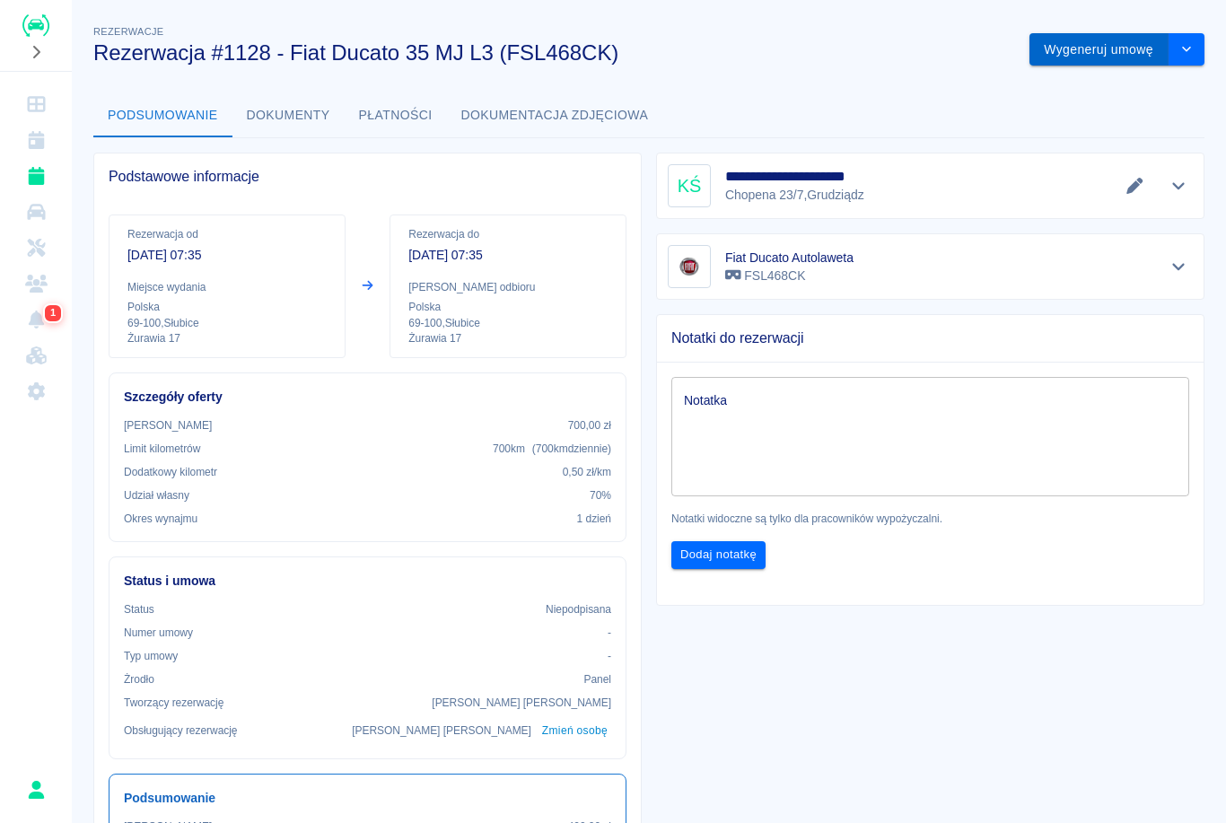
click at [1113, 59] on button "Wygeneruj umowę" at bounding box center [1098, 49] width 139 height 33
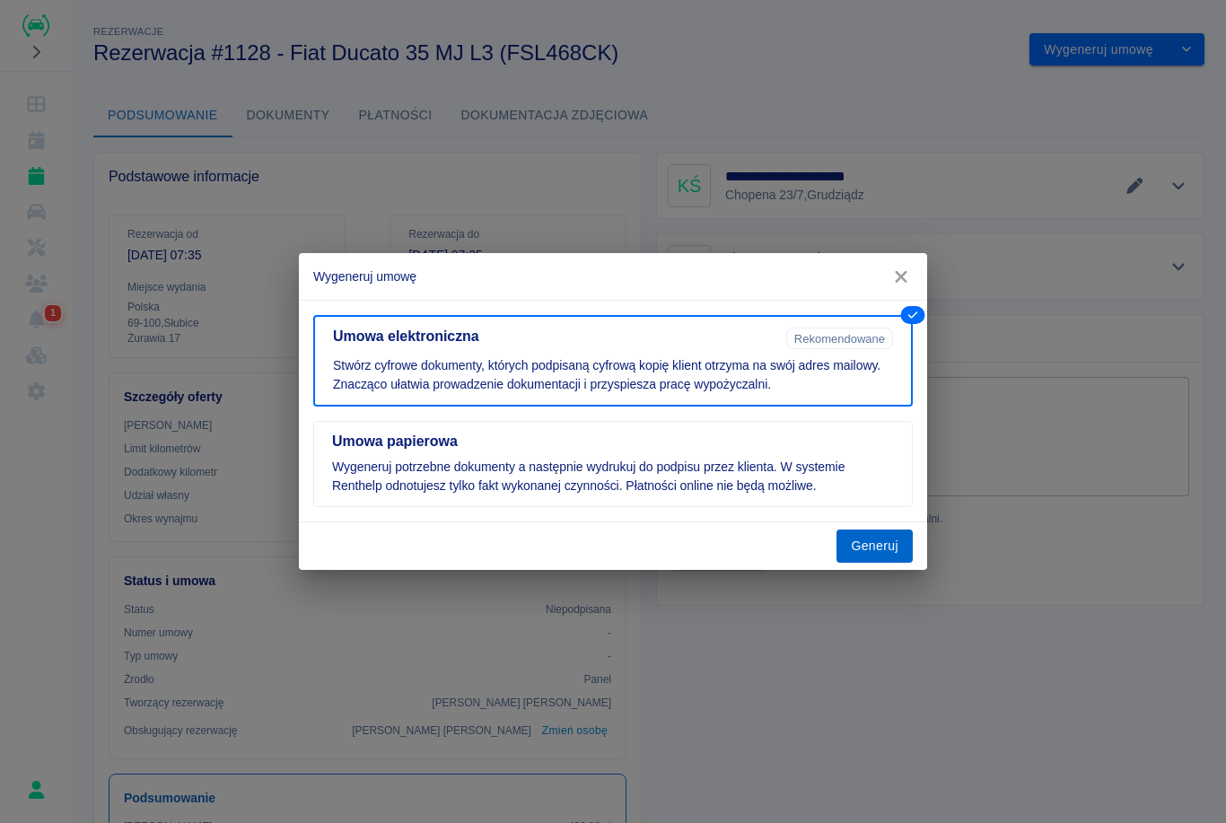
click at [877, 552] on button "Generuj" at bounding box center [874, 545] width 76 height 33
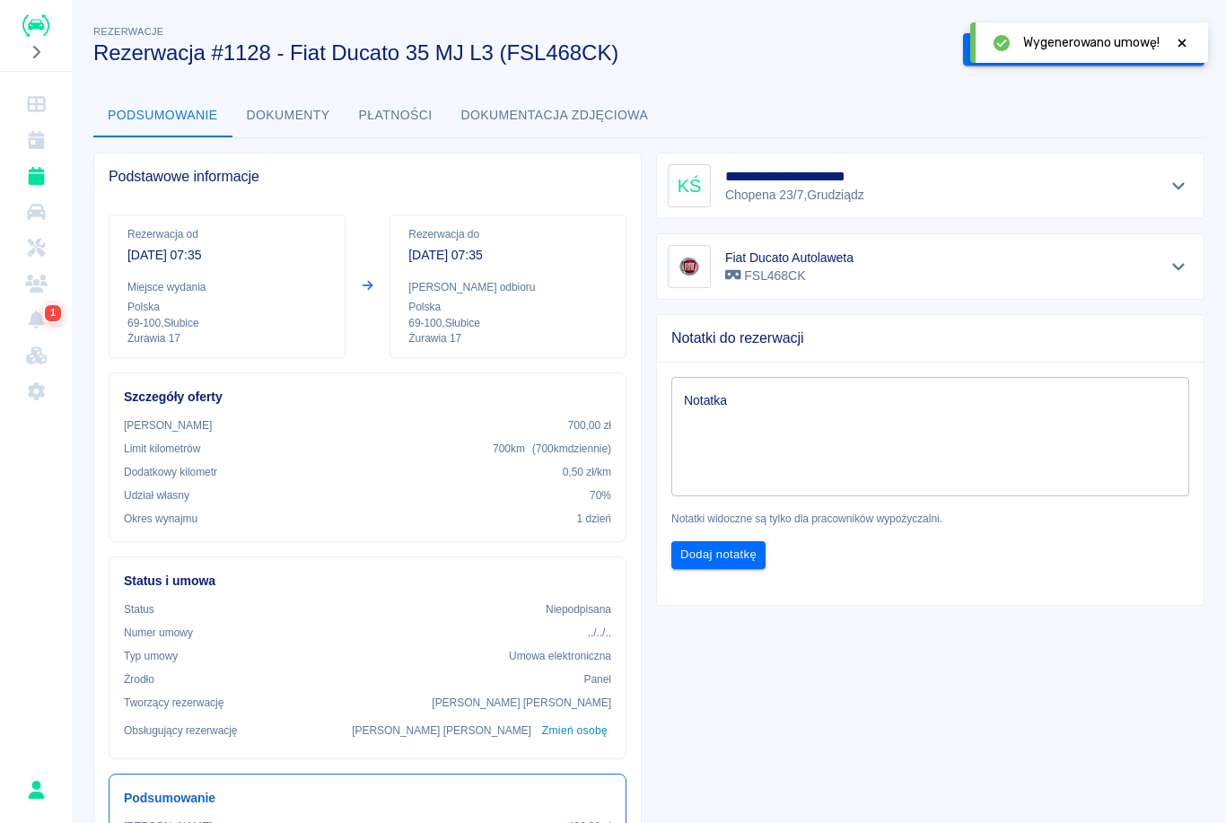
click at [1182, 44] on icon at bounding box center [1182, 43] width 8 height 8
click at [1107, 54] on button "Podpisz umowę elektroniczną" at bounding box center [1065, 49] width 205 height 33
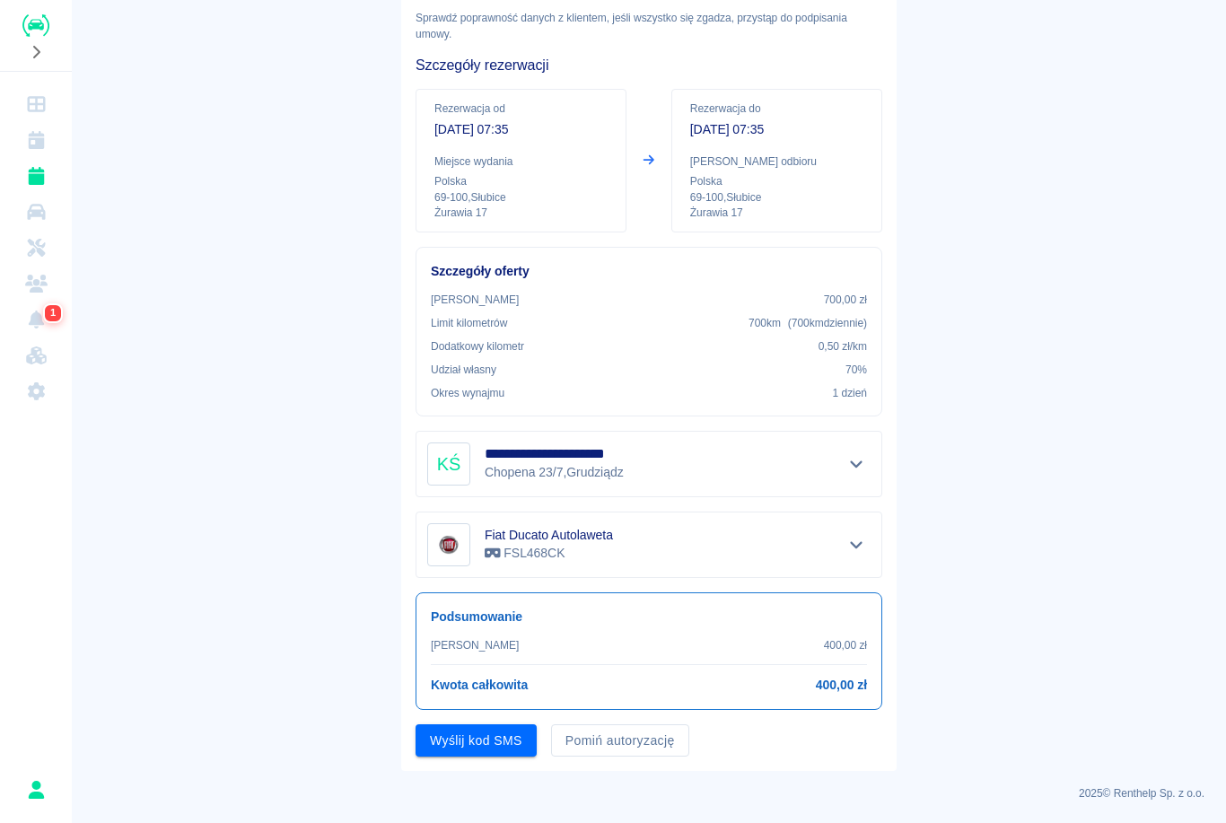
scroll to position [98, 0]
click at [619, 743] on button "Pomiń autoryzację" at bounding box center [620, 741] width 138 height 33
click at [515, 751] on button "Podpisz umowę" at bounding box center [476, 741] width 122 height 33
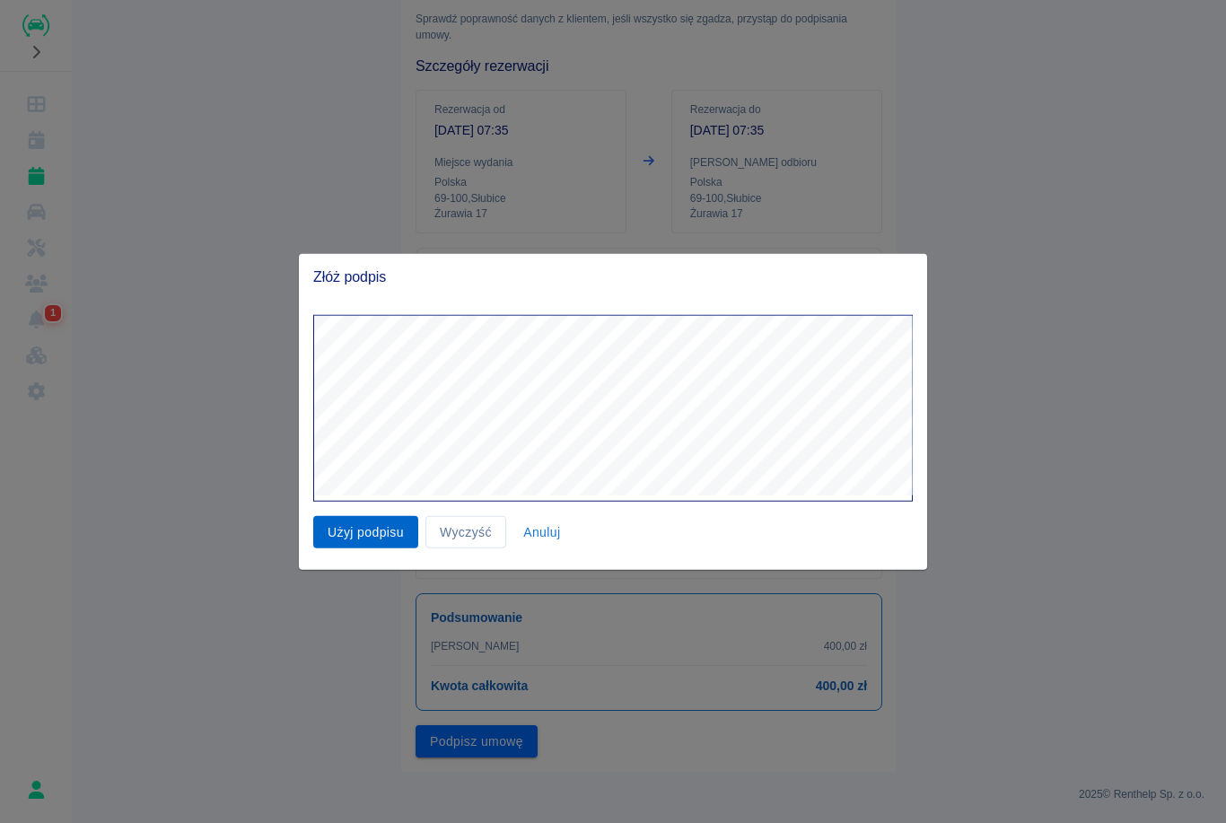
click at [373, 528] on button "Użyj podpisu" at bounding box center [365, 531] width 105 height 33
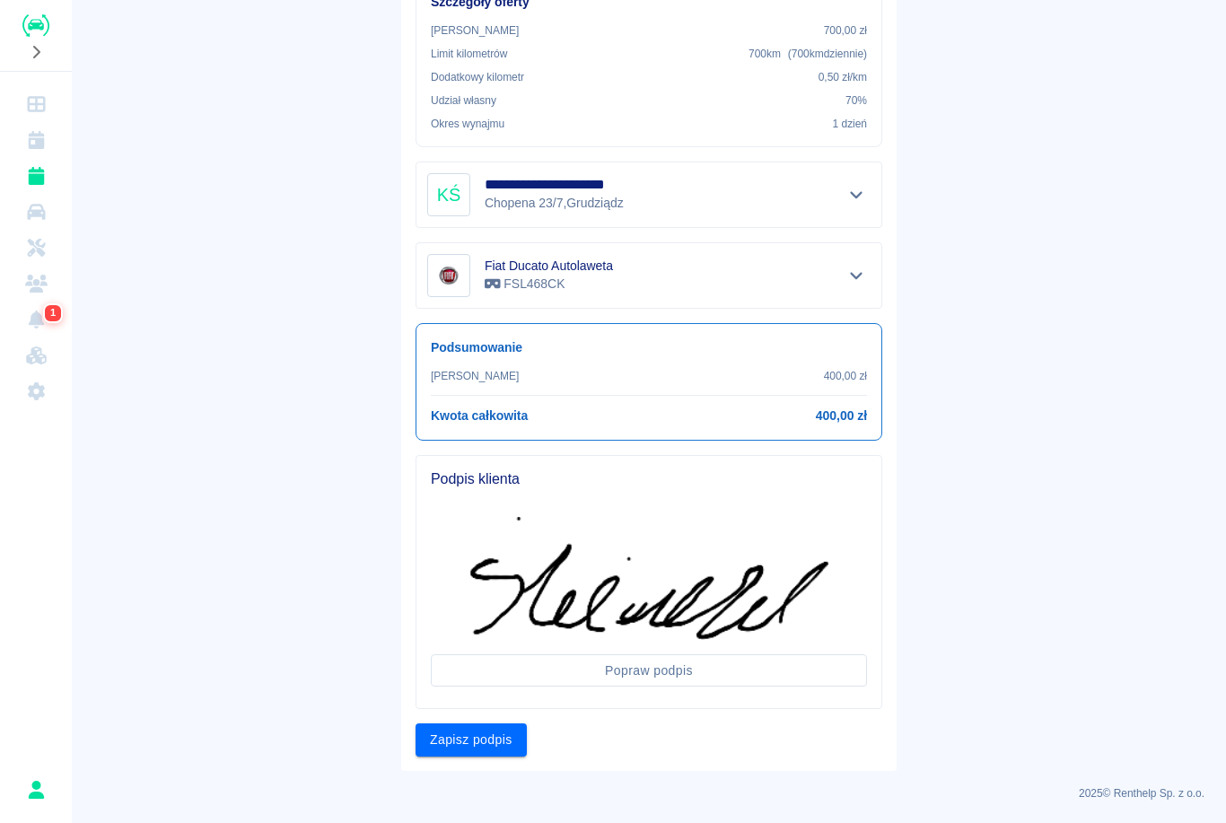
scroll to position [366, 0]
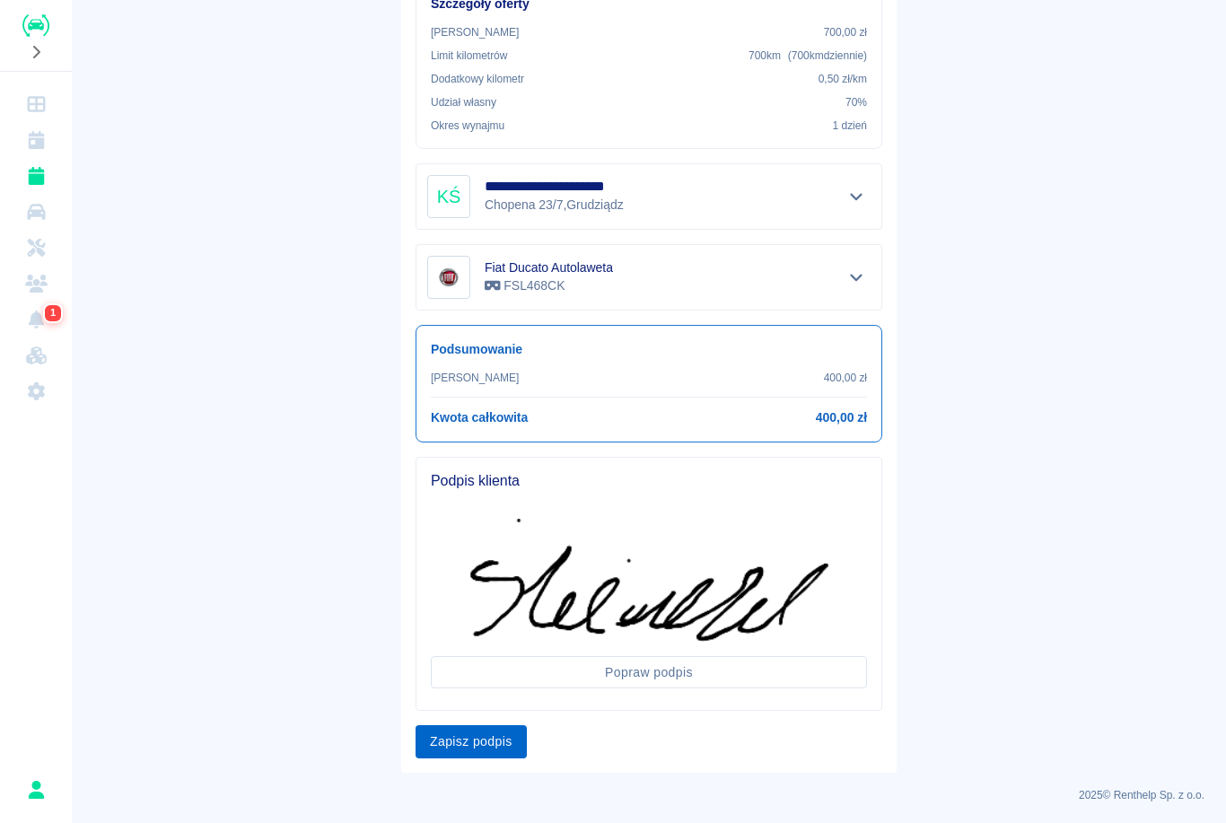
click at [470, 737] on button "Zapisz podpis" at bounding box center [470, 741] width 111 height 33
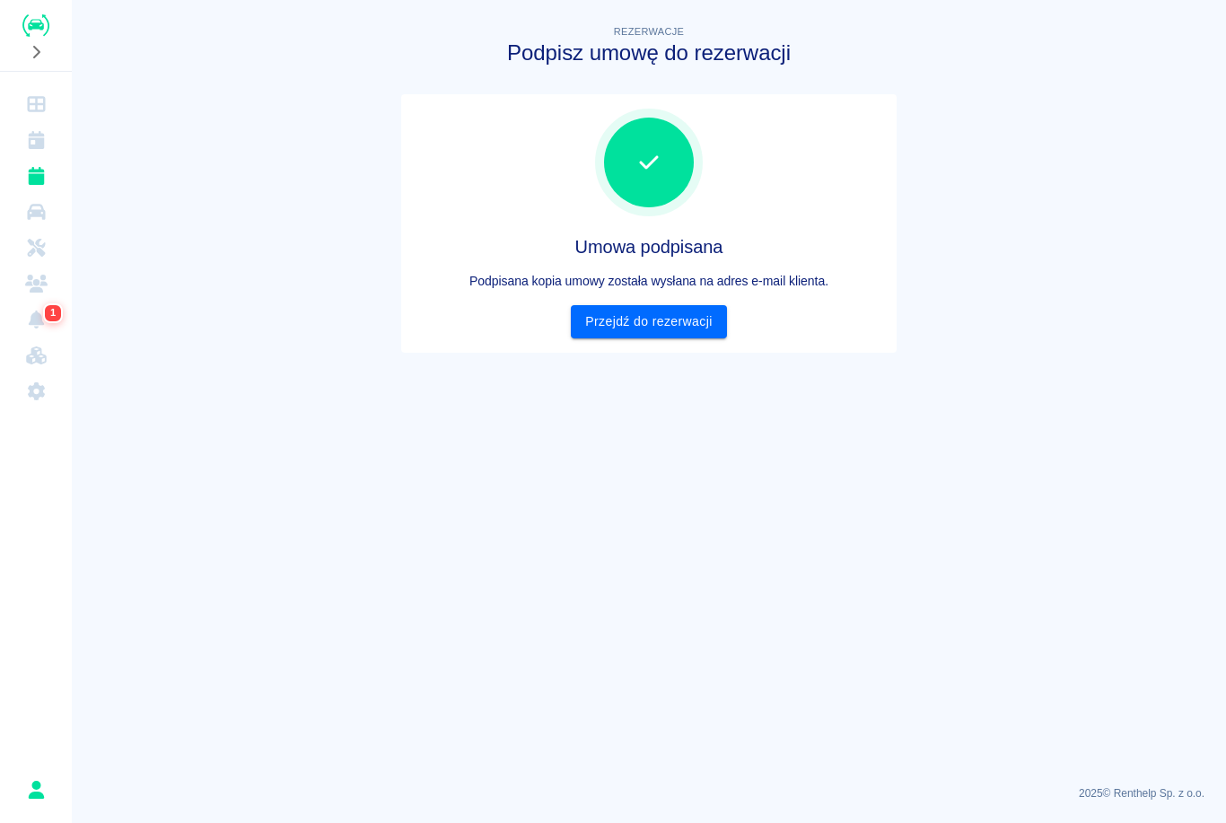
scroll to position [0, 0]
click at [657, 333] on link "Przejdź do rezerwacji" at bounding box center [648, 321] width 155 height 33
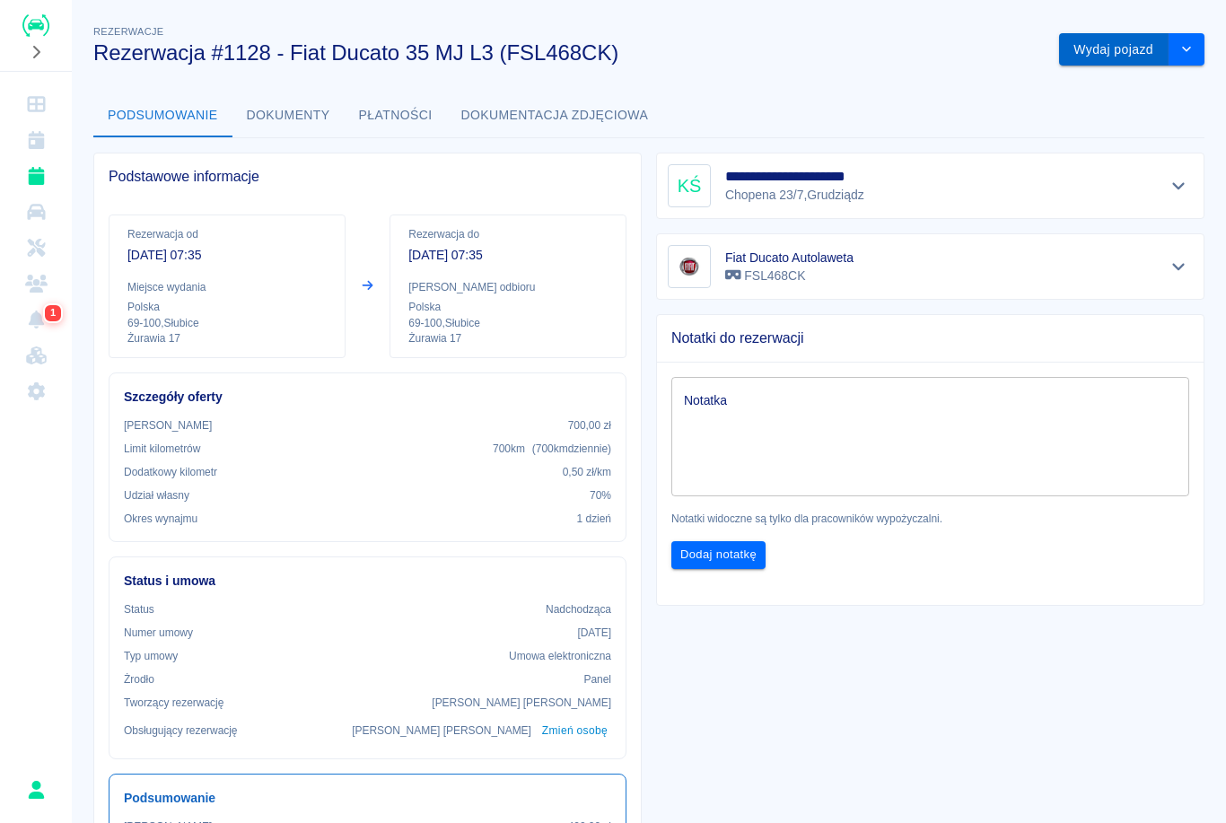
click at [1111, 46] on button "Wydaj pojazd" at bounding box center [1113, 49] width 109 height 33
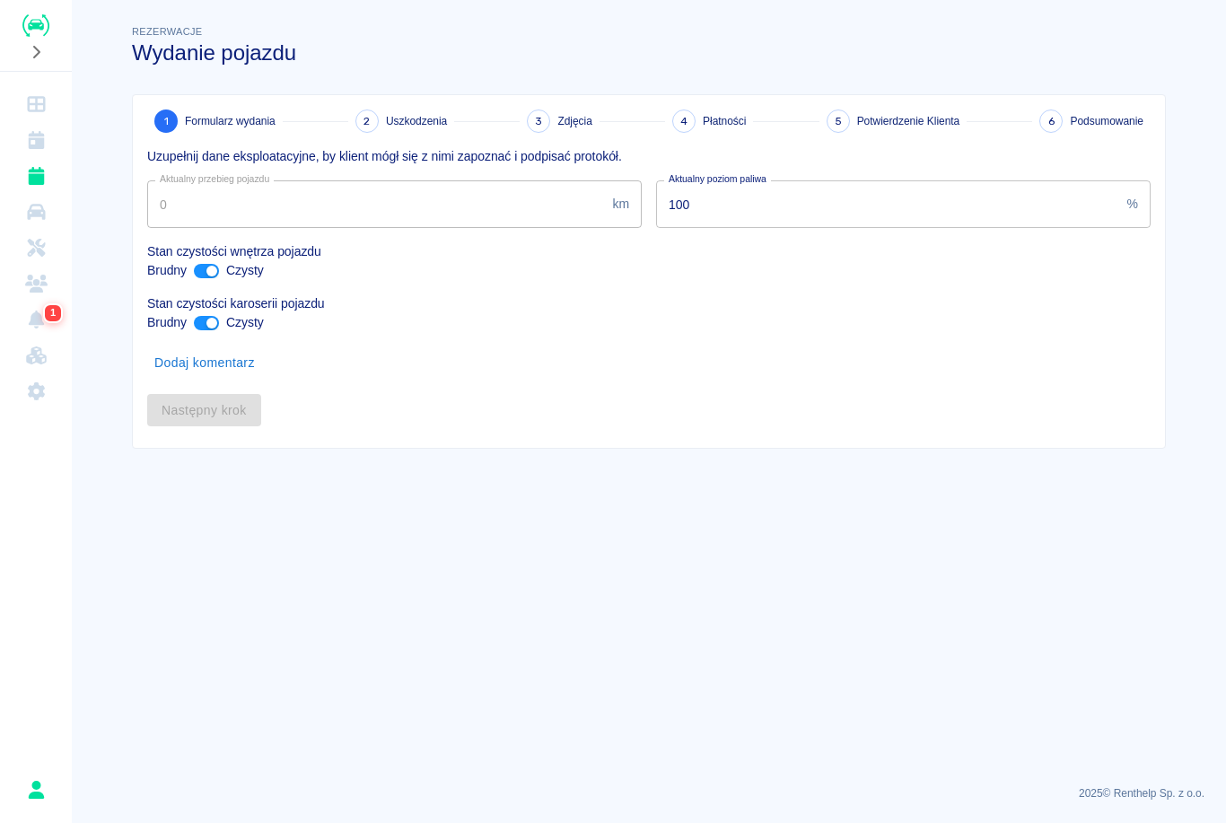
type input "723801"
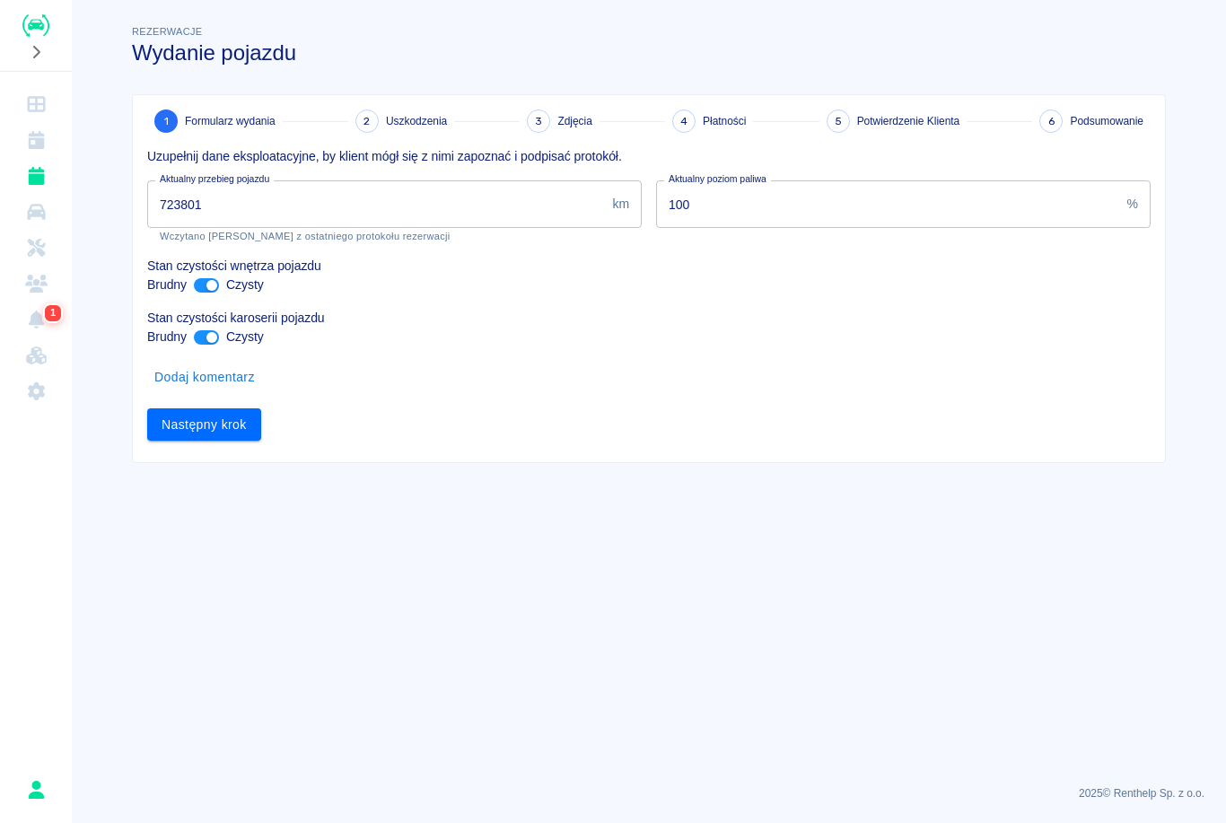
click at [215, 337] on input "ant design" at bounding box center [211, 337] width 43 height 14
checkbox input "false"
click at [376, 208] on input "723801" at bounding box center [376, 204] width 458 height 48
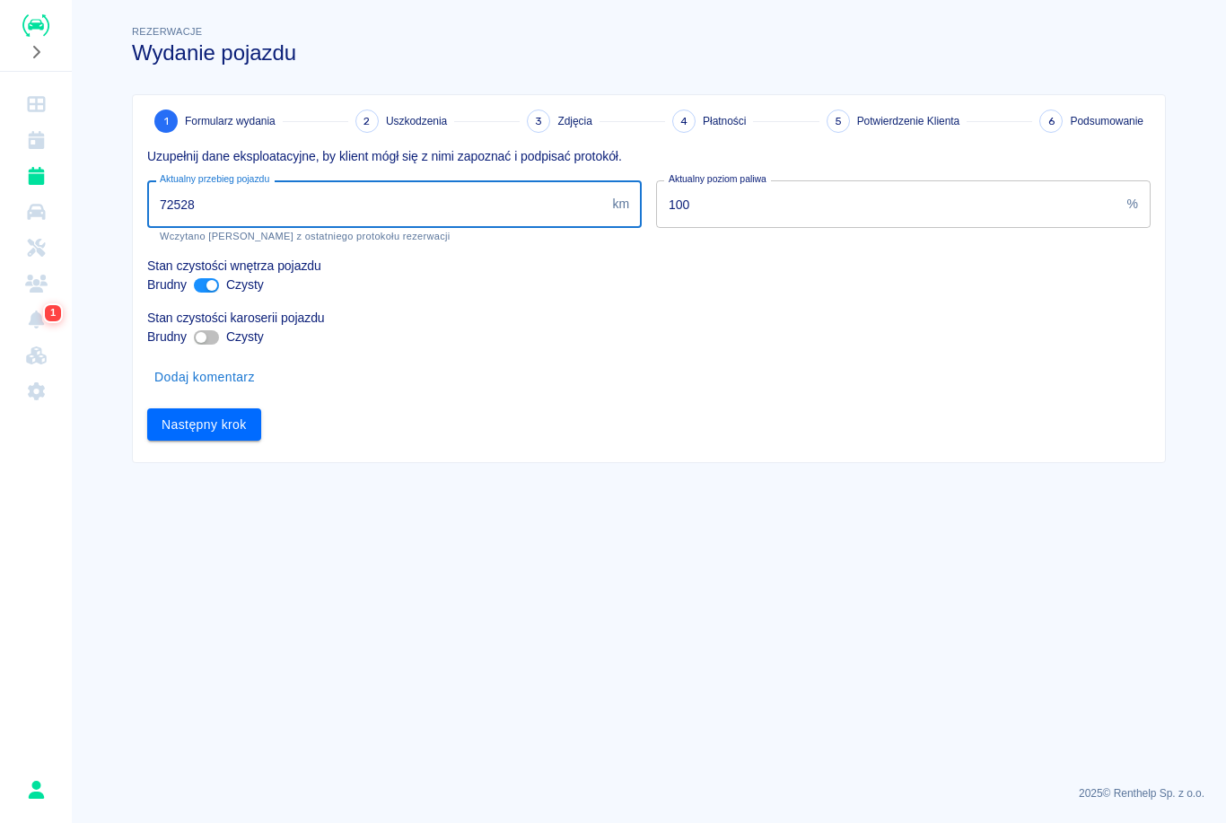
type input "725286"
click at [243, 421] on button "Następny krok" at bounding box center [204, 424] width 114 height 33
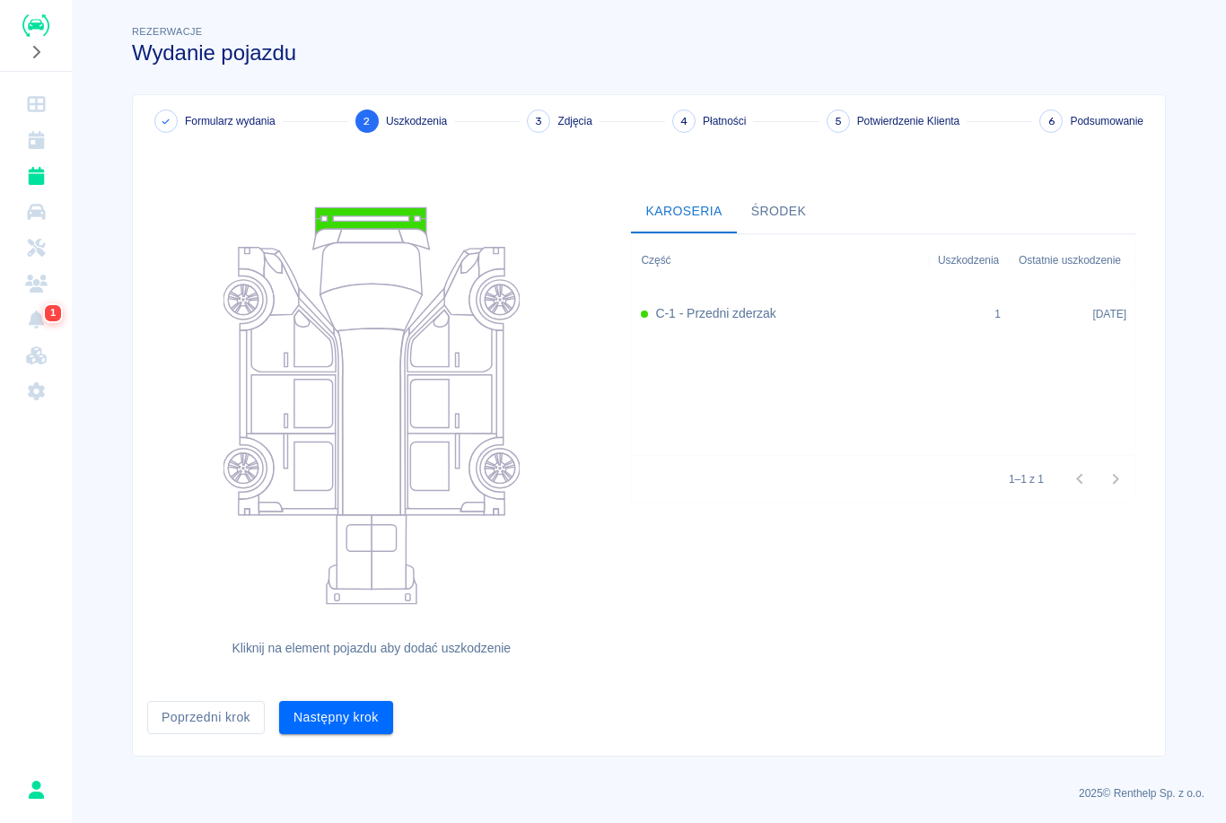
click at [353, 690] on div "Następny krok" at bounding box center [329, 710] width 128 height 48
click at [352, 690] on div "Następny krok" at bounding box center [329, 710] width 128 height 48
click at [351, 706] on button "Następny krok" at bounding box center [336, 717] width 114 height 33
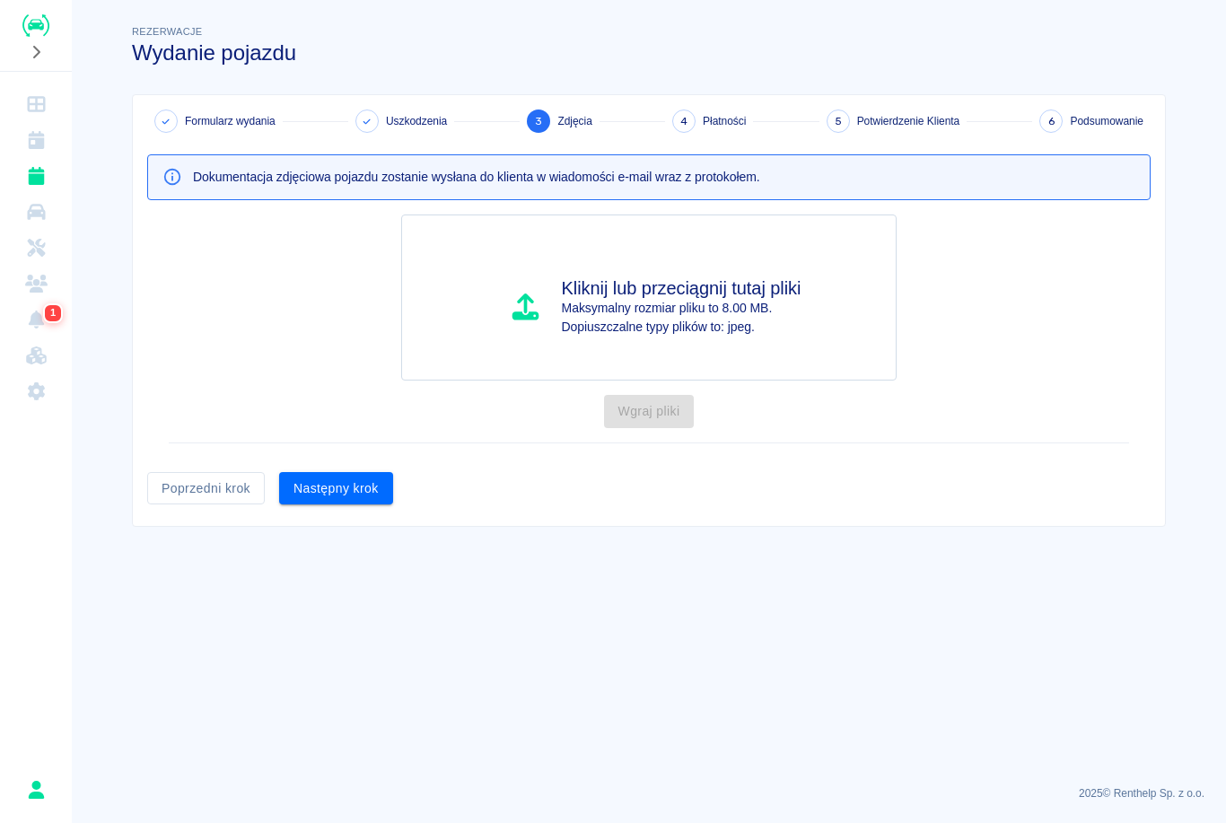
click at [372, 489] on button "Następny krok" at bounding box center [336, 488] width 114 height 33
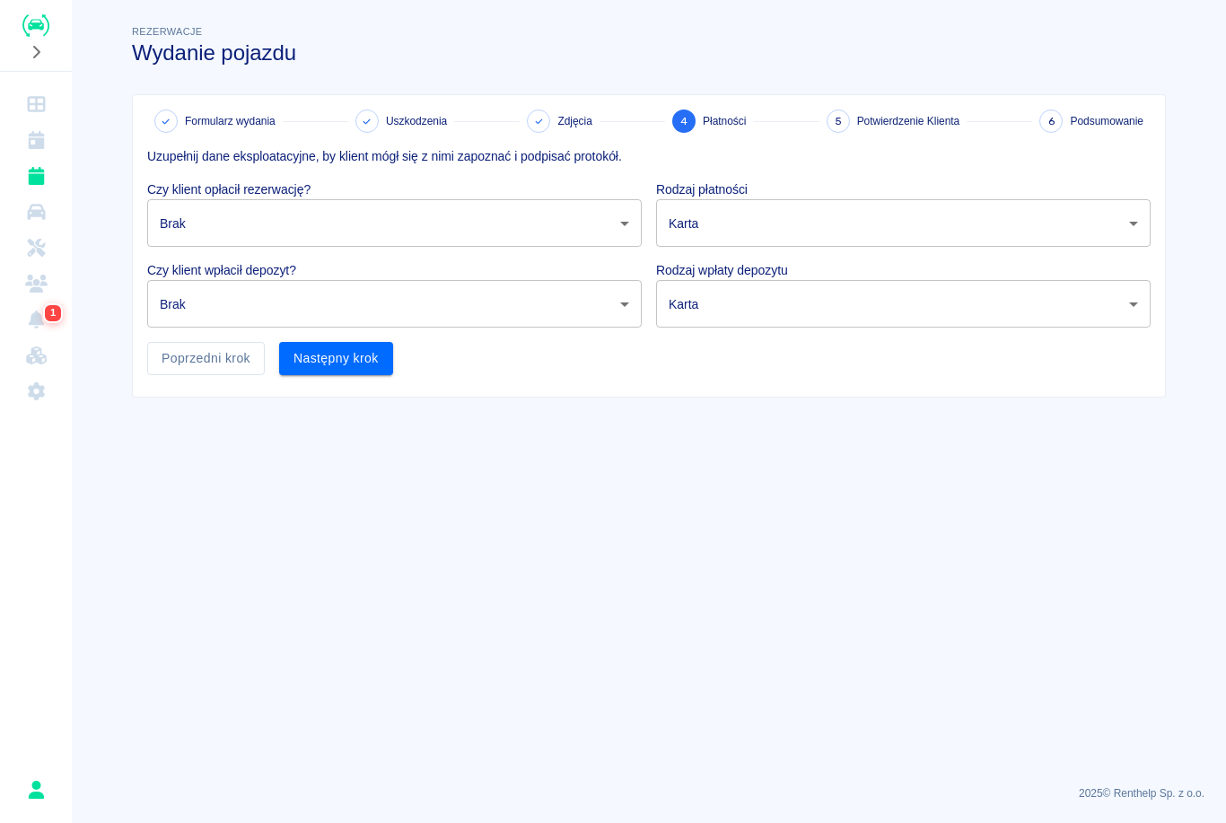
click at [400, 223] on body "Używamy plików Cookies, by zapewnić Ci najlepsze możliwe doświadczenie. Aby dow…" at bounding box center [613, 411] width 1226 height 823
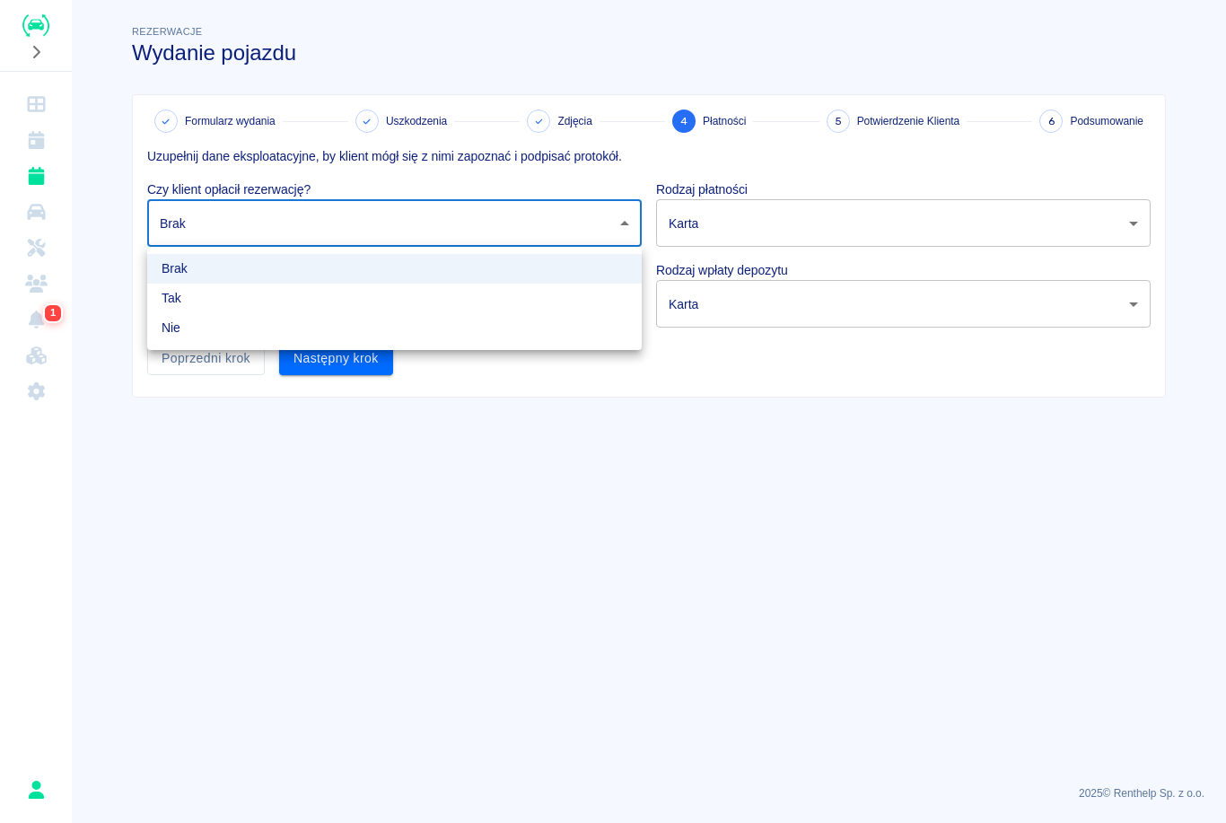
click at [230, 305] on li "Tak" at bounding box center [394, 299] width 494 height 30
type input "true"
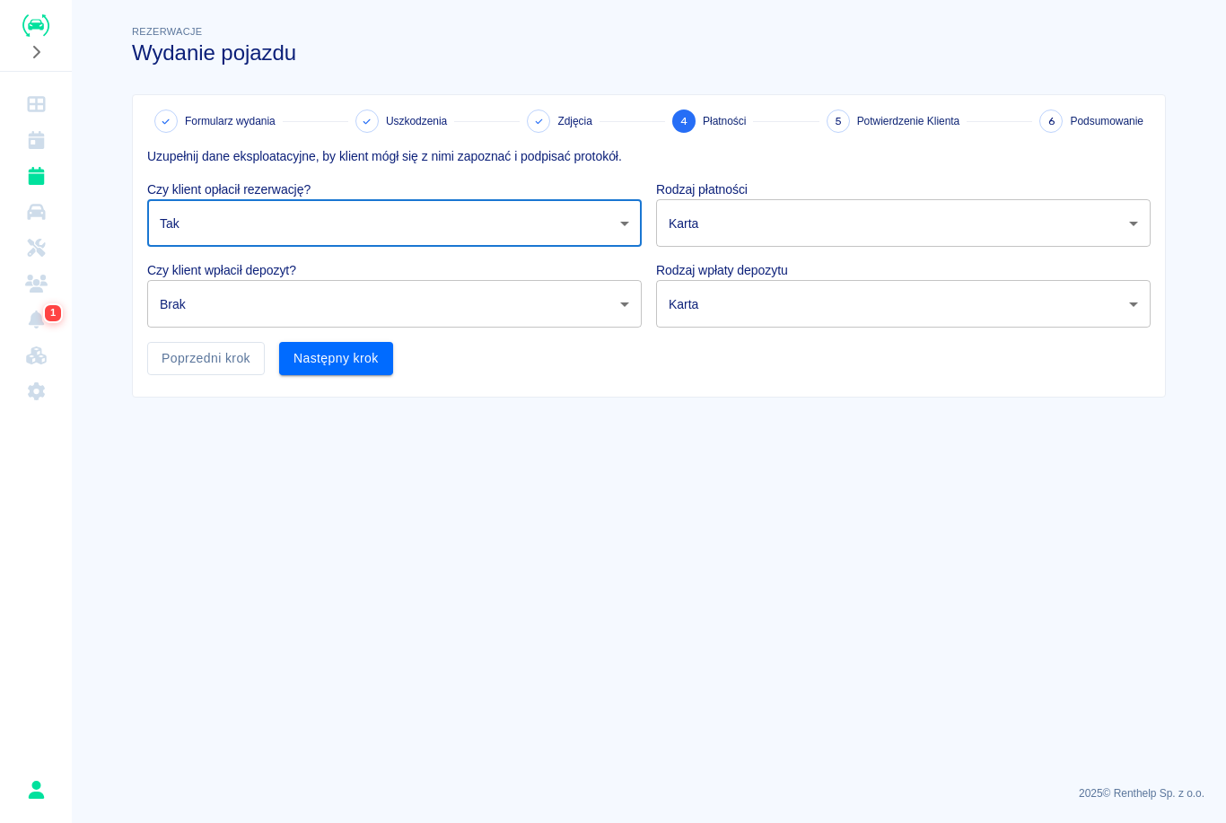
click at [288, 310] on body "Używamy plików Cookies, by zapewnić Ci najlepsze możliwe doświadczenie. Aby dow…" at bounding box center [613, 411] width 1226 height 823
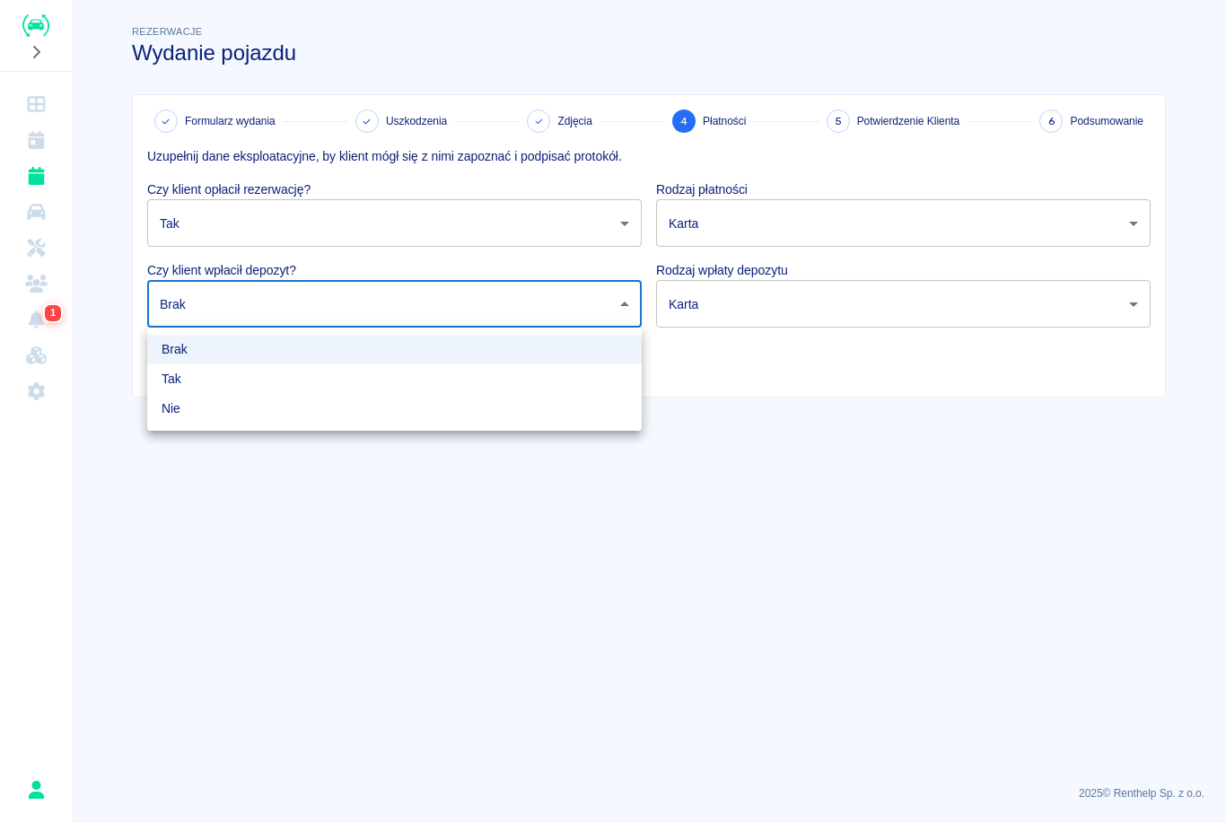
click at [253, 378] on li "Tak" at bounding box center [394, 379] width 494 height 30
type input "true"
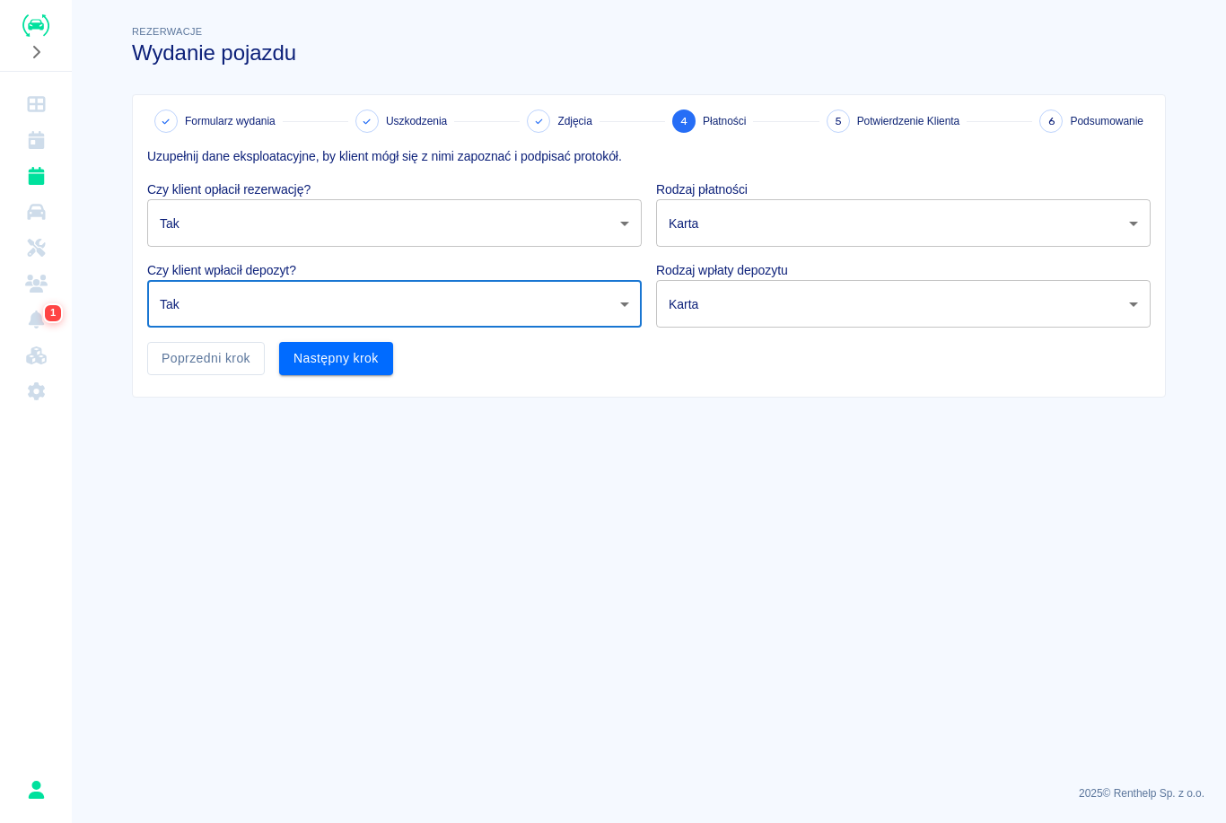
click at [813, 225] on body "Używamy plików Cookies, by zapewnić Ci najlepsze możliwe doświadczenie. Aby dow…" at bounding box center [613, 411] width 1226 height 823
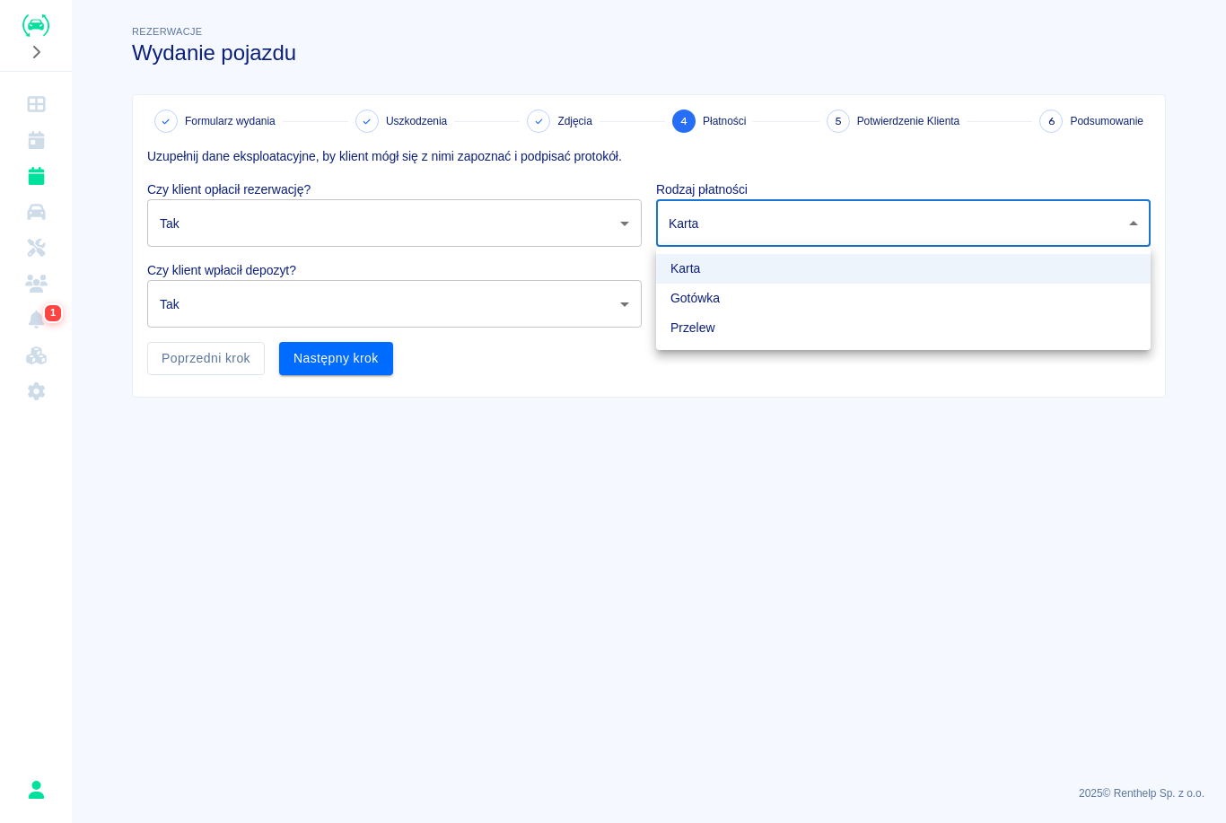
click at [729, 305] on li "Gotówka" at bounding box center [903, 299] width 494 height 30
type input "cash"
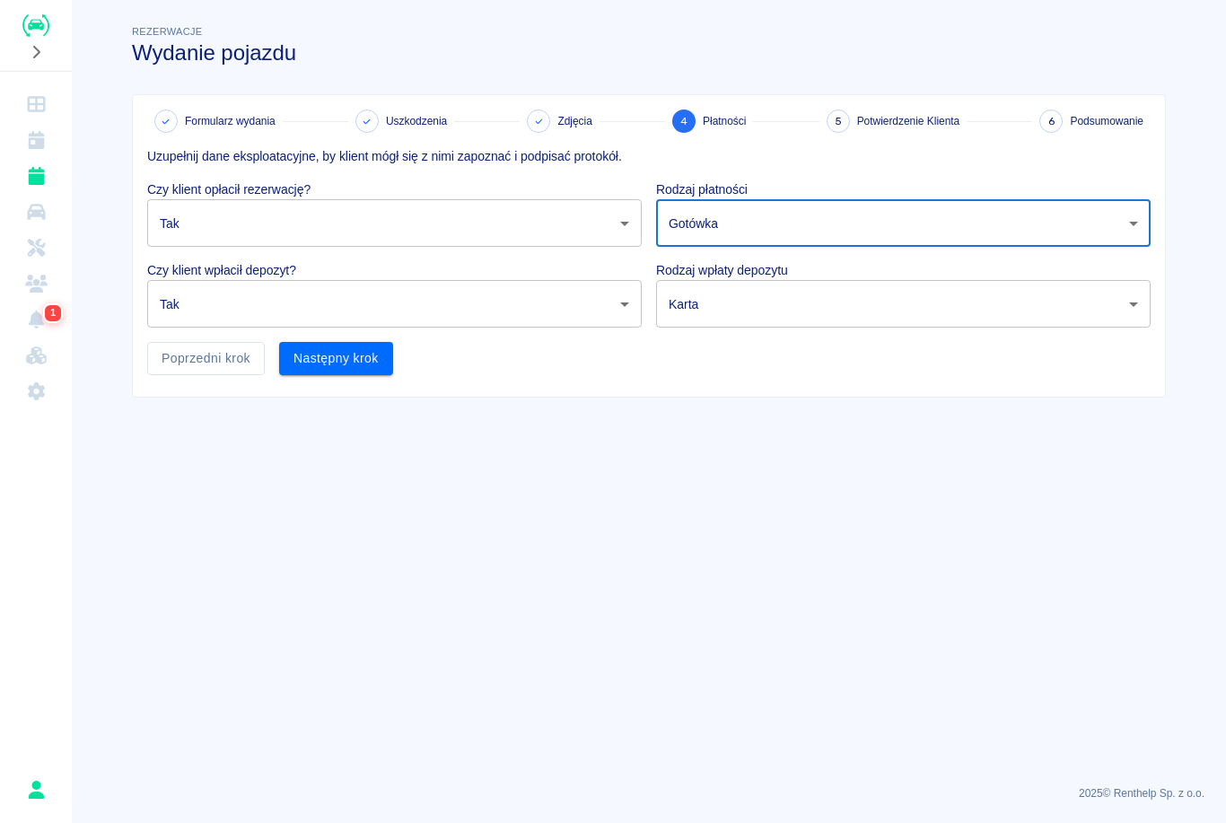
click at [750, 302] on body "Używamy plików Cookies, by zapewnić Ci najlepsze możliwe doświadczenie. Aby dow…" at bounding box center [613, 411] width 1226 height 823
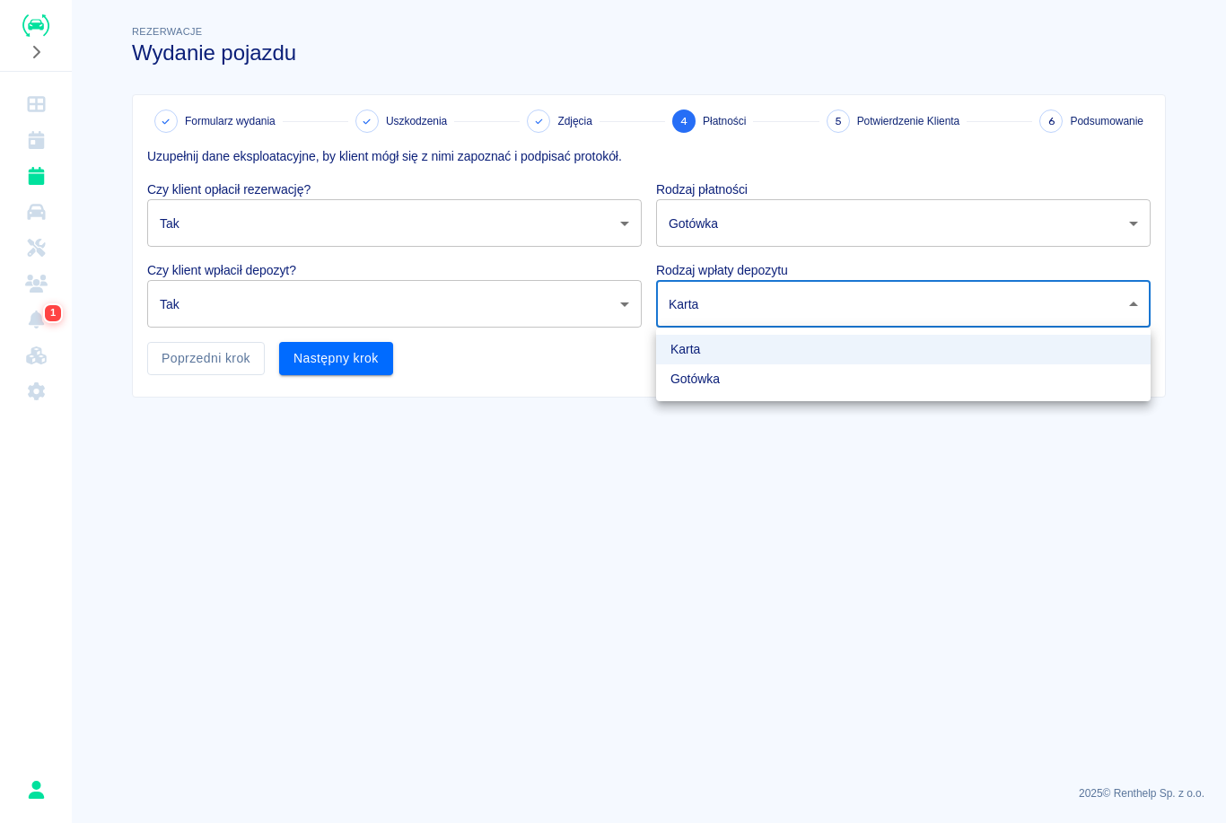
click at [744, 382] on li "Gotówka" at bounding box center [903, 379] width 494 height 30
type input "cash"
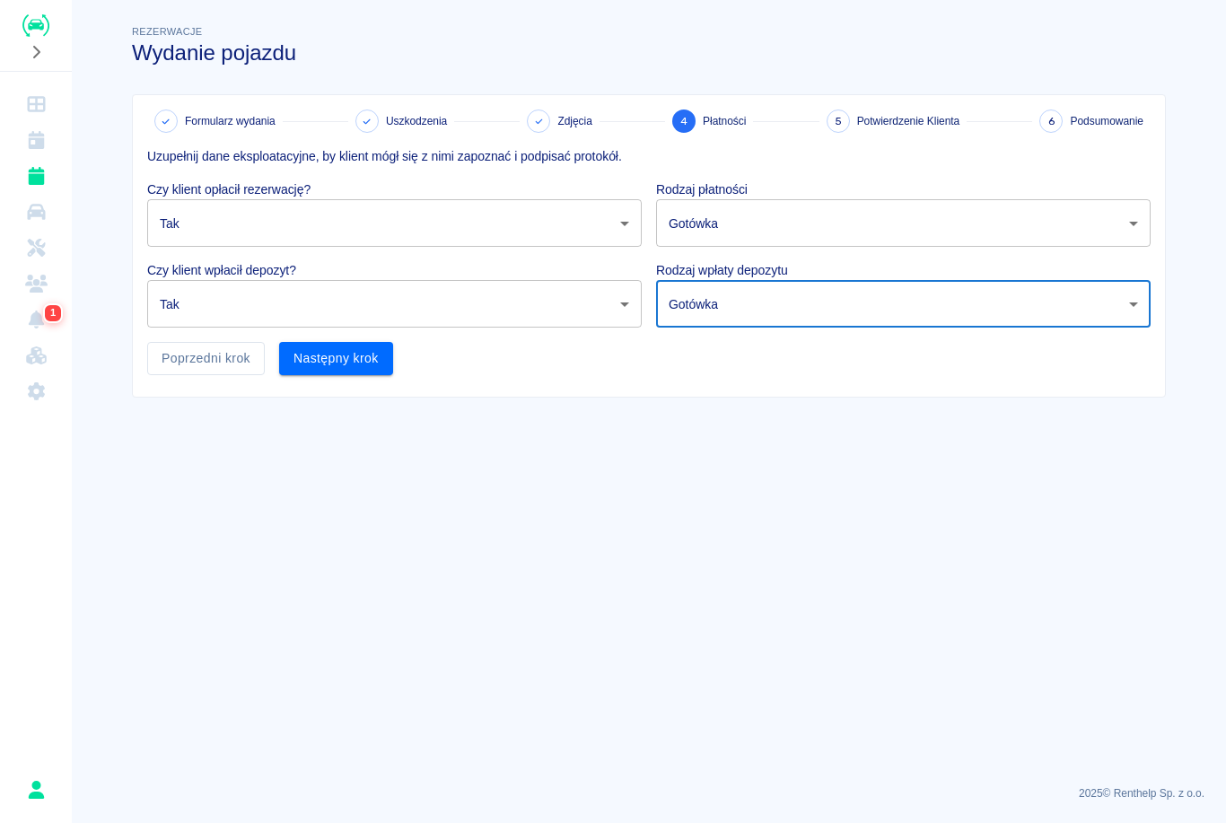
click at [381, 362] on button "Następny krok" at bounding box center [336, 358] width 114 height 33
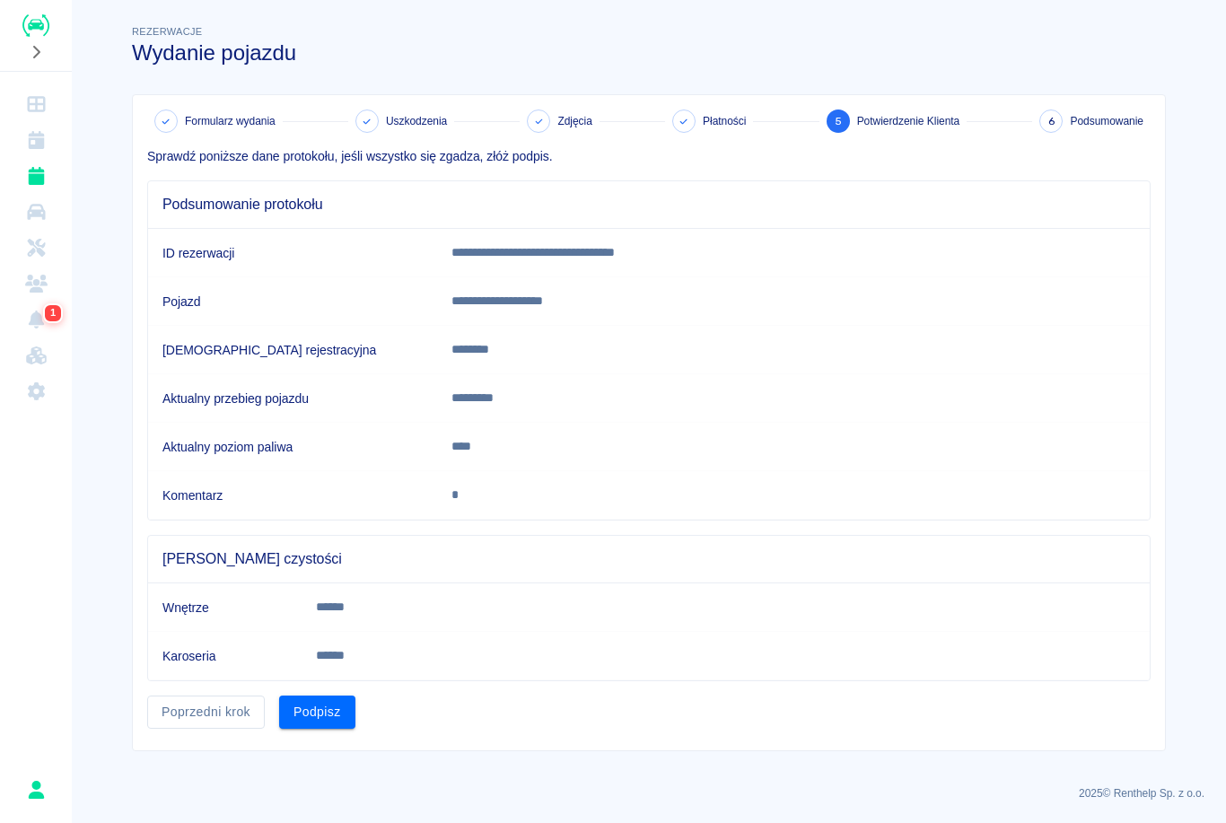
click at [327, 705] on button "Podpisz" at bounding box center [317, 711] width 76 height 33
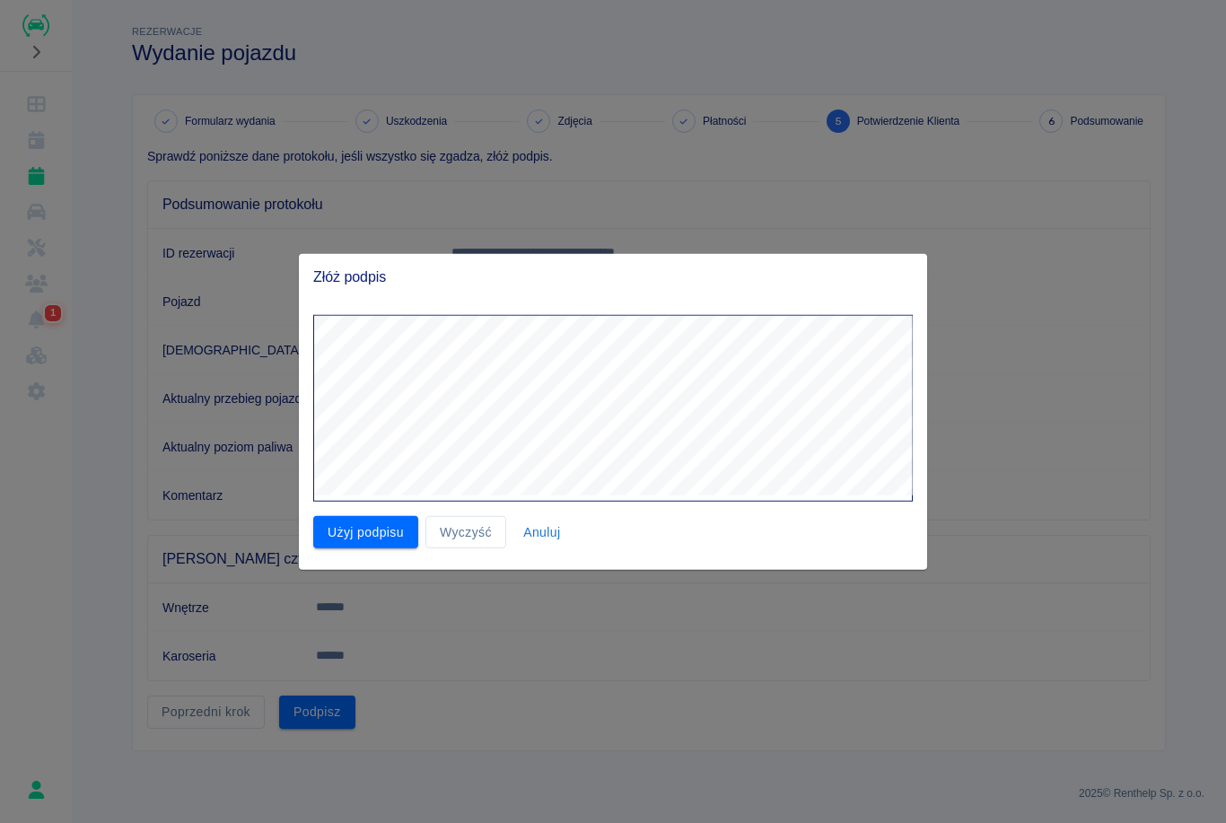
click at [354, 541] on button "Użyj podpisu" at bounding box center [365, 531] width 105 height 33
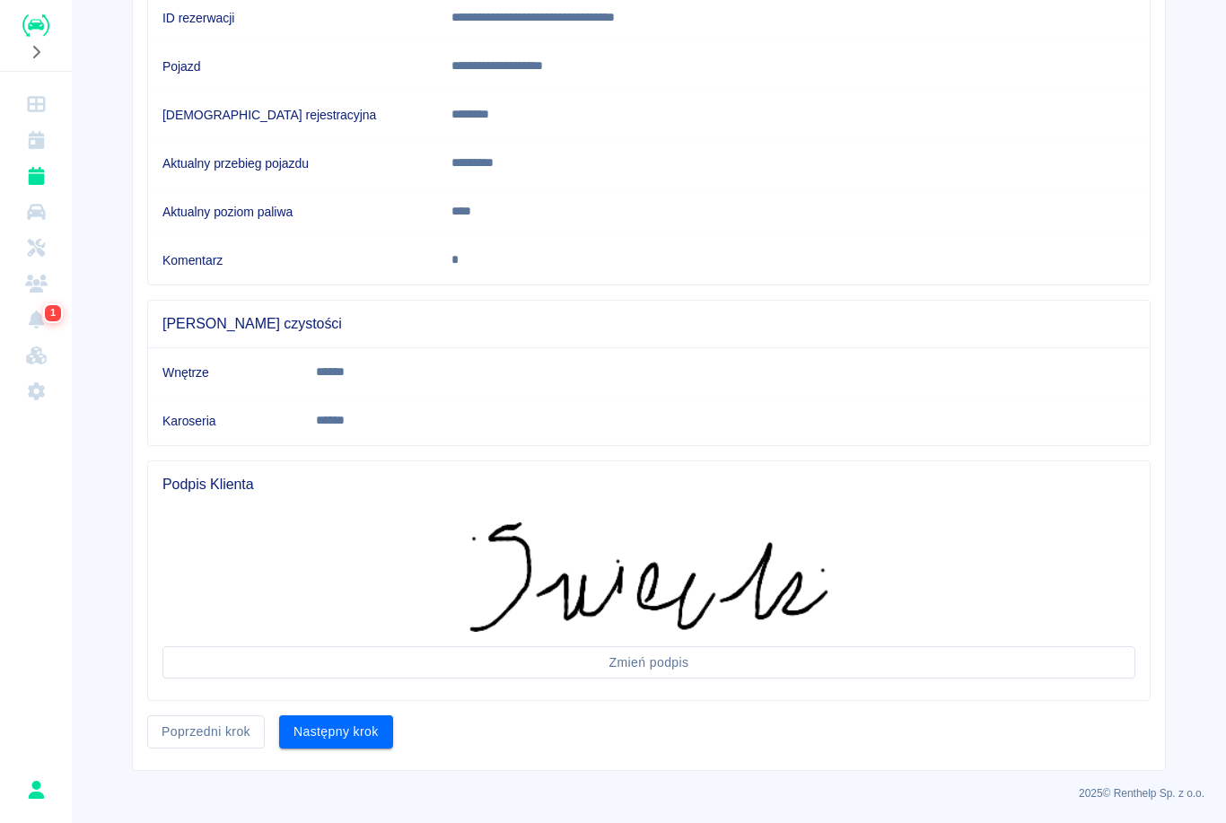
scroll to position [234, 0]
click at [353, 733] on button "Następny krok" at bounding box center [336, 732] width 114 height 33
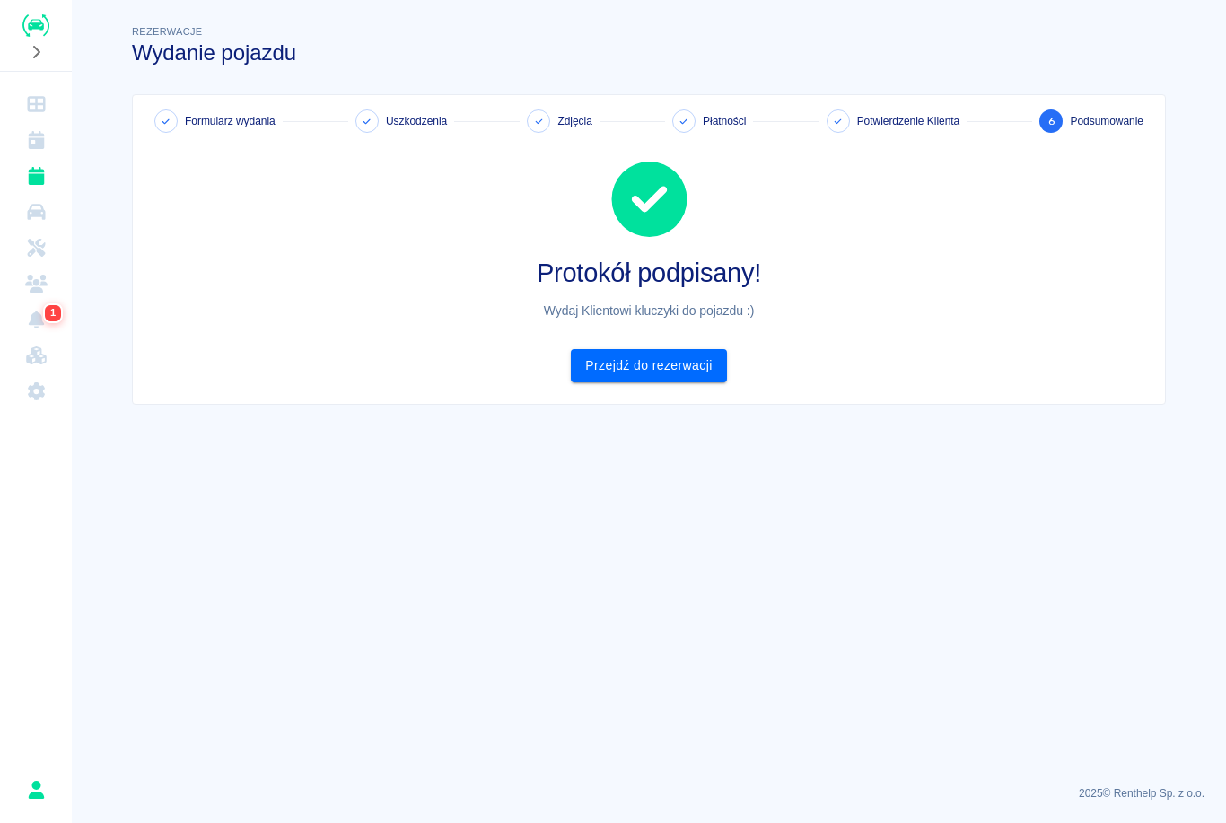
click at [654, 378] on link "Przejdź do rezerwacji" at bounding box center [648, 365] width 155 height 33
